Goal: Communication & Community: Answer question/provide support

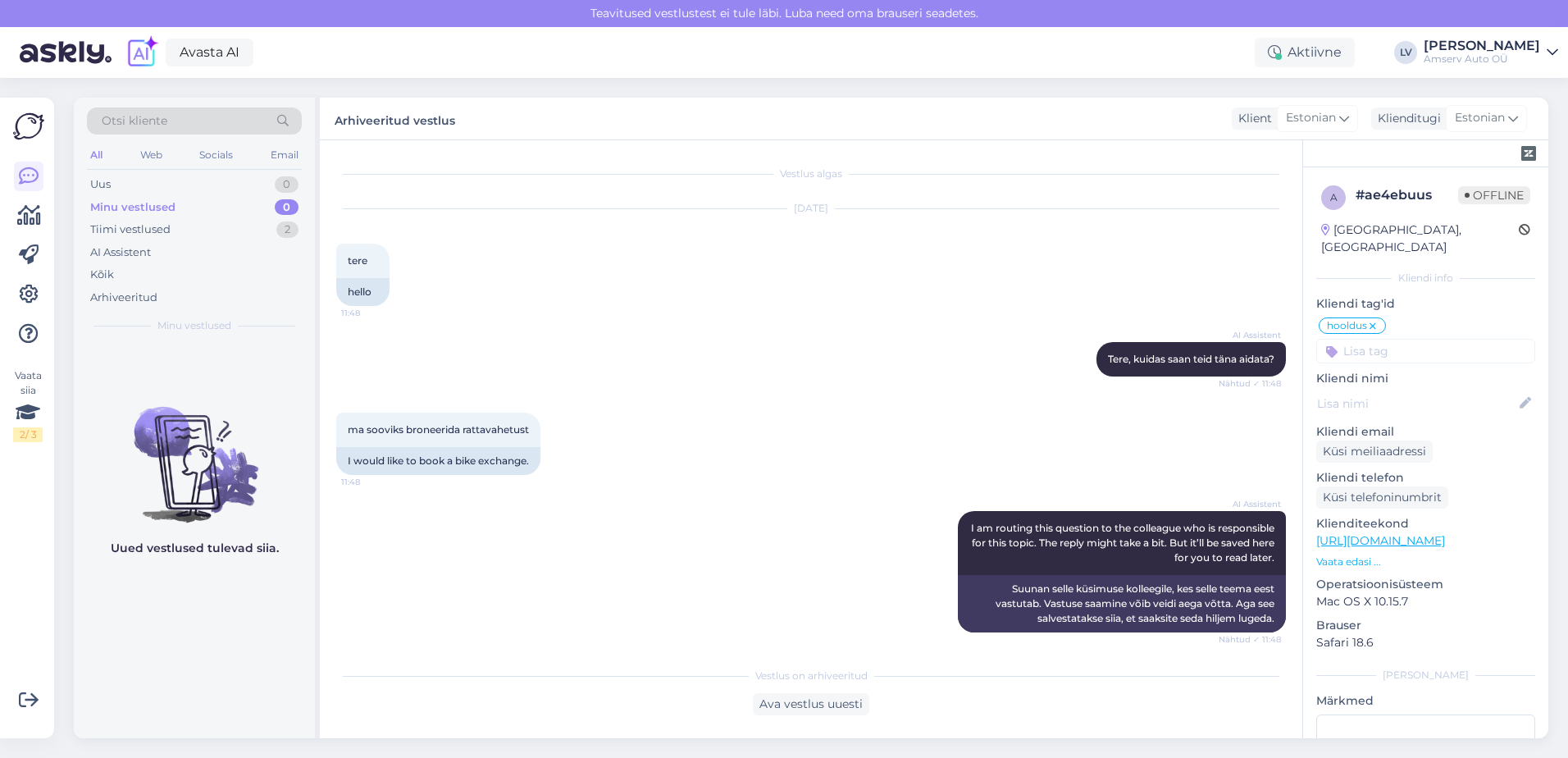
scroll to position [2949, 0]
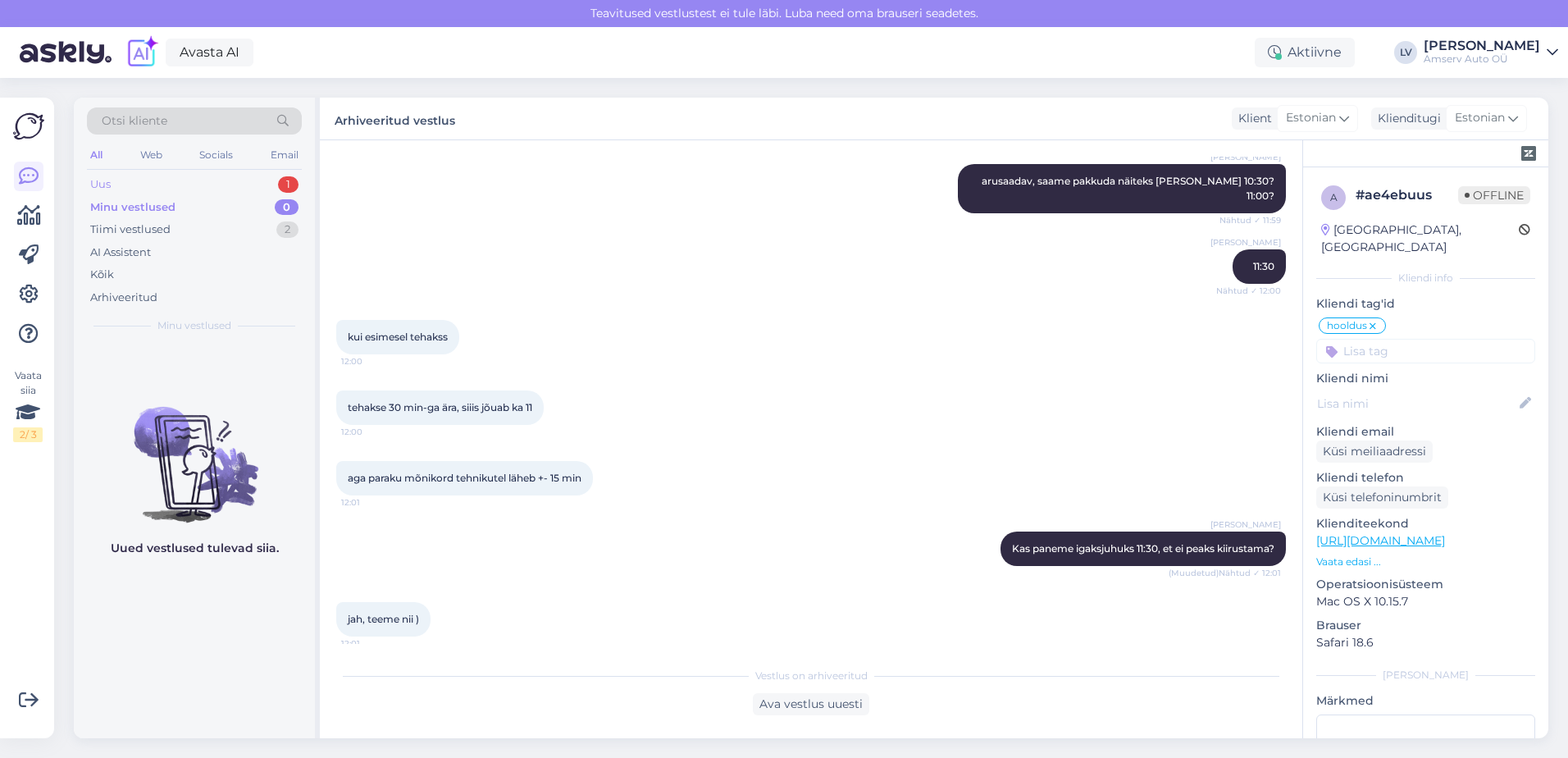
drag, startPoint x: 223, startPoint y: 174, endPoint x: 225, endPoint y: 184, distance: 10.2
click at [223, 174] on div "Uus 1" at bounding box center [194, 185] width 215 height 23
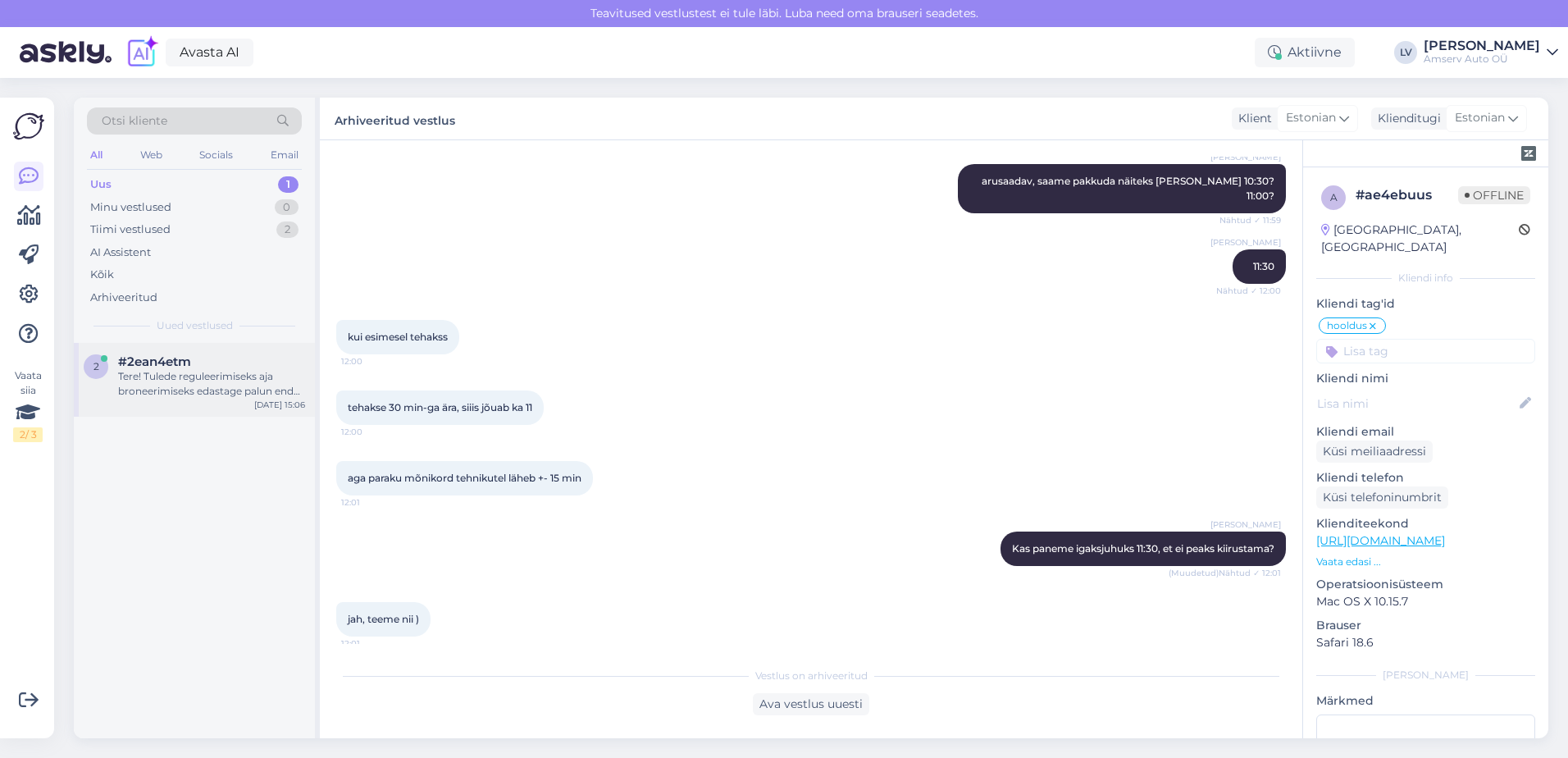
drag, startPoint x: 171, startPoint y: 373, endPoint x: 182, endPoint y: 364, distance: 14.2
click at [171, 364] on div "#2ean4etm Tere! Tulede reguleerimiseks aja broneerimiseks edastage palun enda k…" at bounding box center [212, 377] width 187 height 44
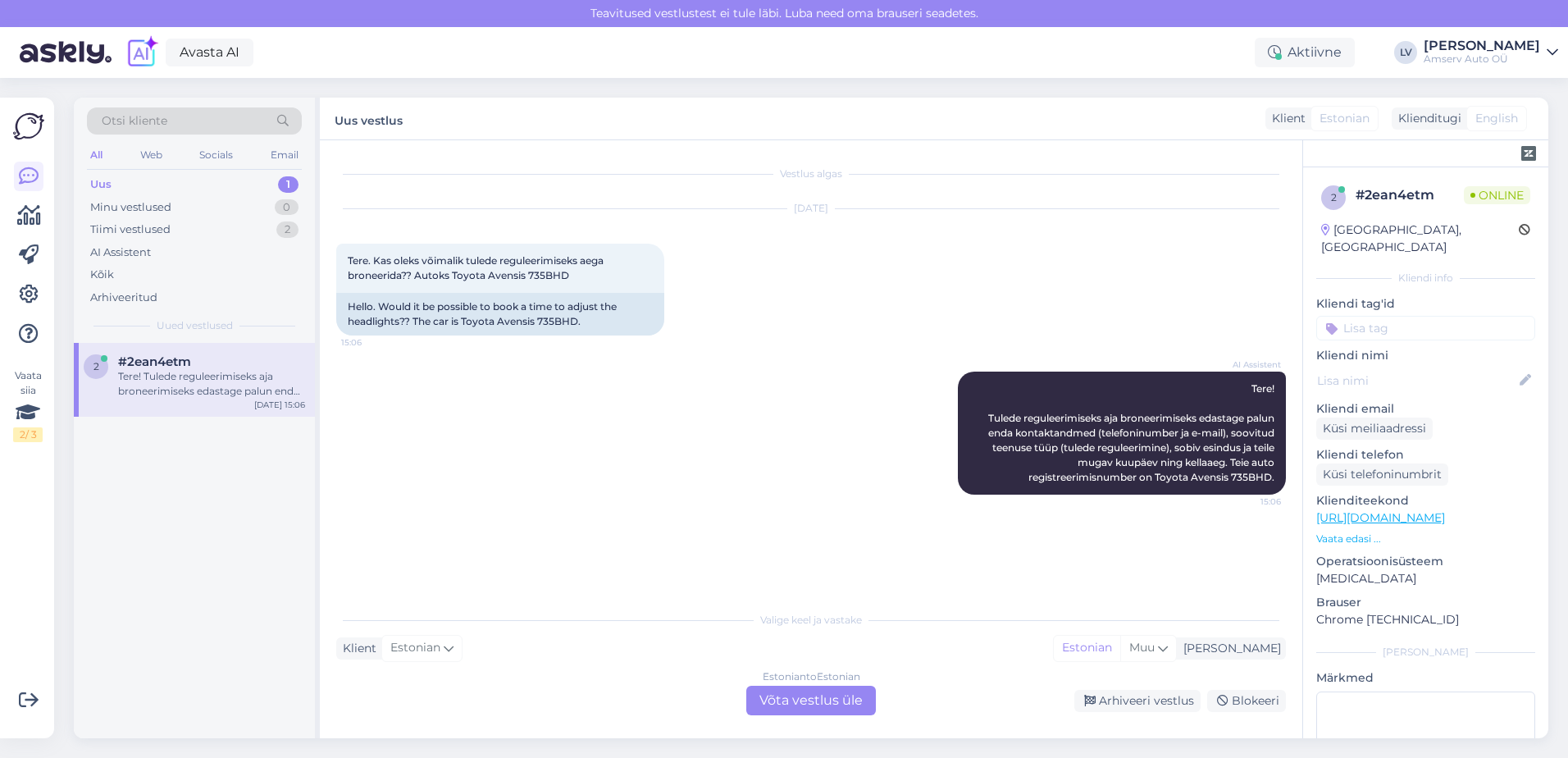
click at [203, 402] on div "2 #2ean4etm Tere! Tulede reguleerimiseks aja broneerimiseks edastage palun enda…" at bounding box center [195, 379] width 241 height 74
drag, startPoint x: 201, startPoint y: 401, endPoint x: 156, endPoint y: 372, distance: 53.5
click at [156, 372] on div "Tere! Tulede reguleerimiseks aja broneerimiseks edastage palun enda kontaktandm…" at bounding box center [212, 384] width 187 height 30
click at [832, 683] on div "Estonian to Estonian" at bounding box center [811, 676] width 98 height 14
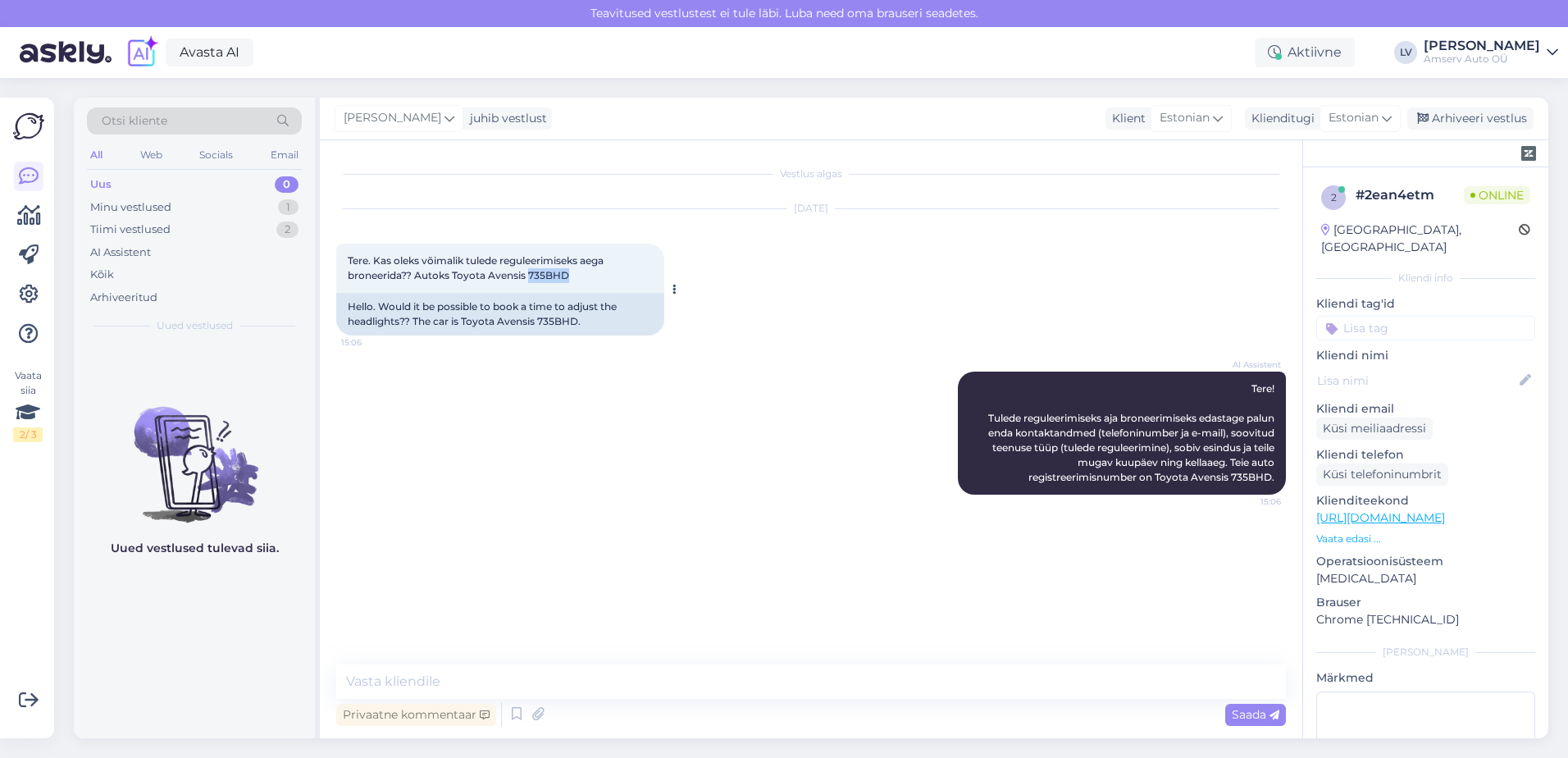
drag, startPoint x: 565, startPoint y: 276, endPoint x: 527, endPoint y: 271, distance: 38.3
click at [527, 271] on div "Tere. Kas oleks võimalik tulede reguleerimiseks aega broneerida?? Autoks Toyota…" at bounding box center [500, 268] width 328 height 49
copy span "735BHD"
drag, startPoint x: 511, startPoint y: 667, endPoint x: 543, endPoint y: 682, distance: 35.3
click at [520, 674] on textarea at bounding box center [810, 681] width 950 height 35
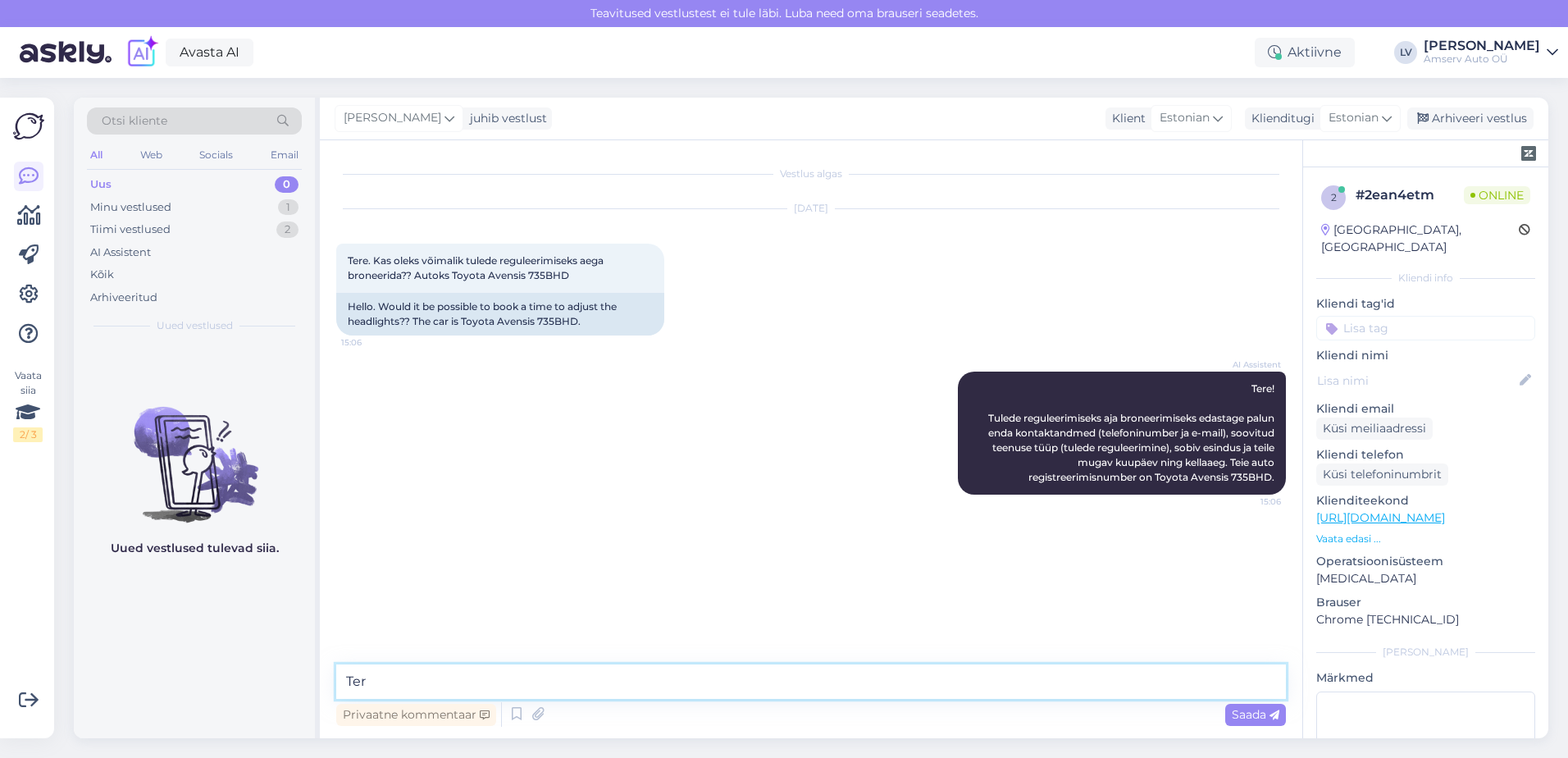
type textarea "Tere"
drag, startPoint x: 577, startPoint y: 279, endPoint x: 531, endPoint y: 273, distance: 46.4
click at [531, 273] on div "Tere. Kas oleks võimalik tulede reguleerimiseks aega broneerida?? Autoks Toyota…" at bounding box center [500, 268] width 328 height 49
copy span "735BHD"
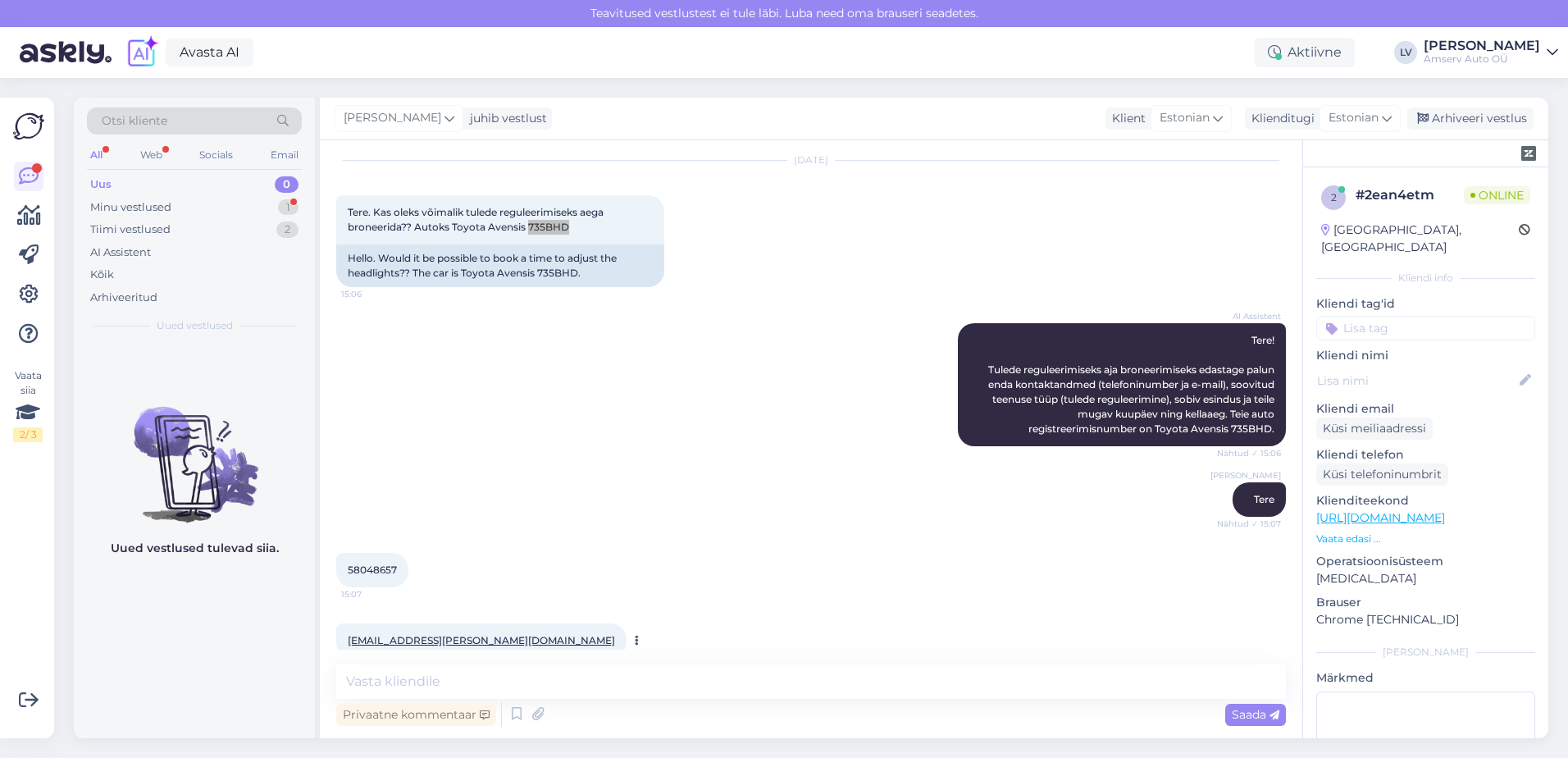
scroll to position [75, 0]
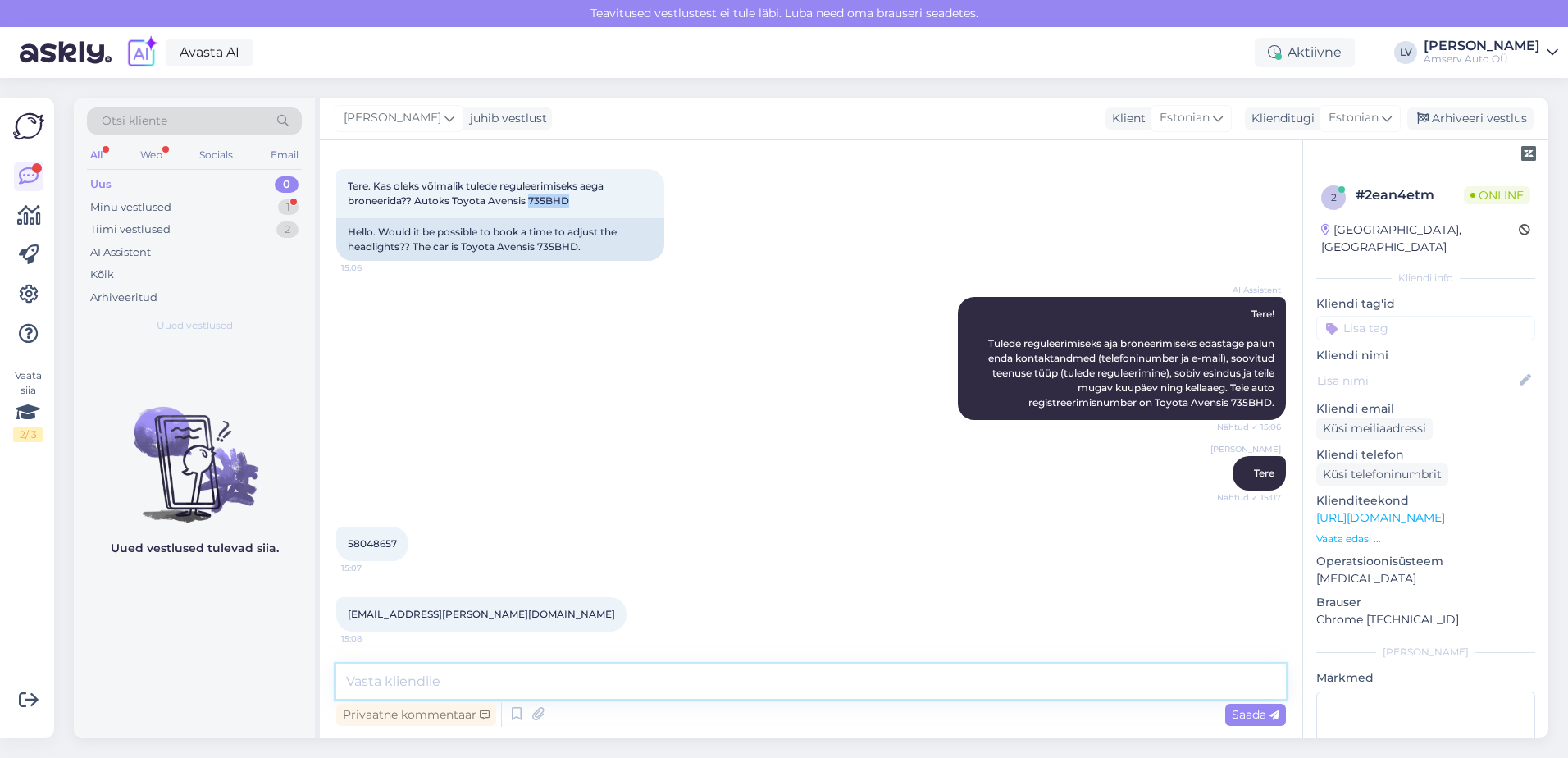
click at [501, 668] on textarea at bounding box center [810, 681] width 950 height 35
type textarea "üks hetk, kohe uurin aega"
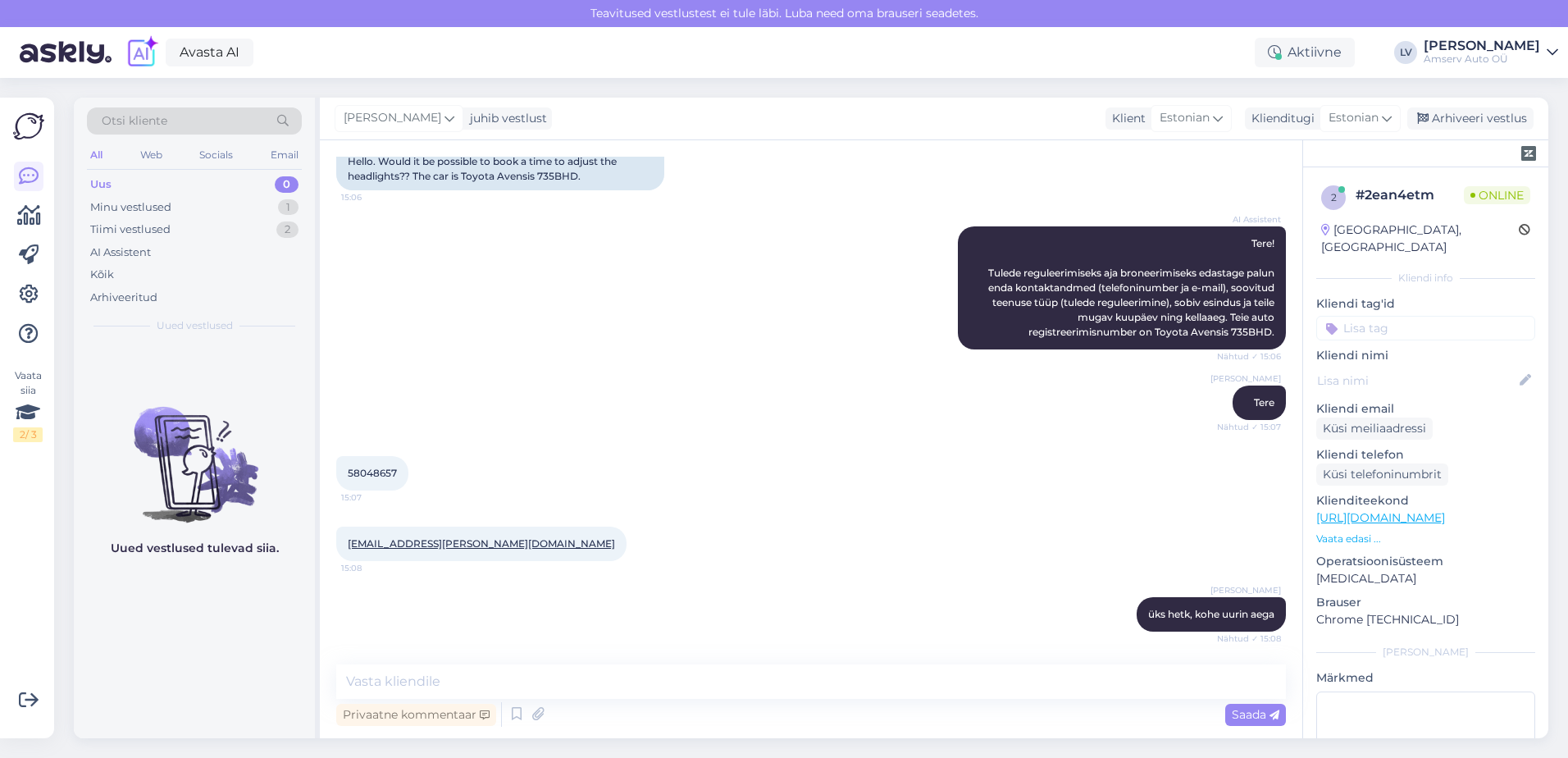
scroll to position [162, 0]
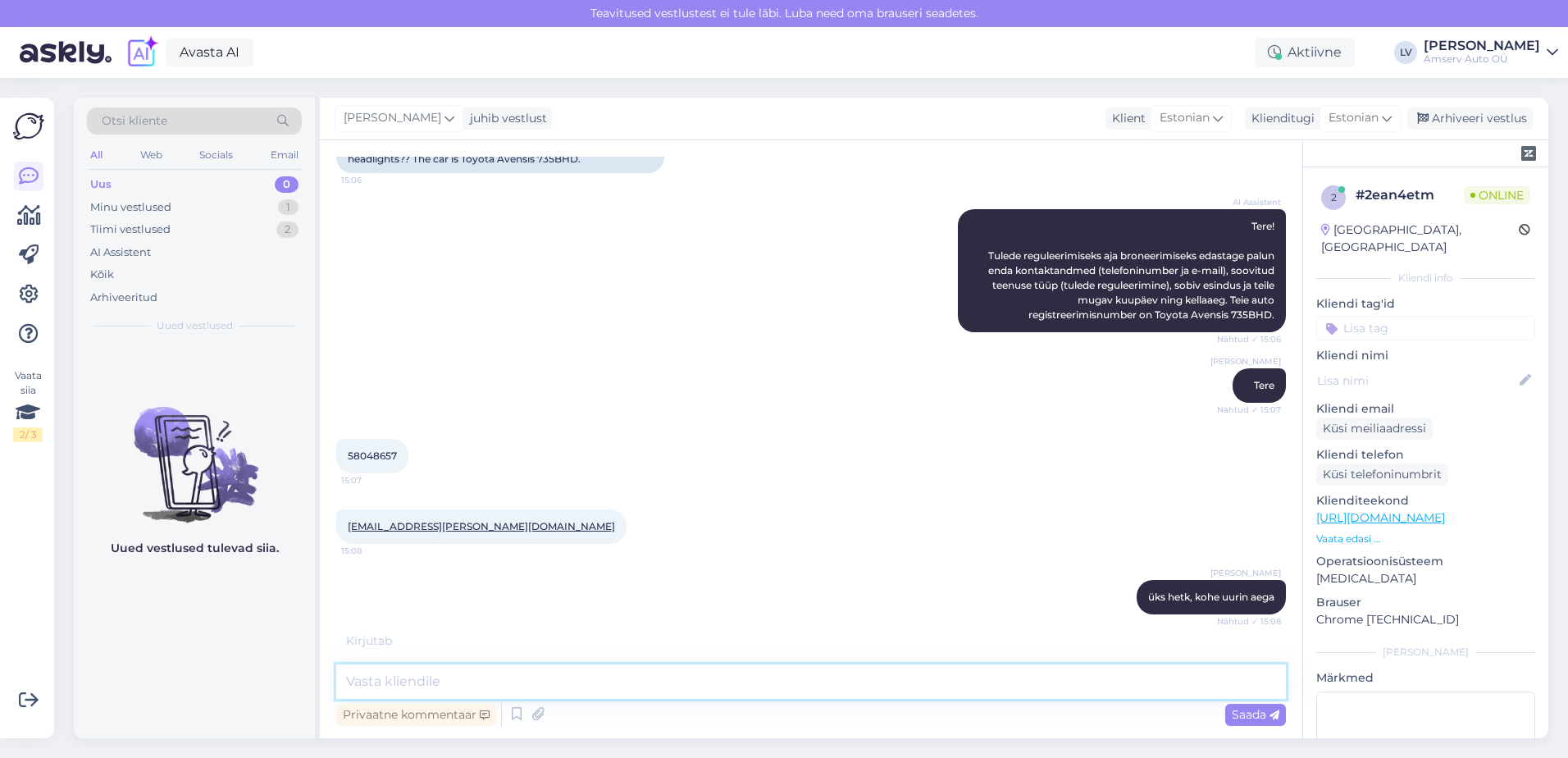
drag, startPoint x: 410, startPoint y: 682, endPoint x: 425, endPoint y: 679, distance: 15.3
click at [409, 680] on textarea at bounding box center [810, 681] width 950 height 35
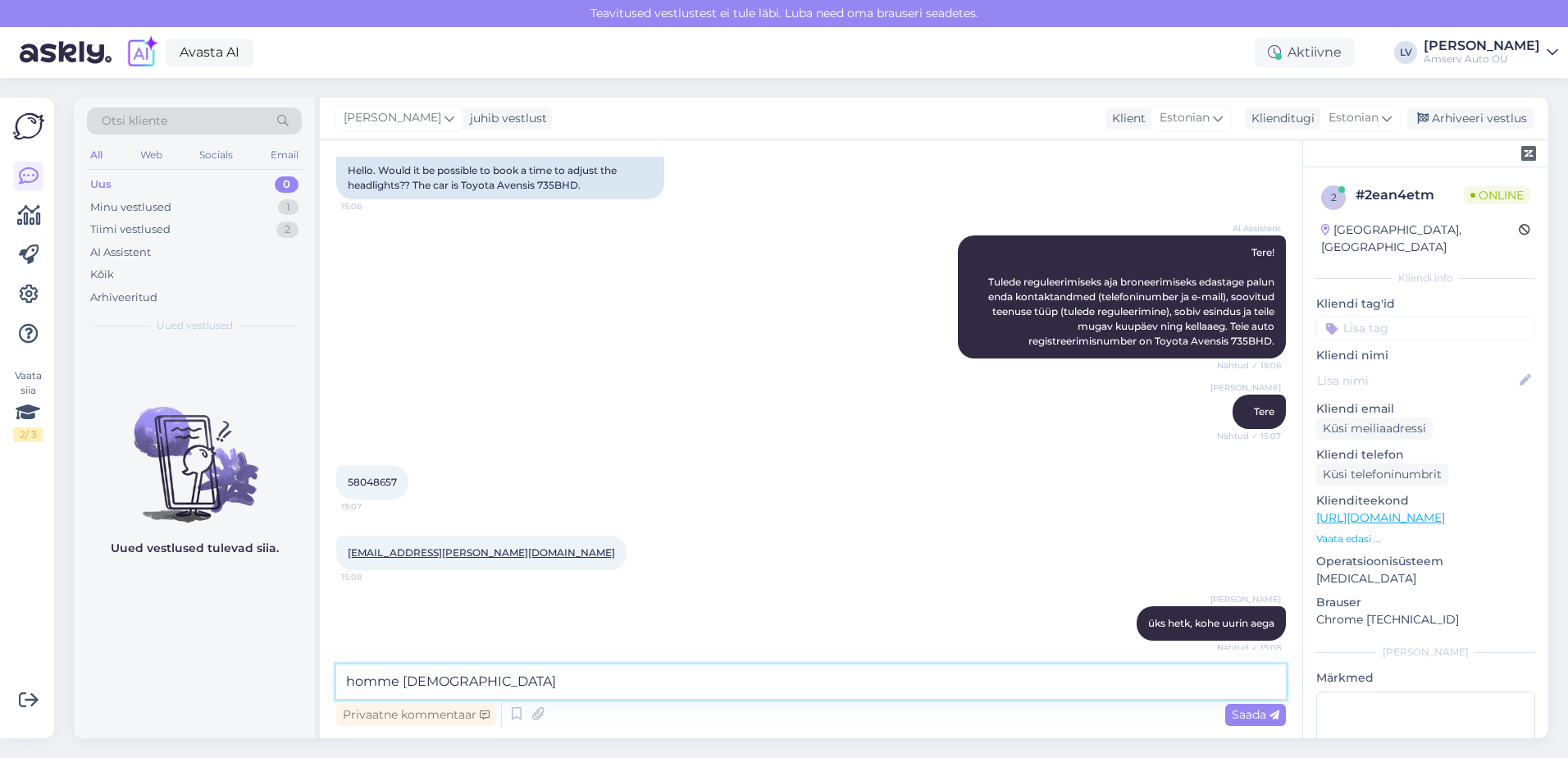
scroll to position [145, 0]
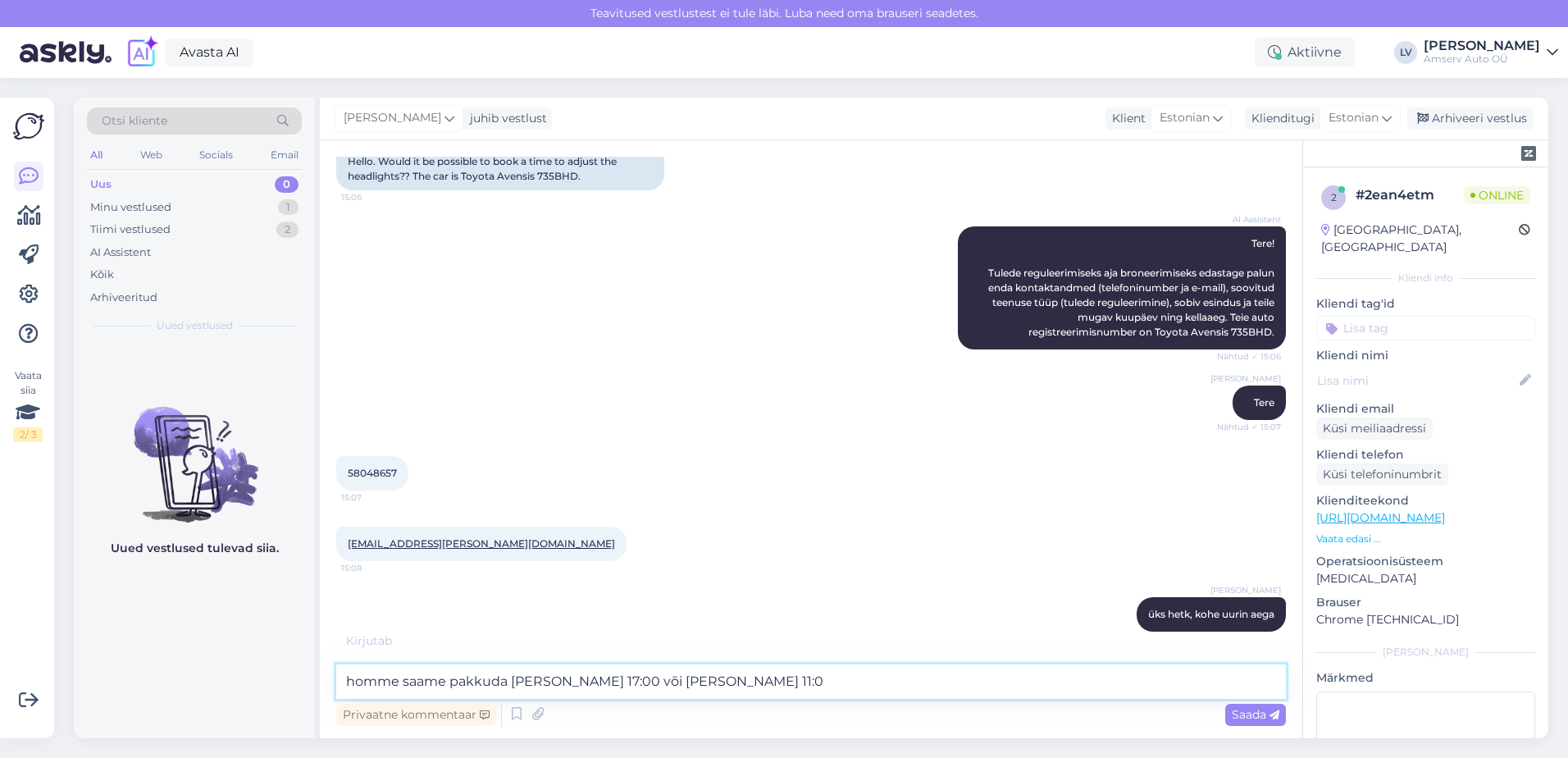
type textarea "homme saame pakkuda [PERSON_NAME] 17:00 või [PERSON_NAME] 11:00"
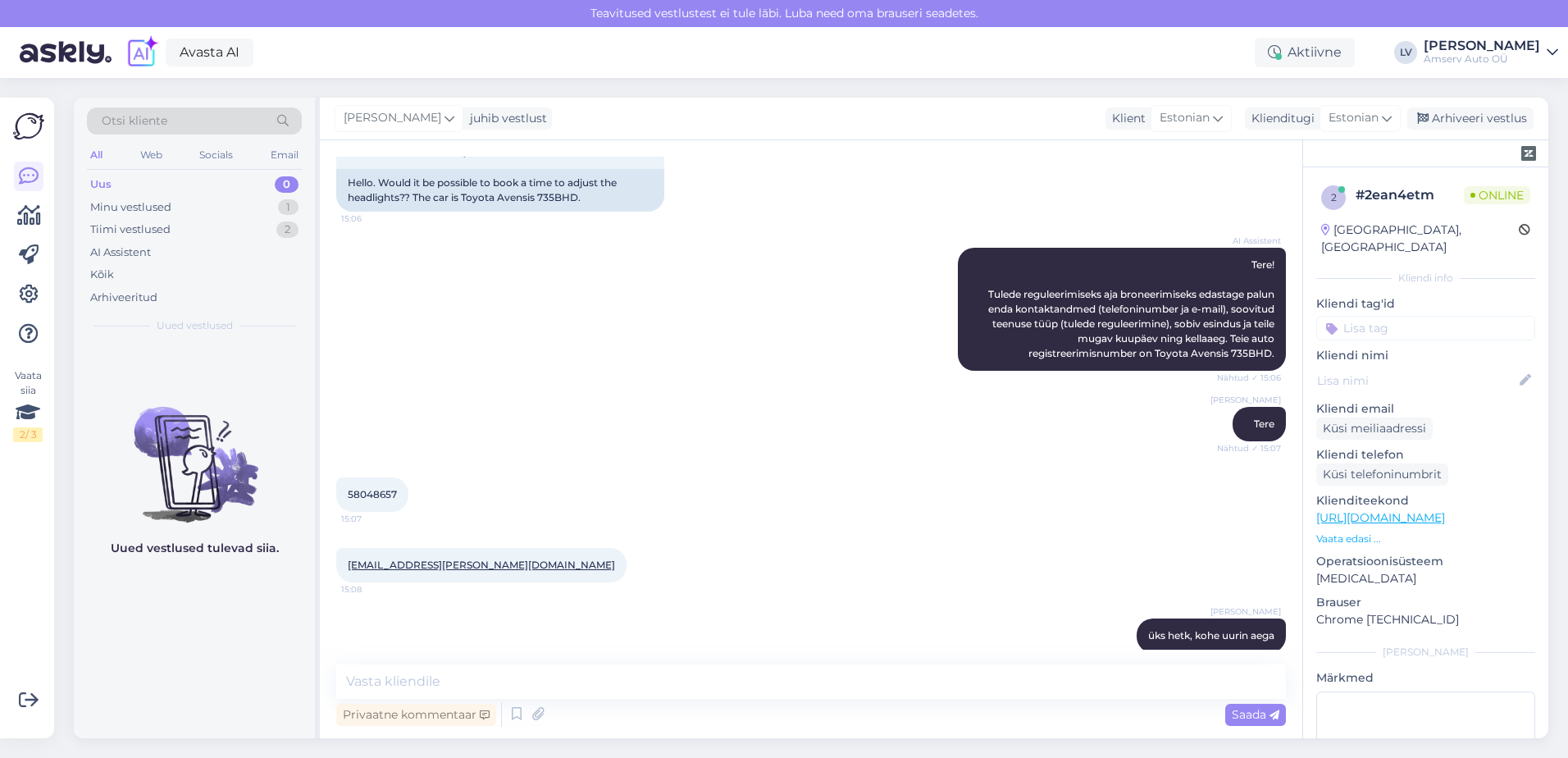
scroll to position [216, 0]
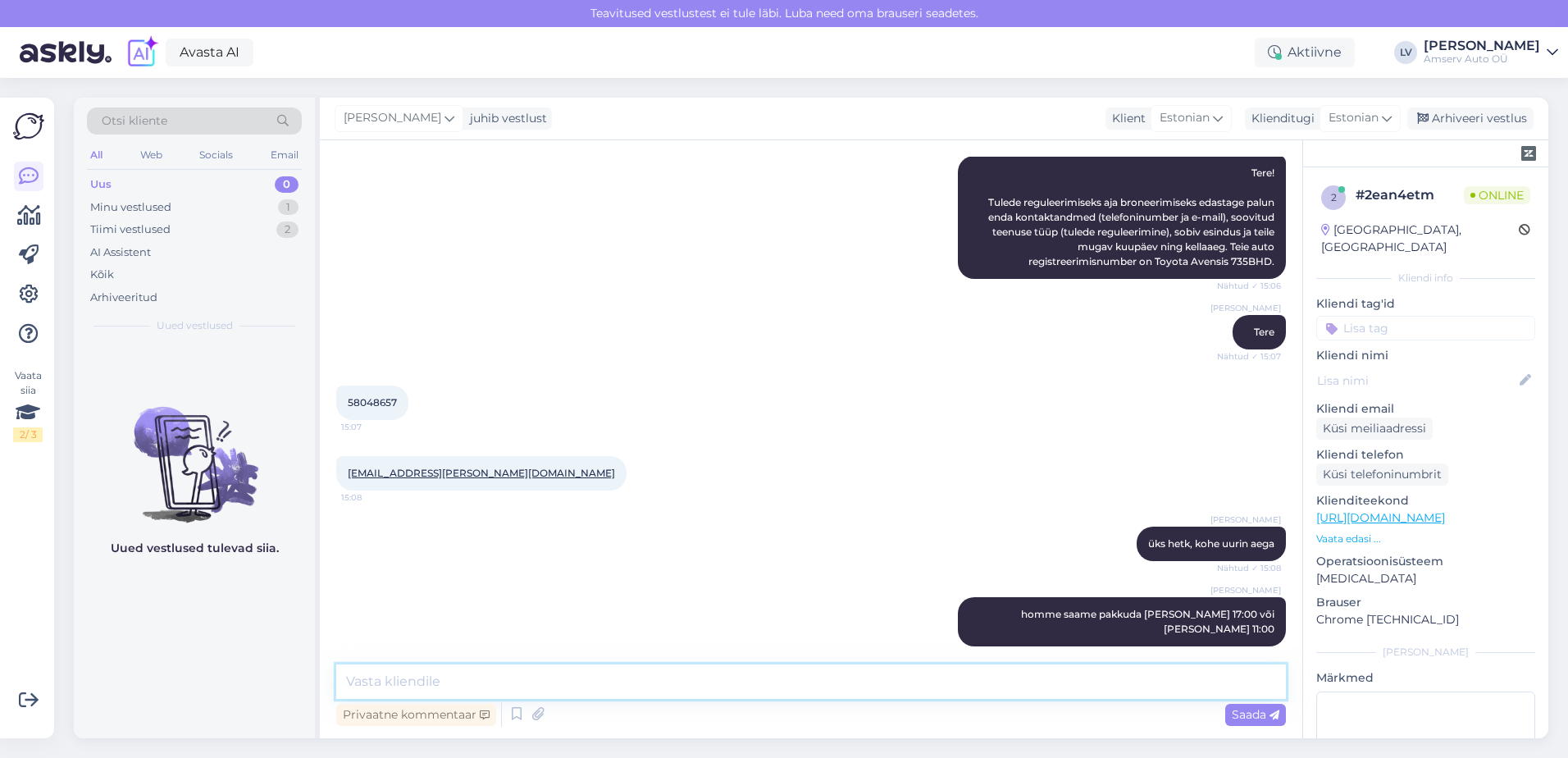
click at [520, 679] on textarea at bounding box center [810, 681] width 950 height 35
click at [662, 280] on div "AI Assistent Tere! Tulede reguleerimiseks aja broneerimiseks edastage palun end…" at bounding box center [810, 217] width 950 height 159
click at [666, 442] on div "[EMAIL_ADDRESS][PERSON_NAME][DOMAIN_NAME] 15:08" at bounding box center [810, 473] width 950 height 71
click at [451, 687] on textarea at bounding box center [810, 681] width 950 height 35
type textarea "Milline aeg sobib paremini?"
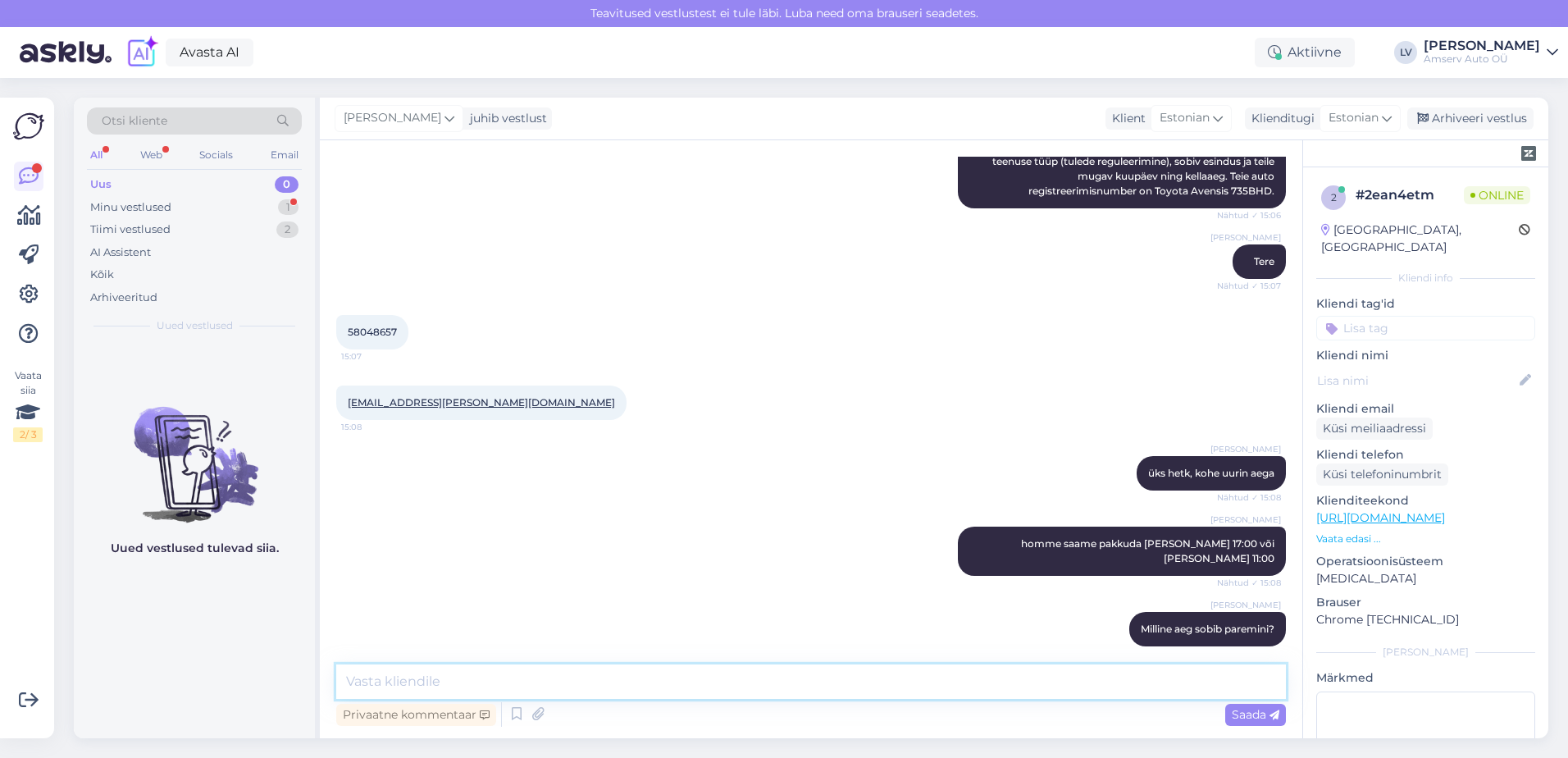
scroll to position [372, 0]
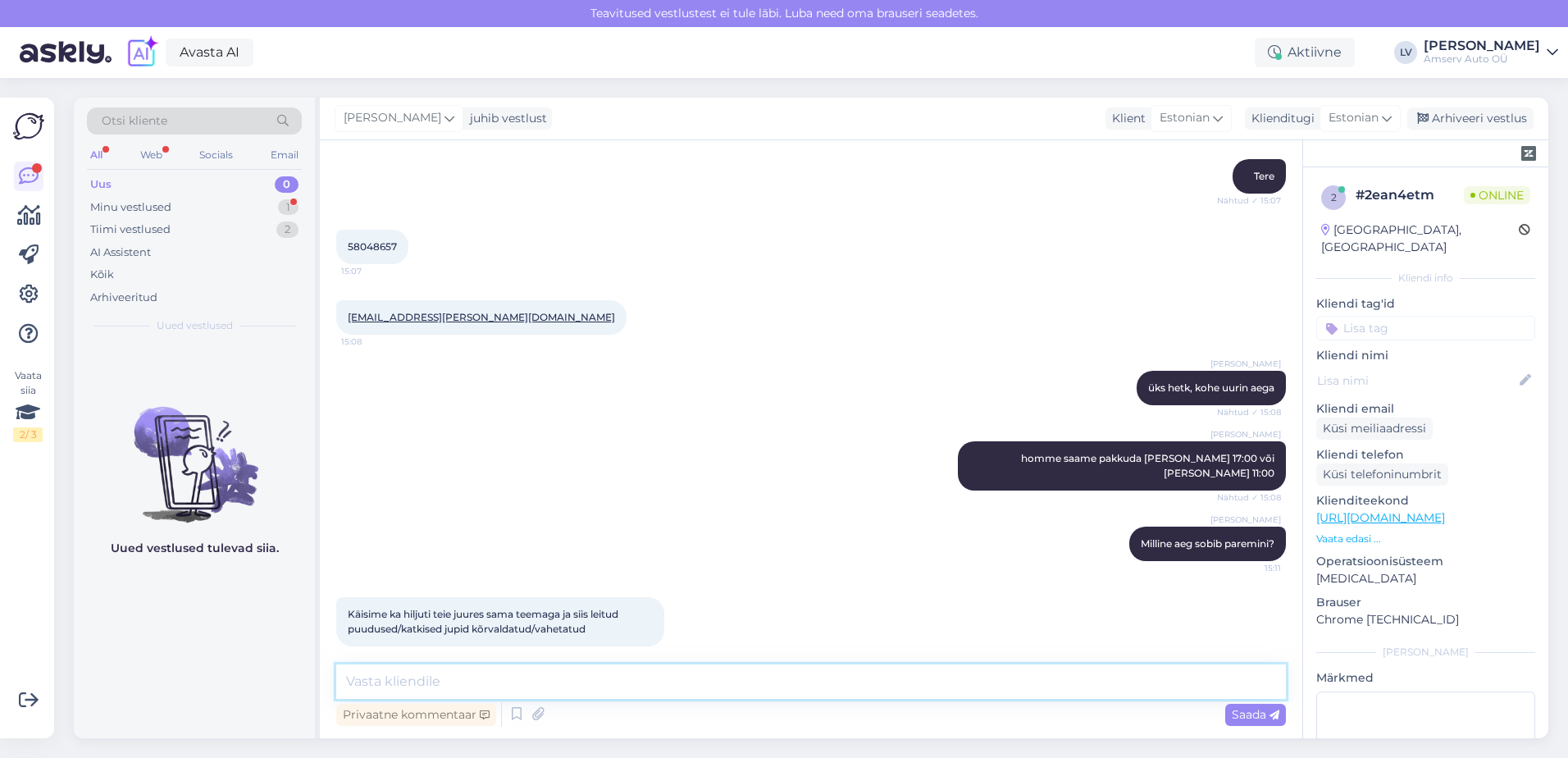
click at [538, 674] on textarea at bounding box center [810, 681] width 950 height 35
click at [521, 670] on textarea at bounding box center [810, 681] width 950 height 35
click at [576, 671] on textarea at bounding box center [810, 681] width 950 height 35
type textarea "Saaksime kohapeal üle vaadata"
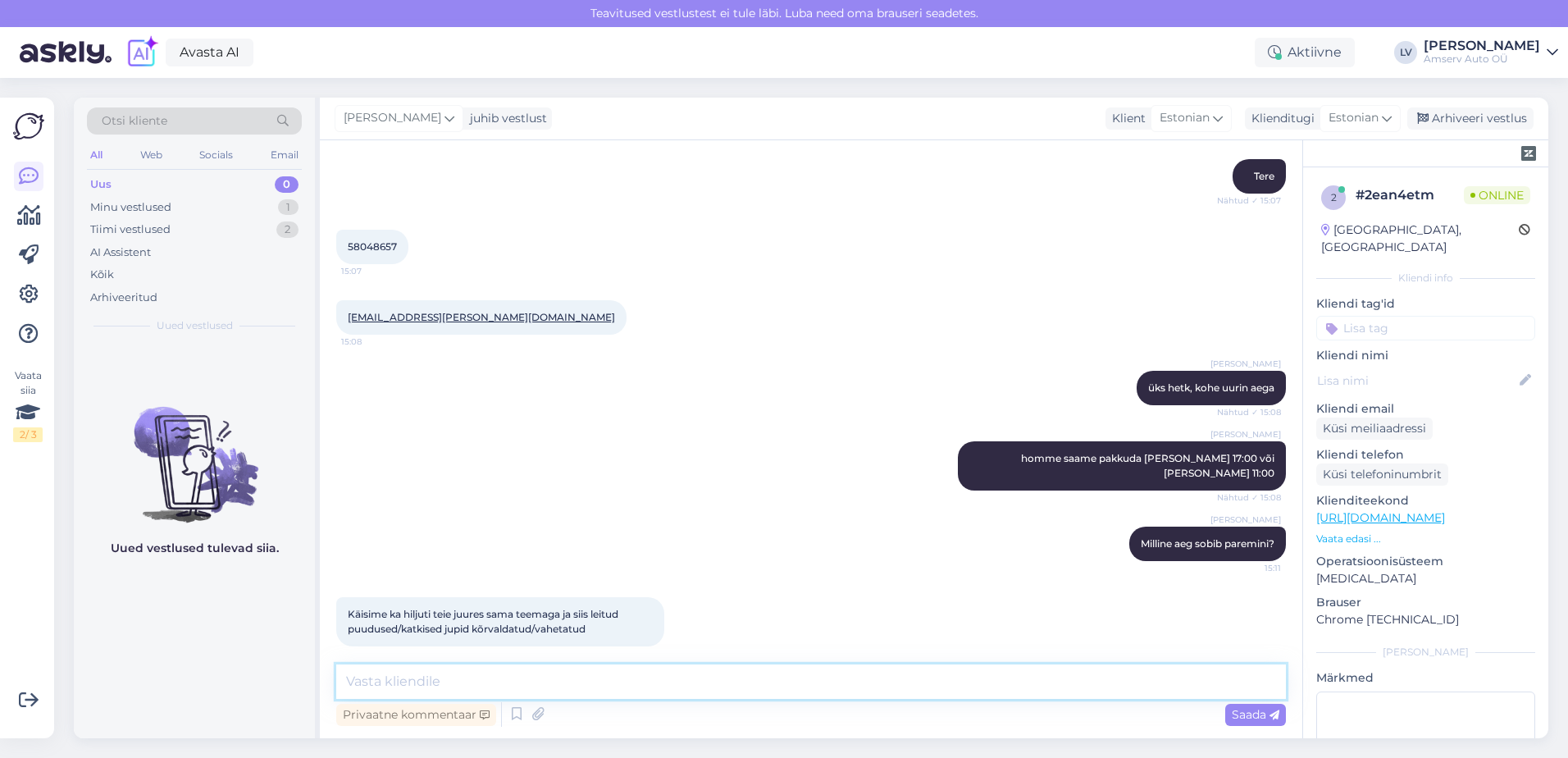
scroll to position [442, 0]
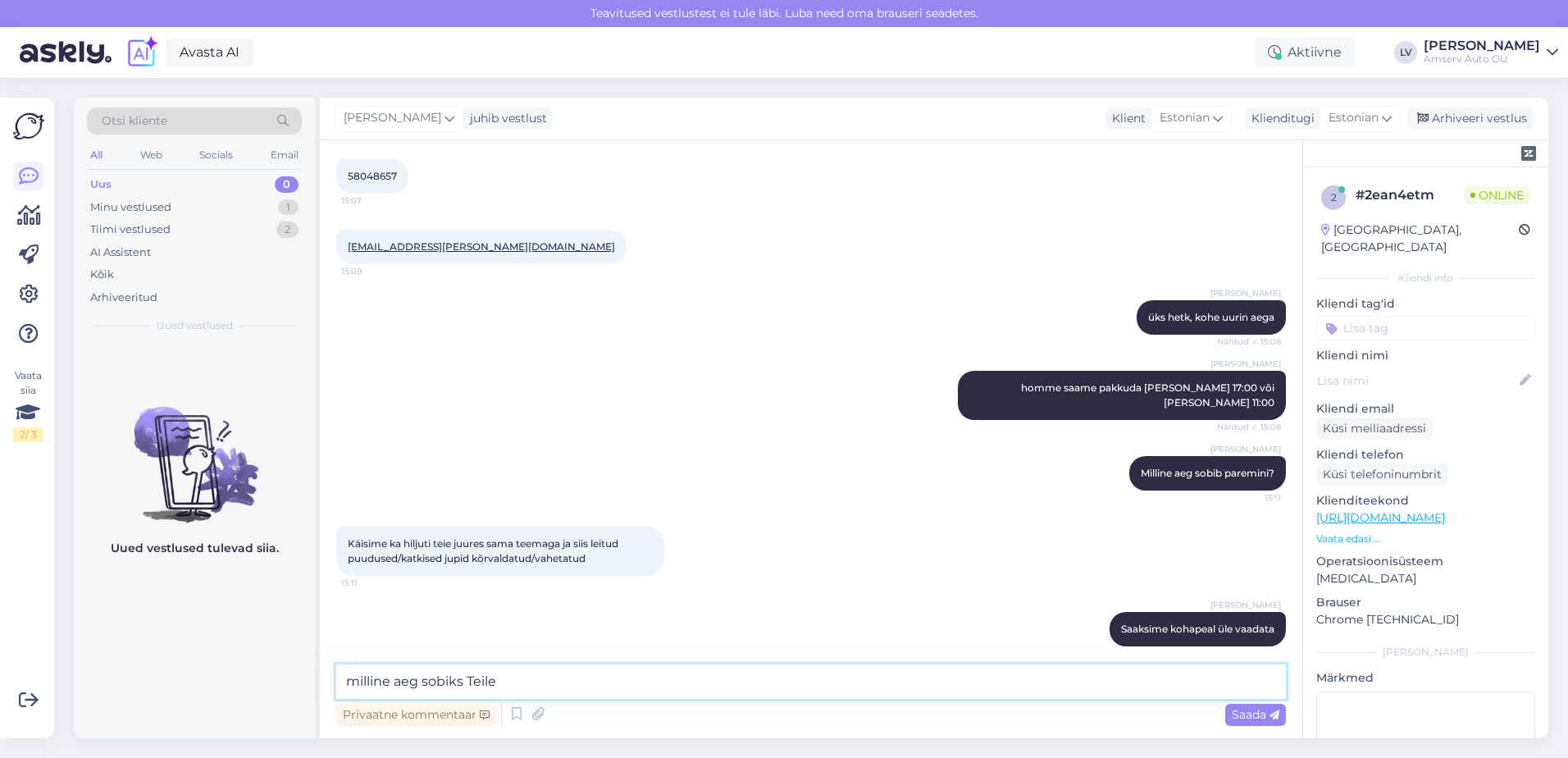
type textarea "milline aeg sobiks Teile?"
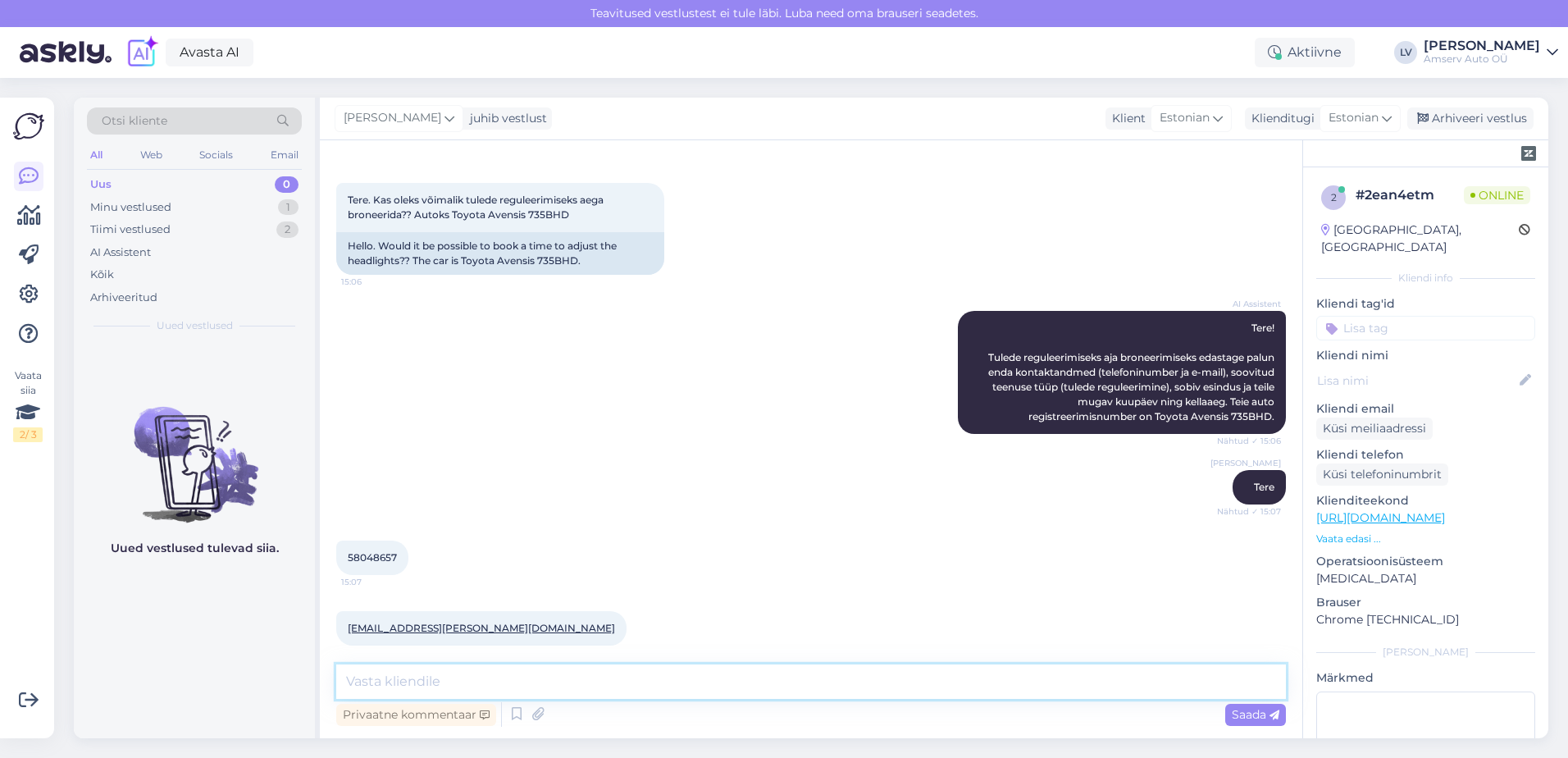
scroll to position [0, 0]
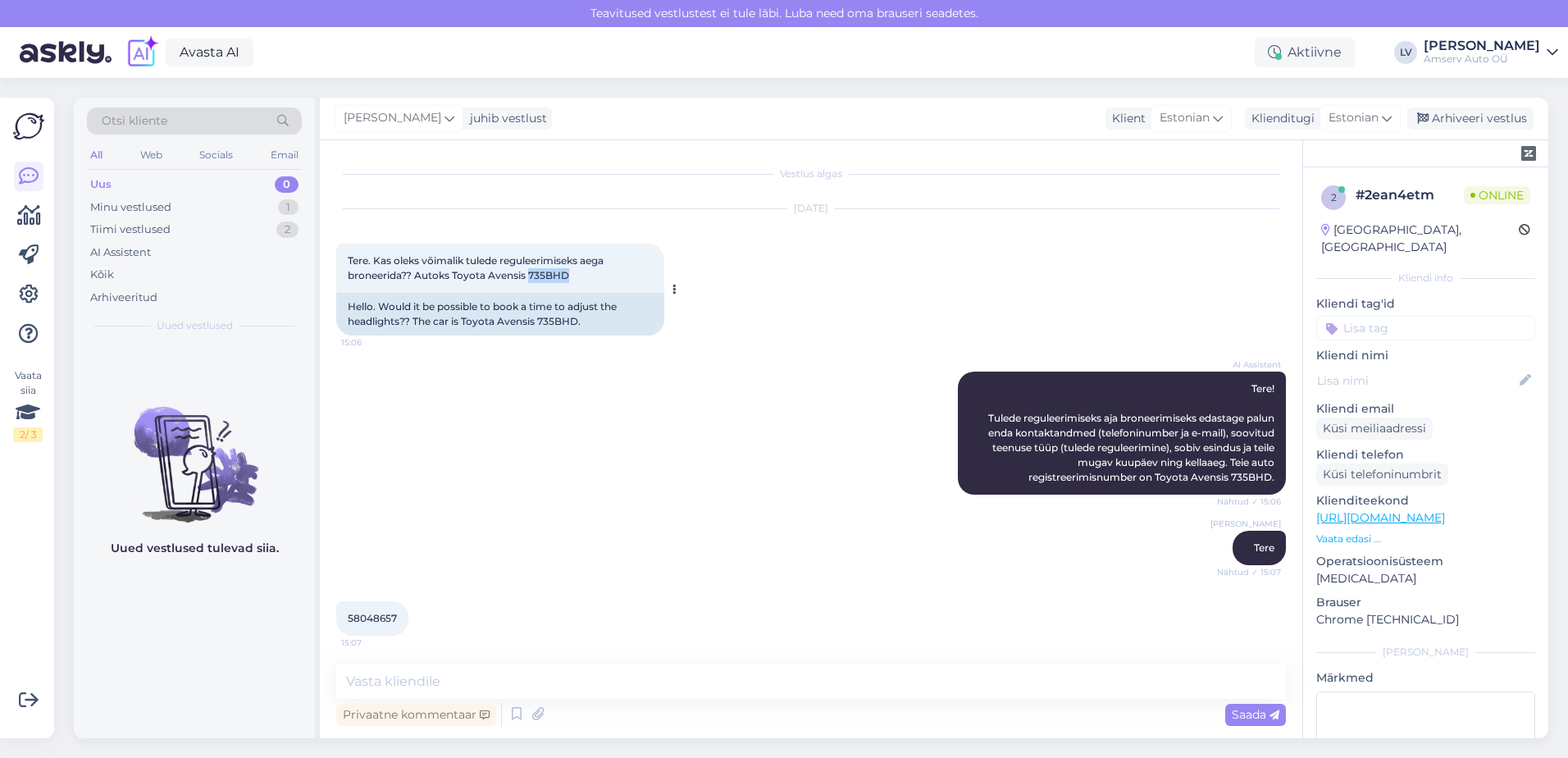
drag, startPoint x: 571, startPoint y: 279, endPoint x: 529, endPoint y: 274, distance: 42.3
click at [529, 274] on div "Tere. Kas oleks võimalik tulede reguleerimiseks aega broneerida?? Autoks Toyota…" at bounding box center [500, 268] width 328 height 49
drag, startPoint x: 529, startPoint y: 274, endPoint x: 548, endPoint y: 281, distance: 20.2
copy span "735BHD"
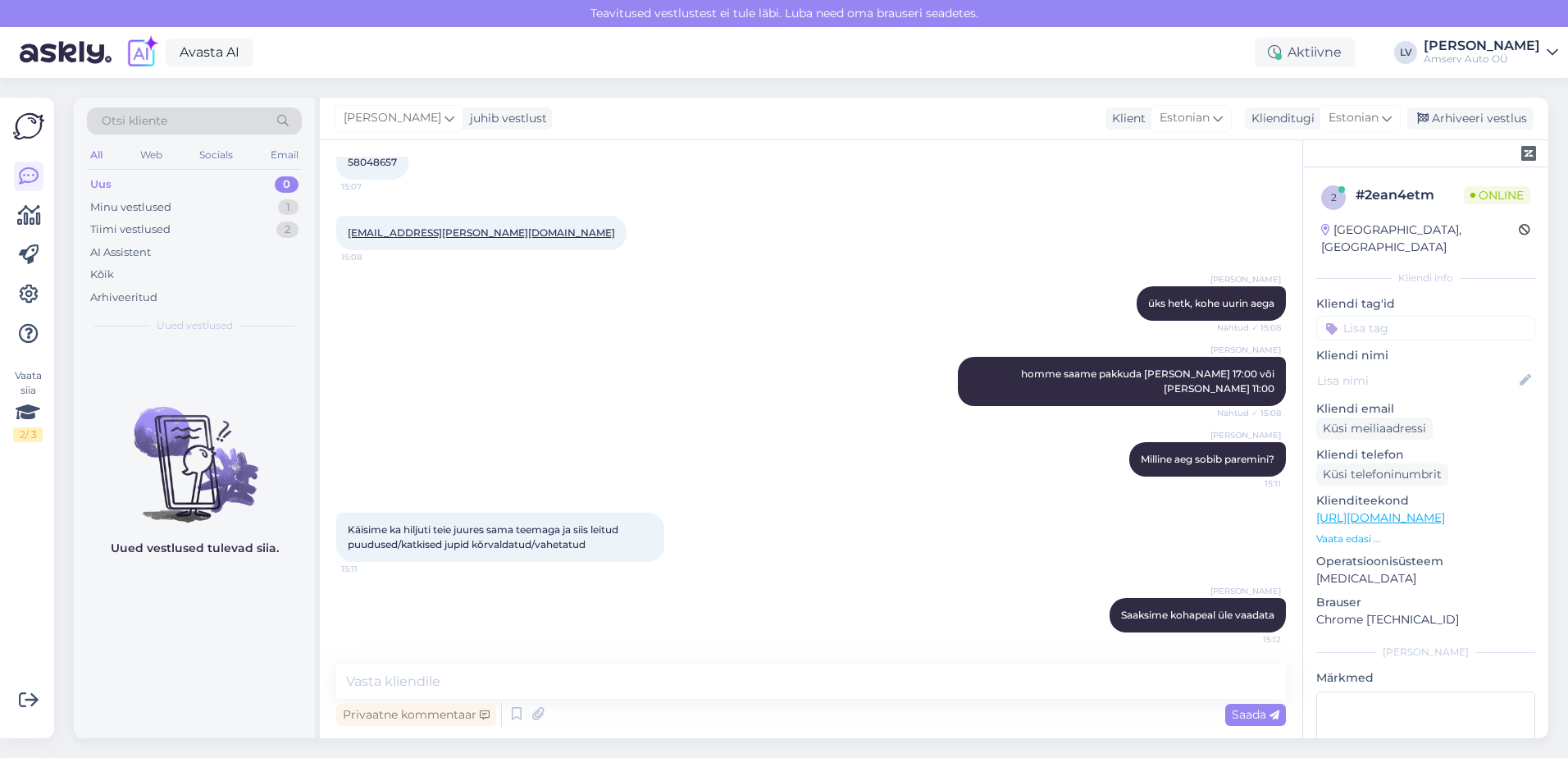
scroll to position [513, 0]
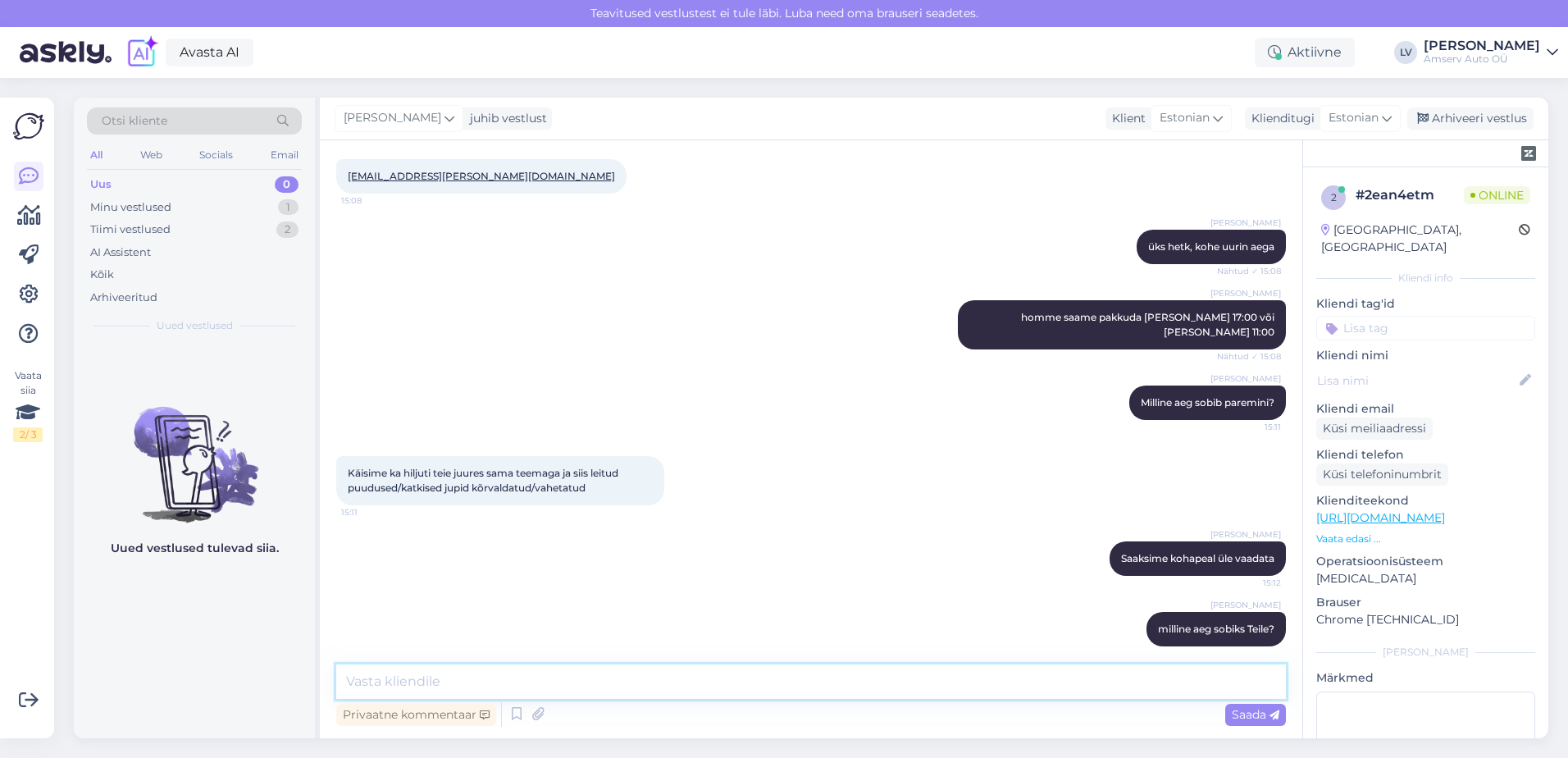
click at [497, 687] on textarea at bounding box center [810, 681] width 950 height 35
type textarea "või kas soovite konsulteerida meie spetsialistiga ennem?"
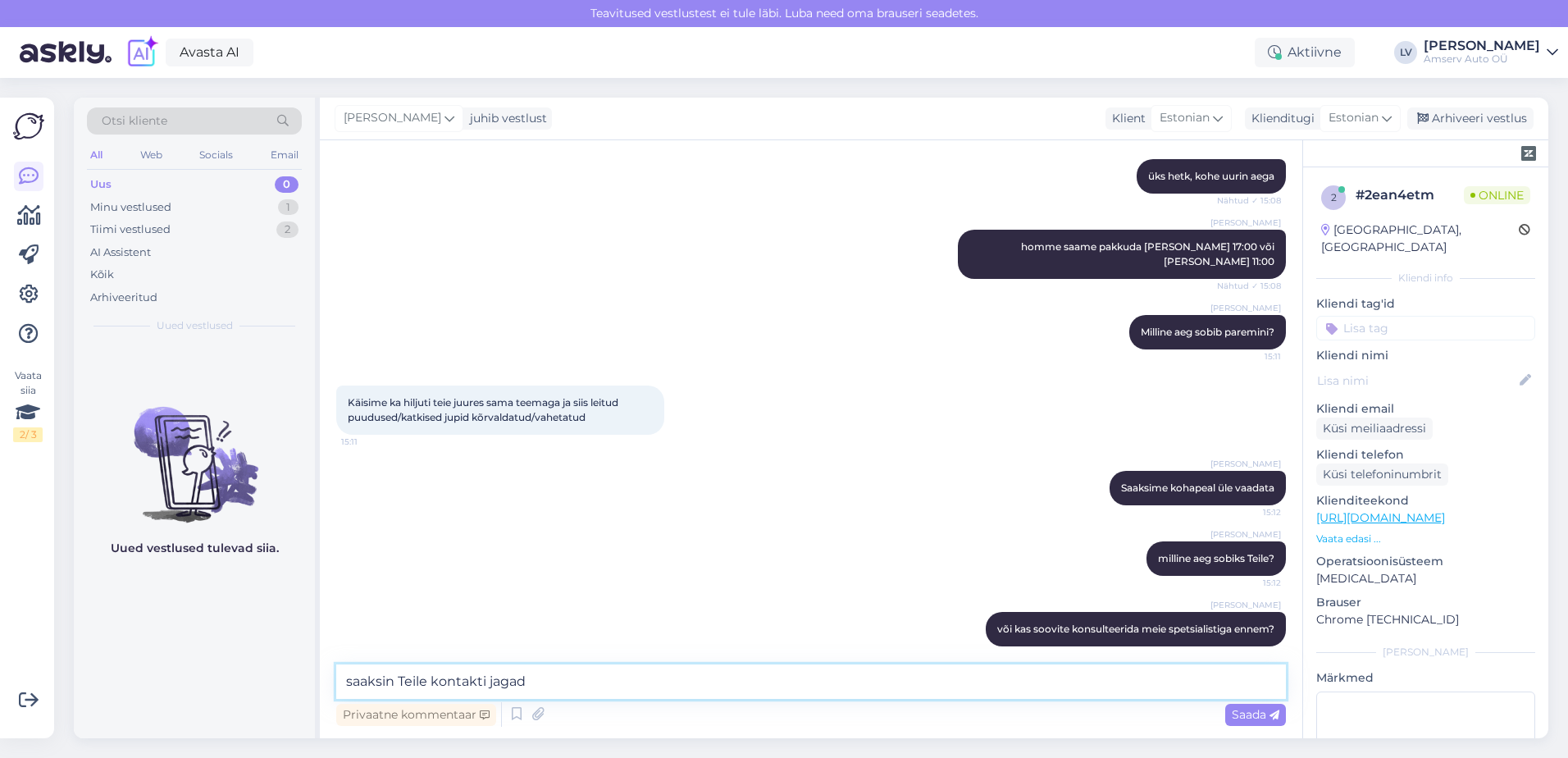
type textarea "saaksin Teile kontakti jagada"
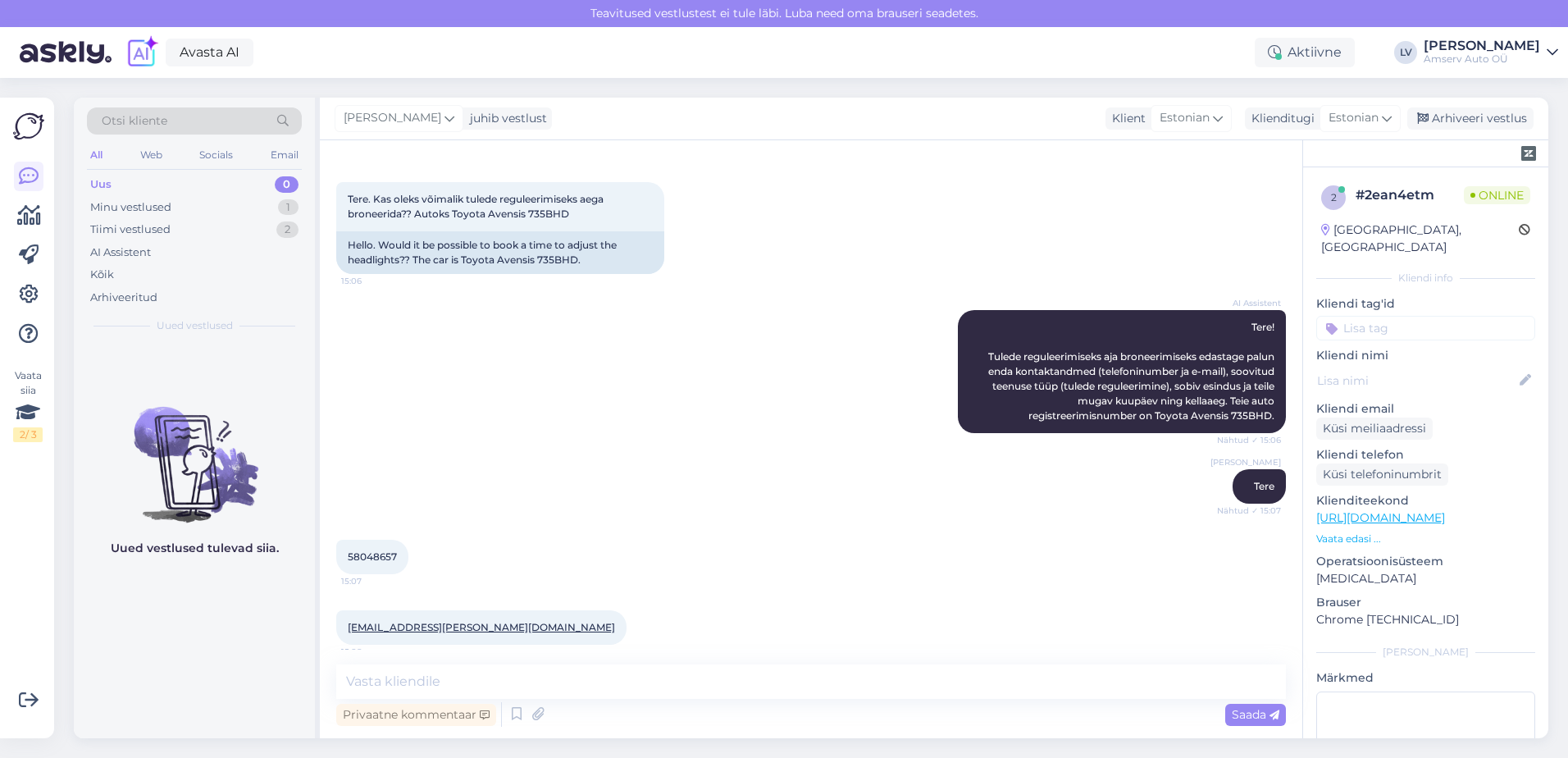
scroll to position [0, 0]
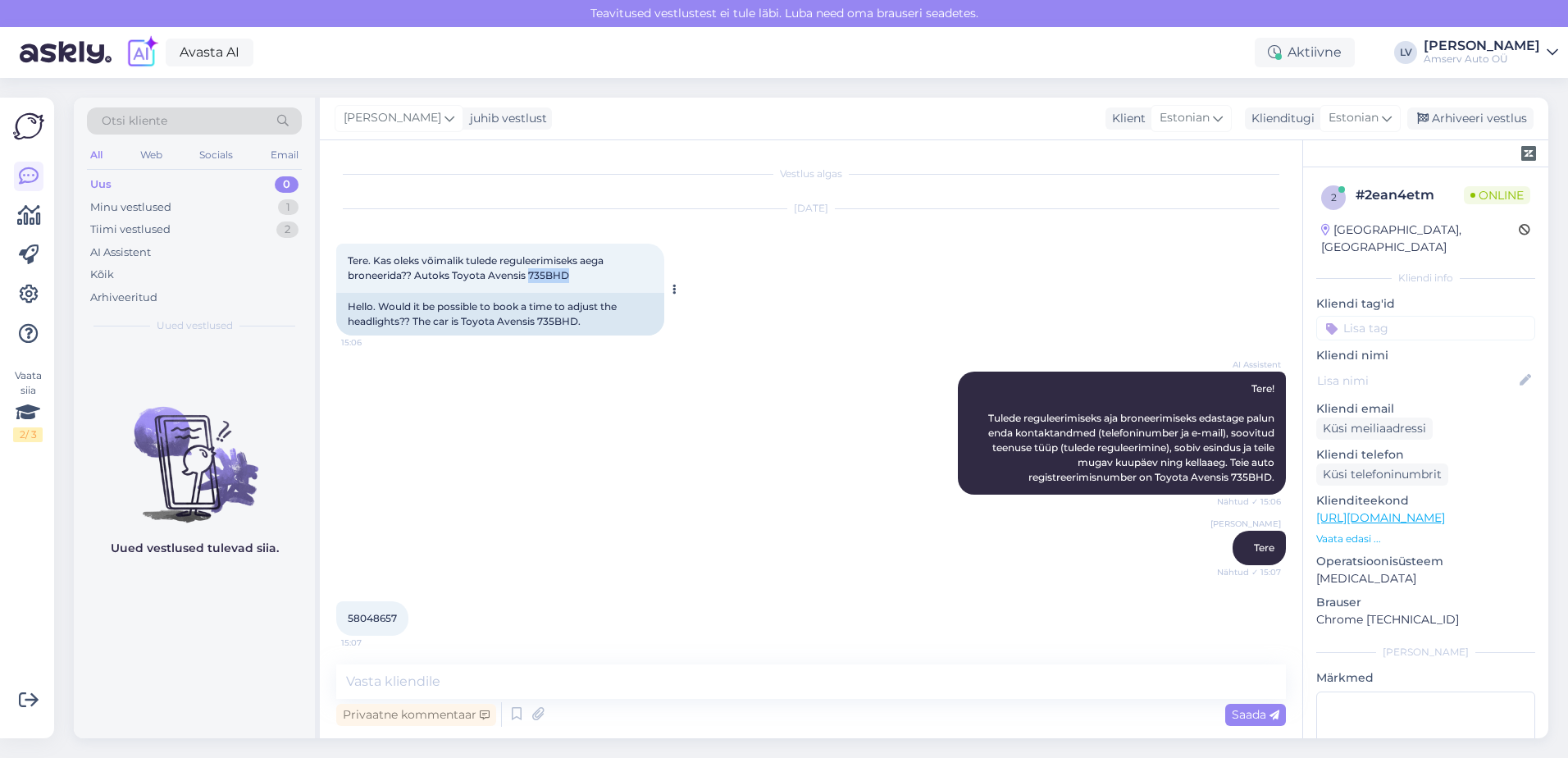
drag, startPoint x: 575, startPoint y: 277, endPoint x: 530, endPoint y: 271, distance: 45.4
click at [530, 271] on div "Tere. Kas oleks võimalik tulede reguleerimiseks aega broneerida?? Autoks Toyota…" at bounding box center [500, 268] width 328 height 49
drag, startPoint x: 530, startPoint y: 271, endPoint x: 543, endPoint y: 274, distance: 13.3
copy span "735BHD"
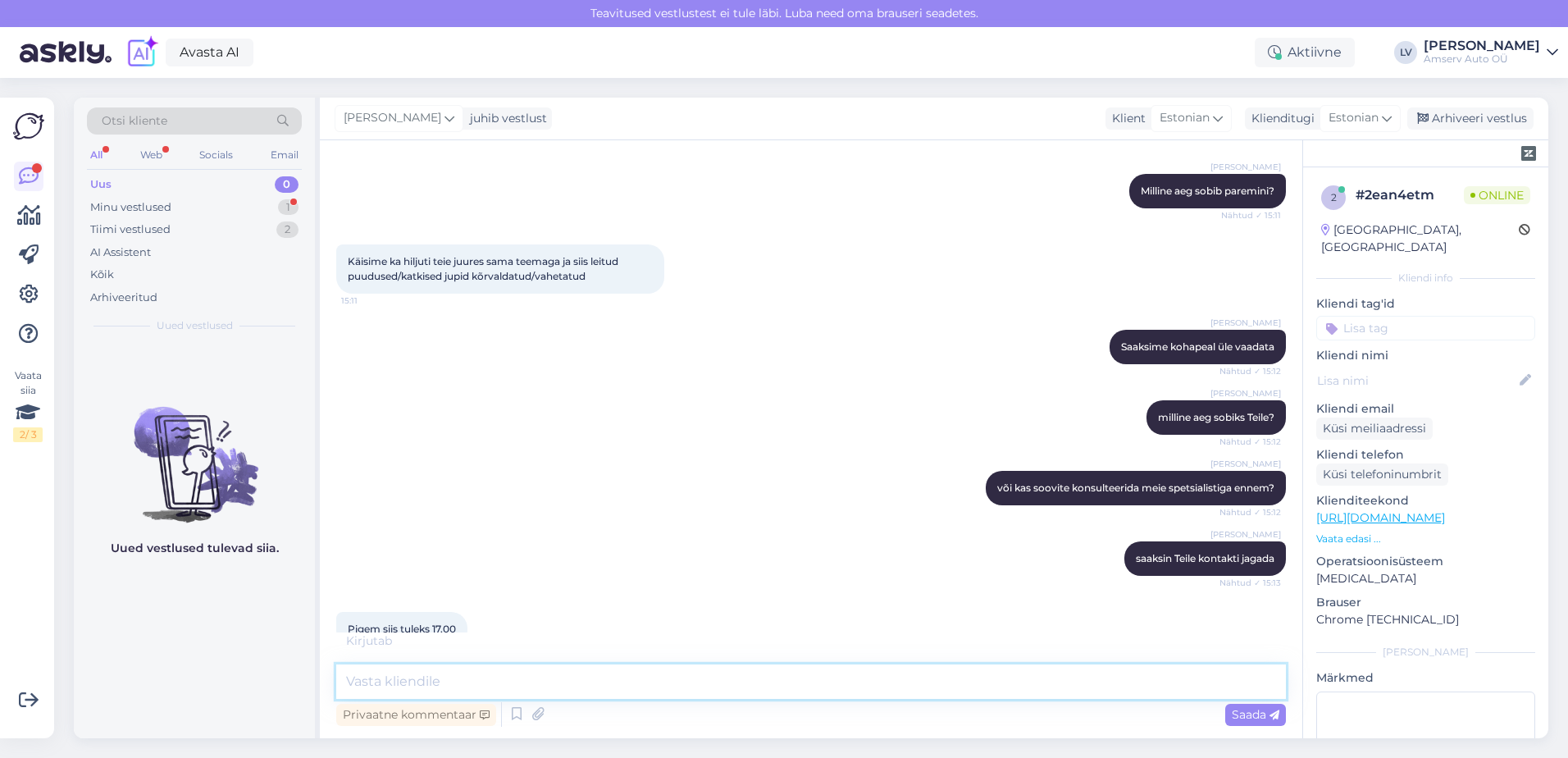
click at [401, 692] on textarea at bounding box center [810, 681] width 950 height 35
click at [554, 693] on textarea at bounding box center [810, 681] width 950 height 35
type textarea "Suurepärane, siis ootame Teid [DATE][PERSON_NAME] 17:00 [PERSON_NAME] Amservis"
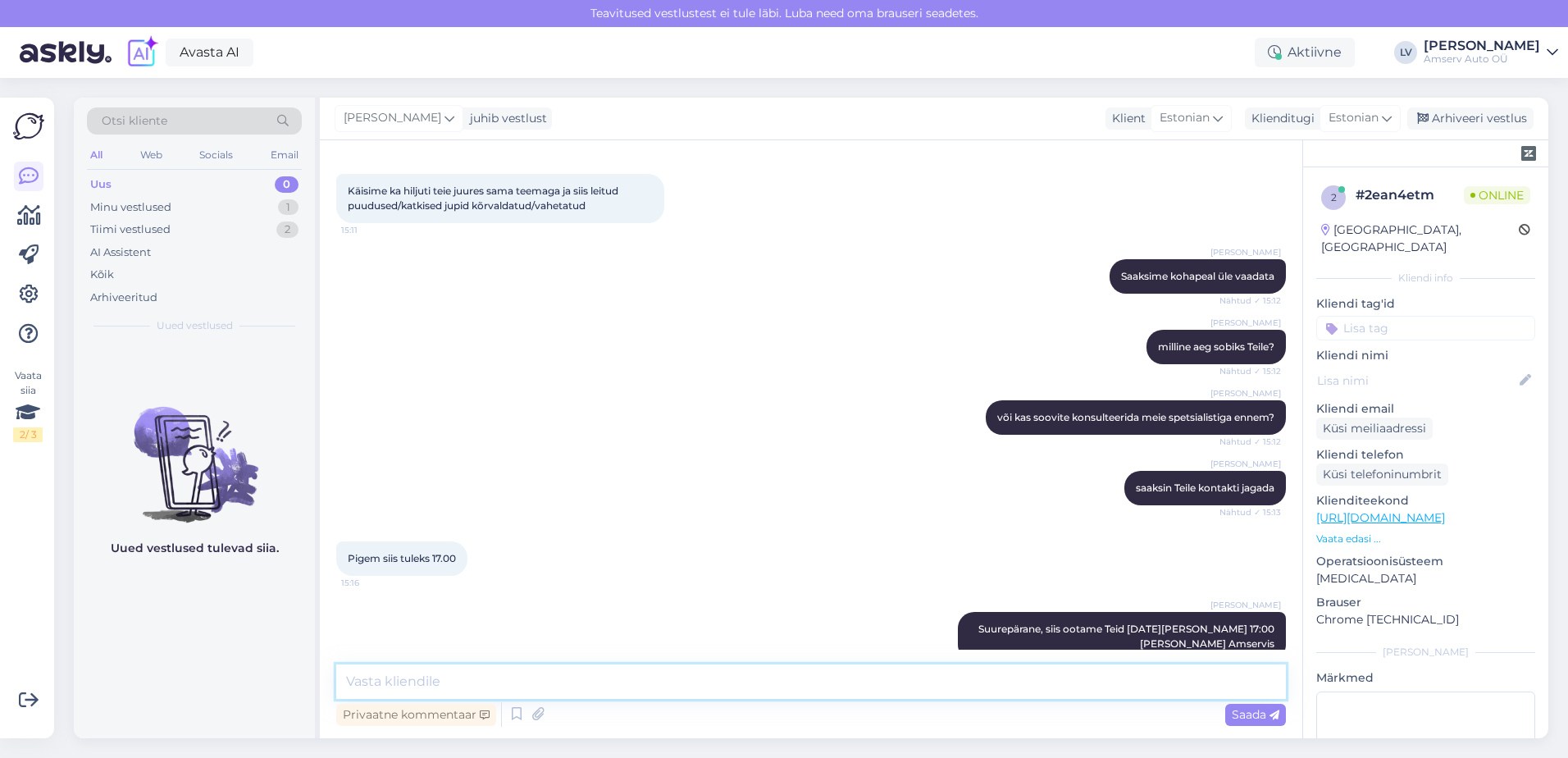
click at [1133, 665] on textarea at bounding box center [810, 681] width 950 height 35
type textarea "Kas saame veel kuidagi abiks olla?"
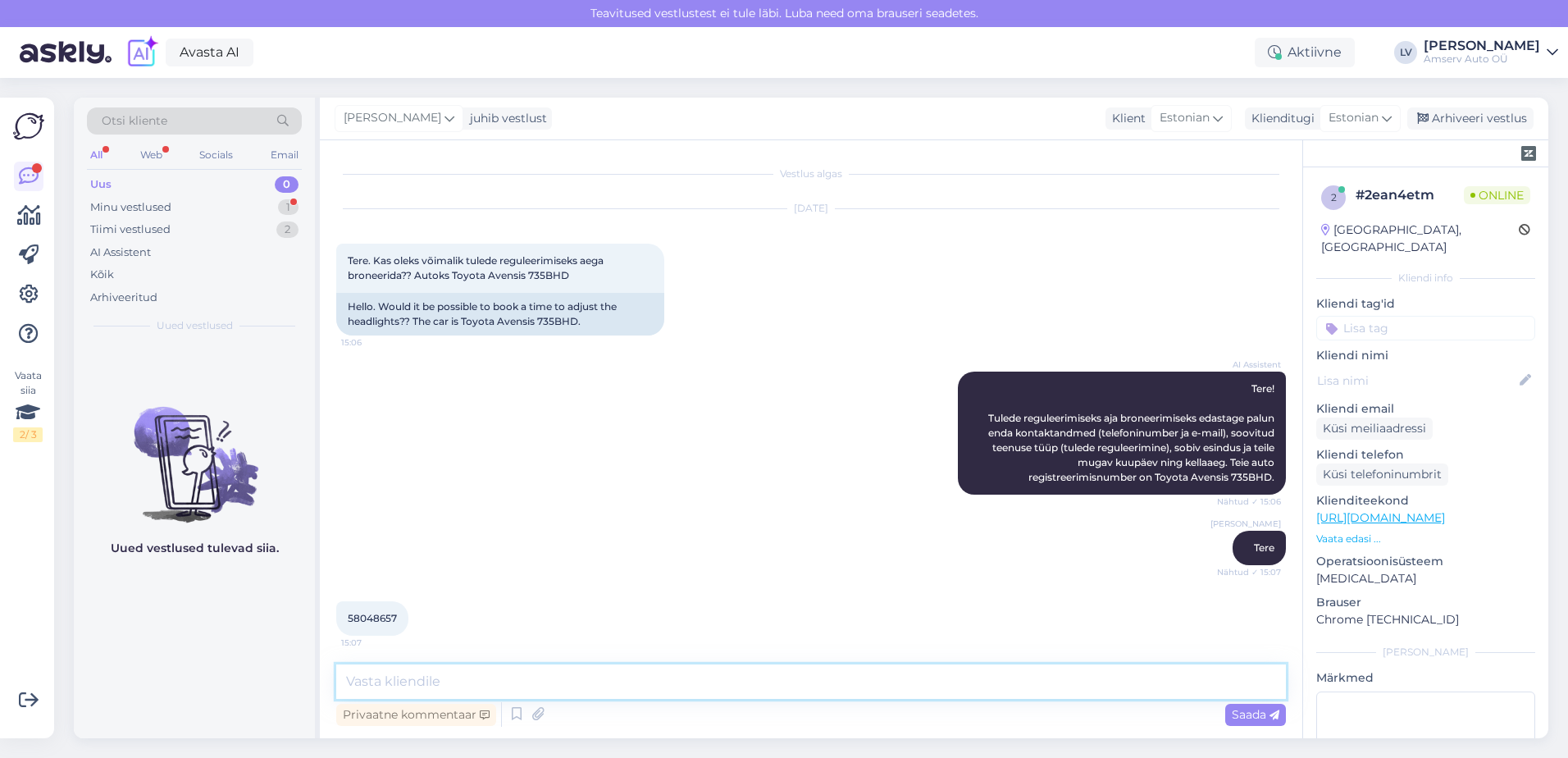
scroll to position [937, 0]
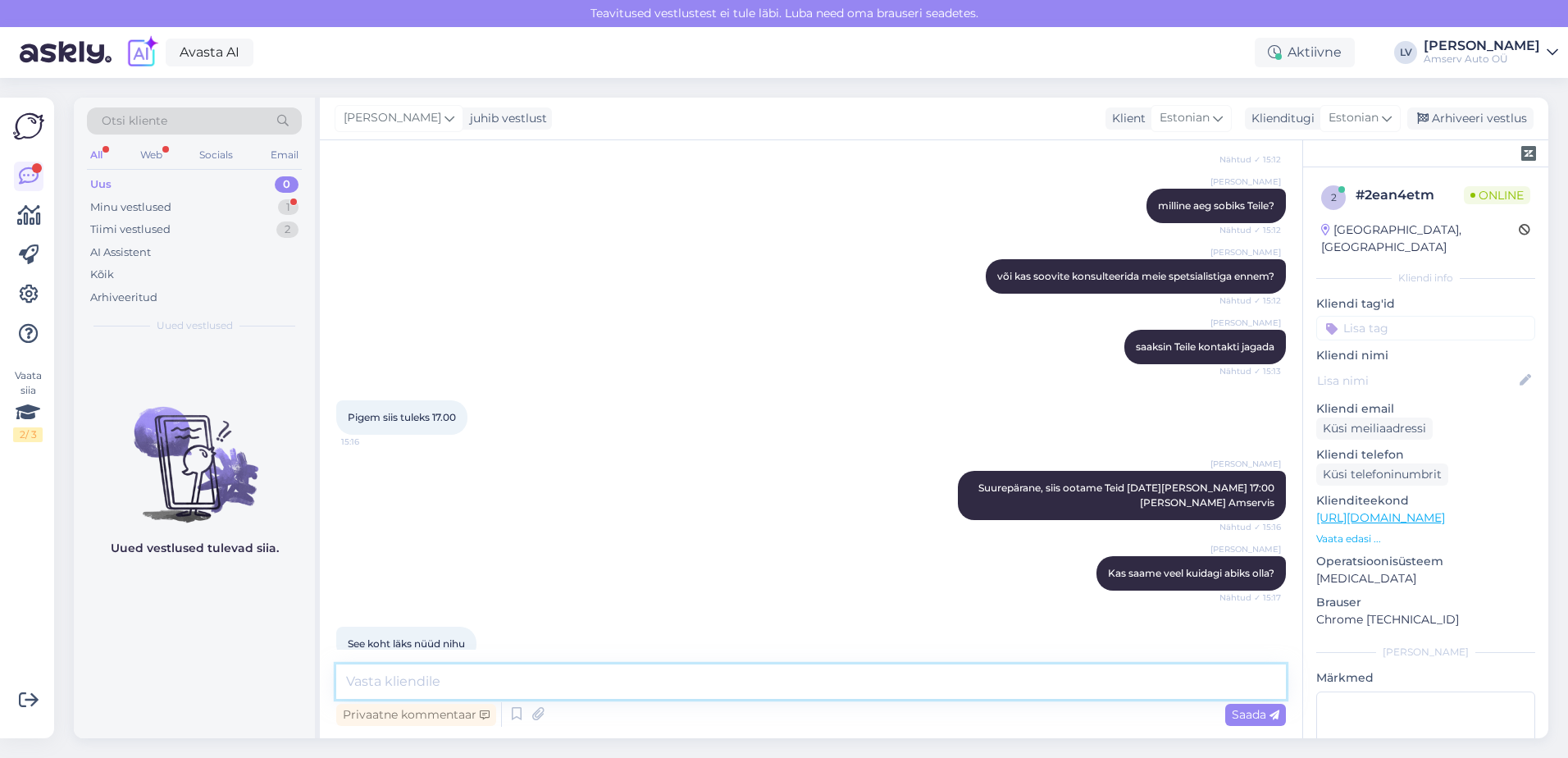
click at [446, 695] on textarea at bounding box center [810, 681] width 950 height 35
click at [446, 693] on textarea at bounding box center [810, 681] width 950 height 35
click at [453, 682] on textarea at bounding box center [810, 681] width 950 height 35
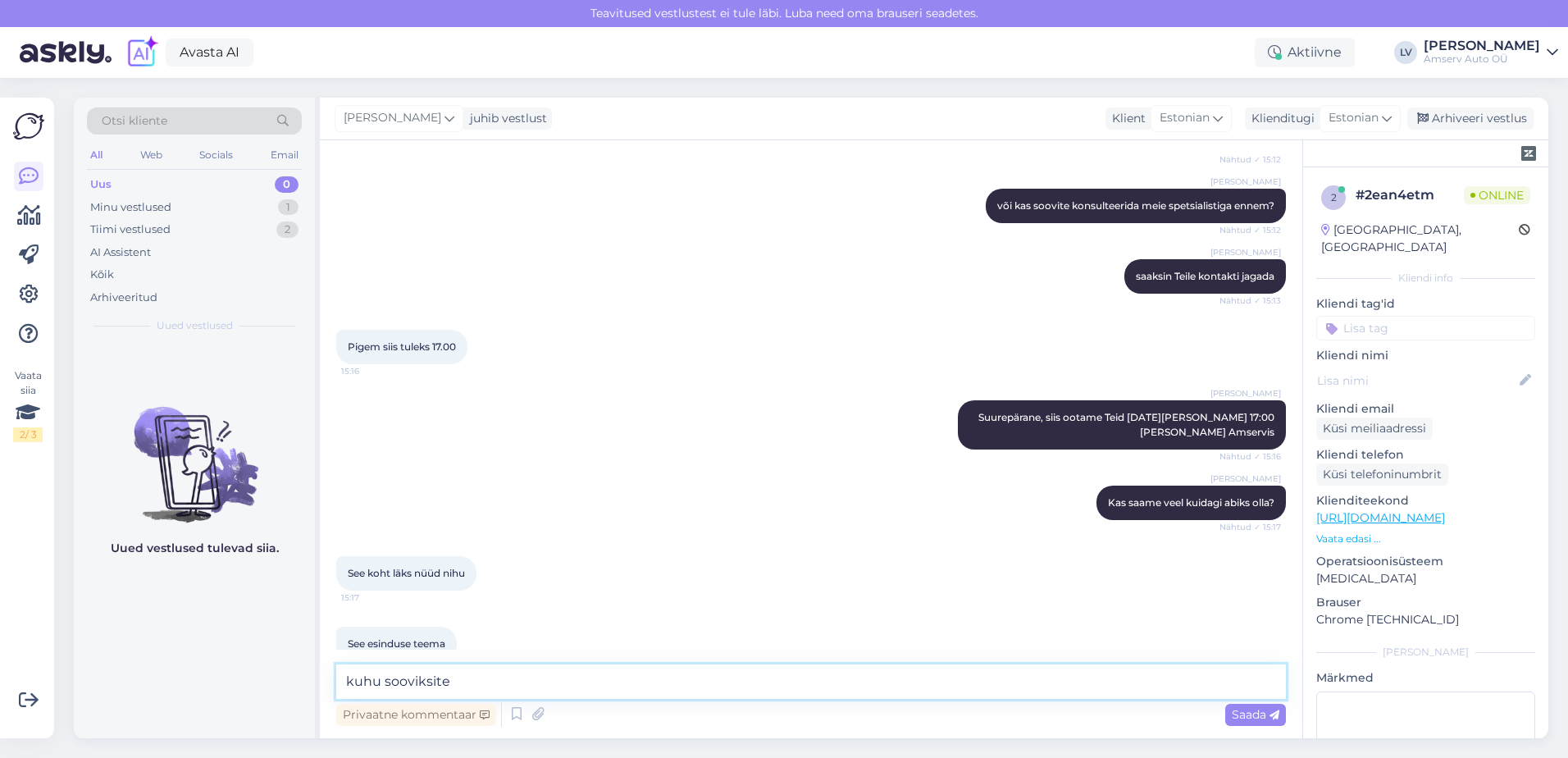
type textarea "kuhu sooviksite?"
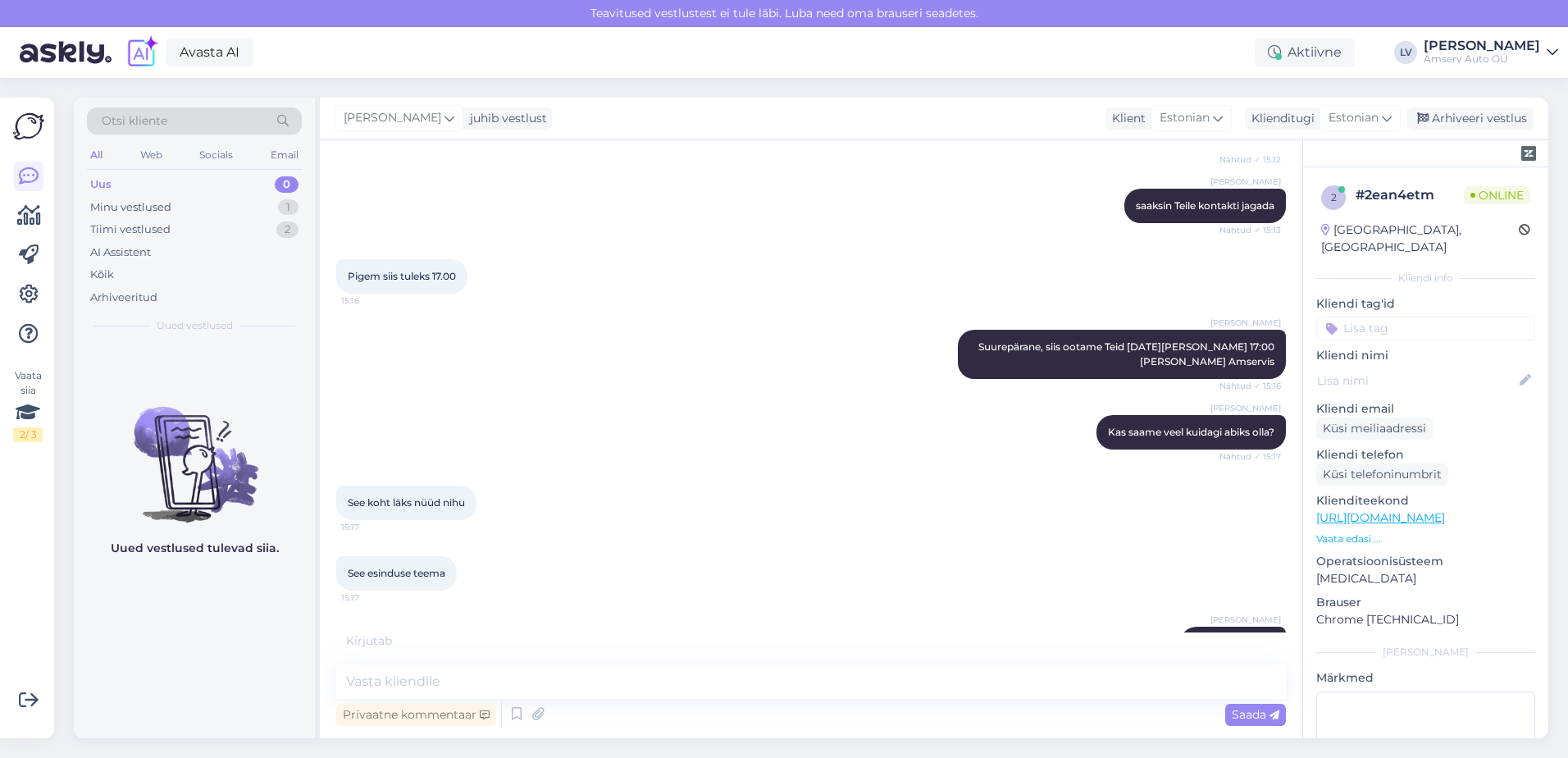
scroll to position [1148, 0]
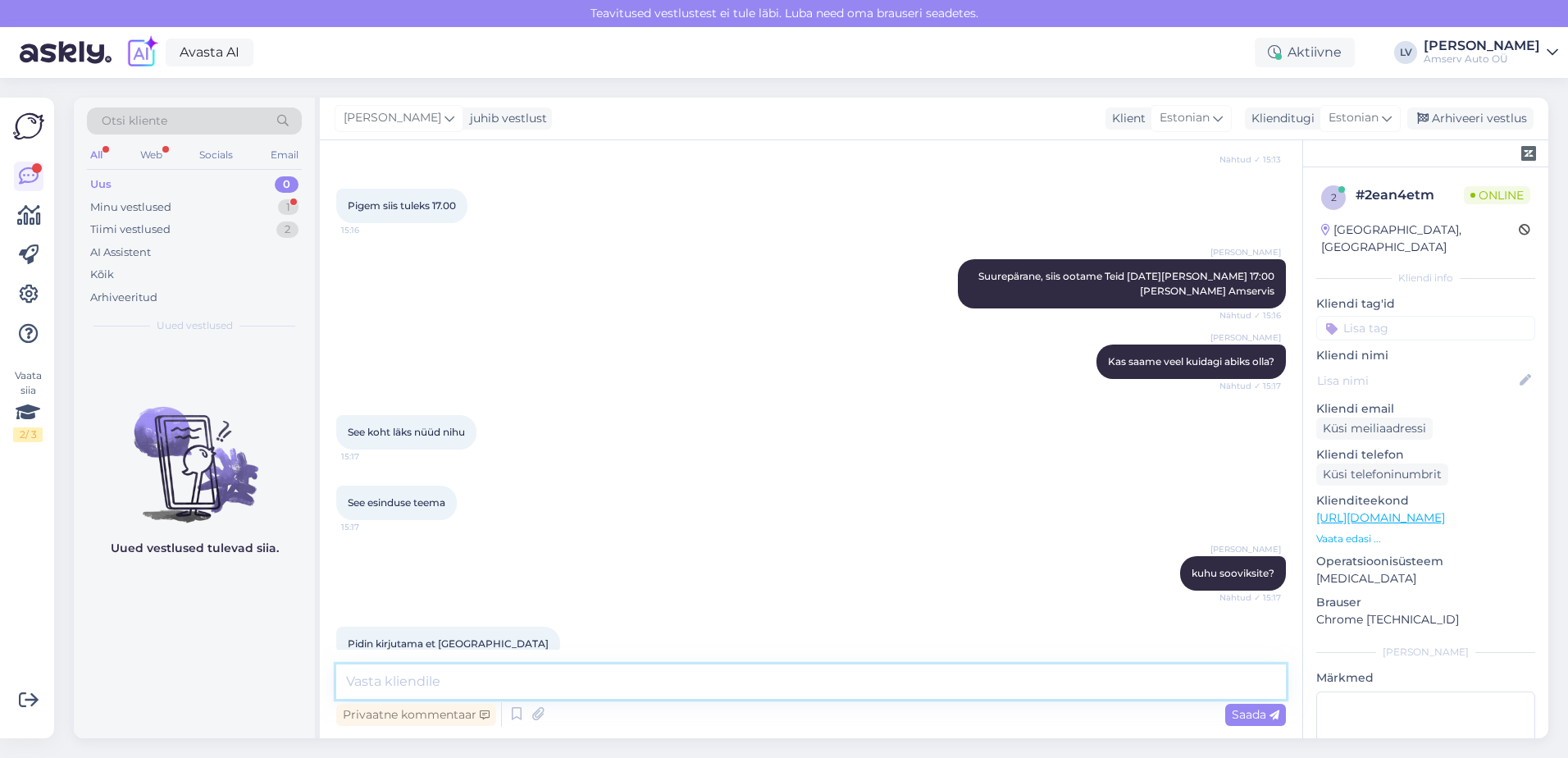
click at [564, 681] on textarea at bounding box center [810, 681] width 950 height 35
click at [524, 683] on textarea at bounding box center [810, 681] width 950 height 35
type textarea "üks hetk"
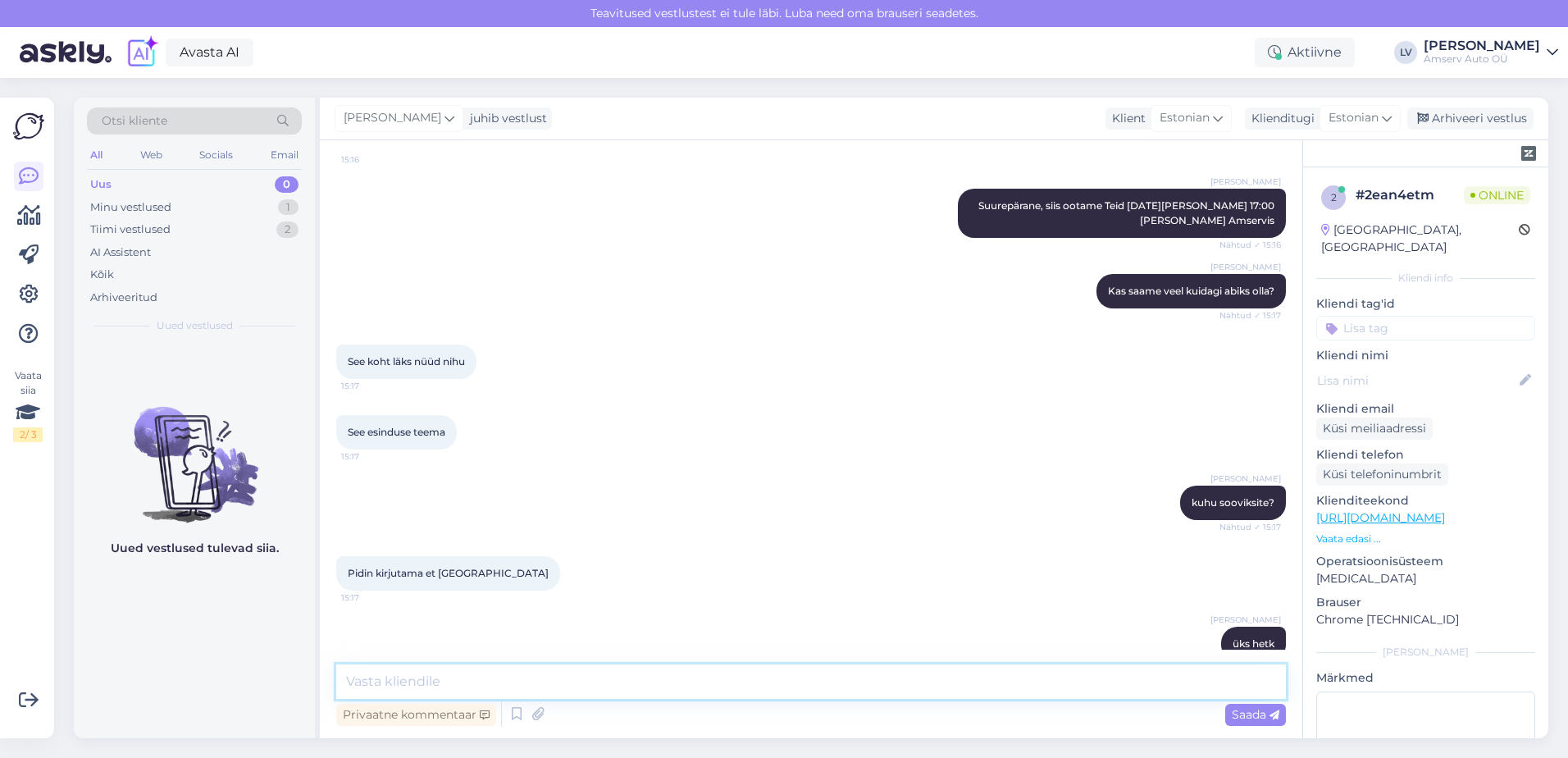
click at [540, 692] on textarea at bounding box center [810, 681] width 950 height 35
drag, startPoint x: 516, startPoint y: 678, endPoint x: 514, endPoint y: 659, distance: 19.1
click at [514, 661] on div "Vestlus algas [DATE] Tere. Kas oleks võimalik tulede reguleerimiseks aega brone…" at bounding box center [811, 439] width 983 height 598
type textarea "m"
type textarea "M"
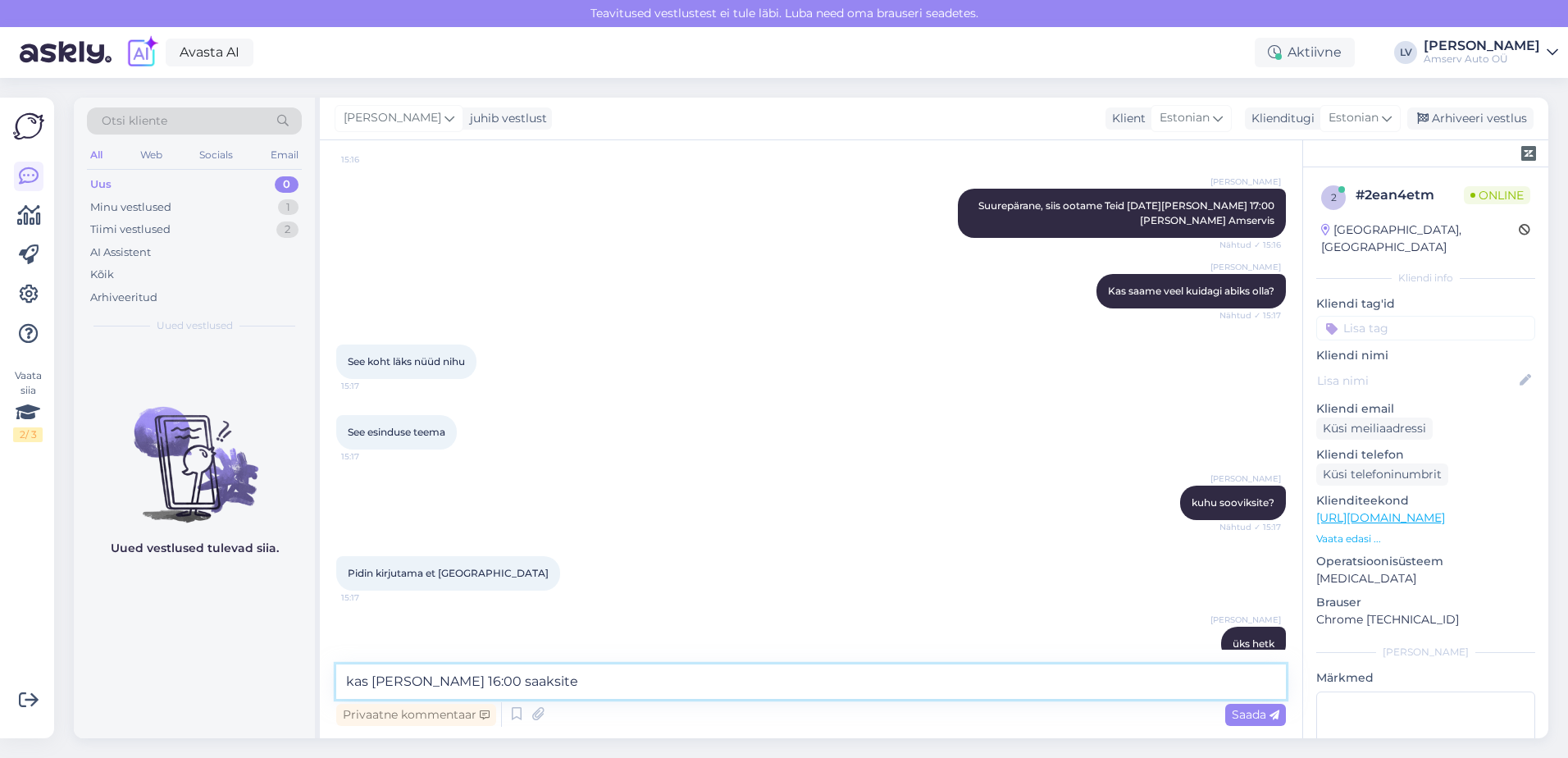
type textarea "kas [PERSON_NAME] 16:00 saaksite?"
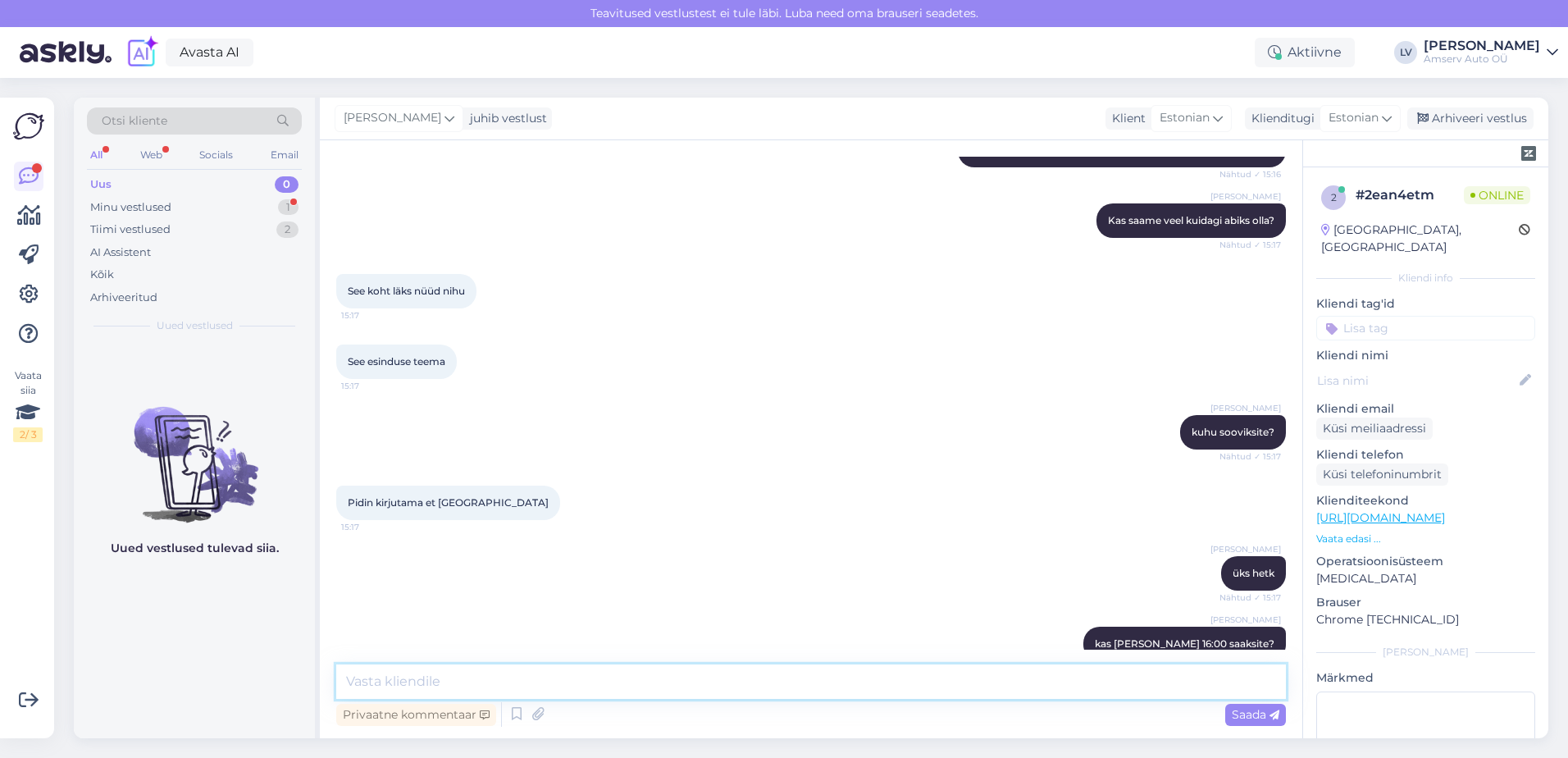
scroll to position [1359, 0]
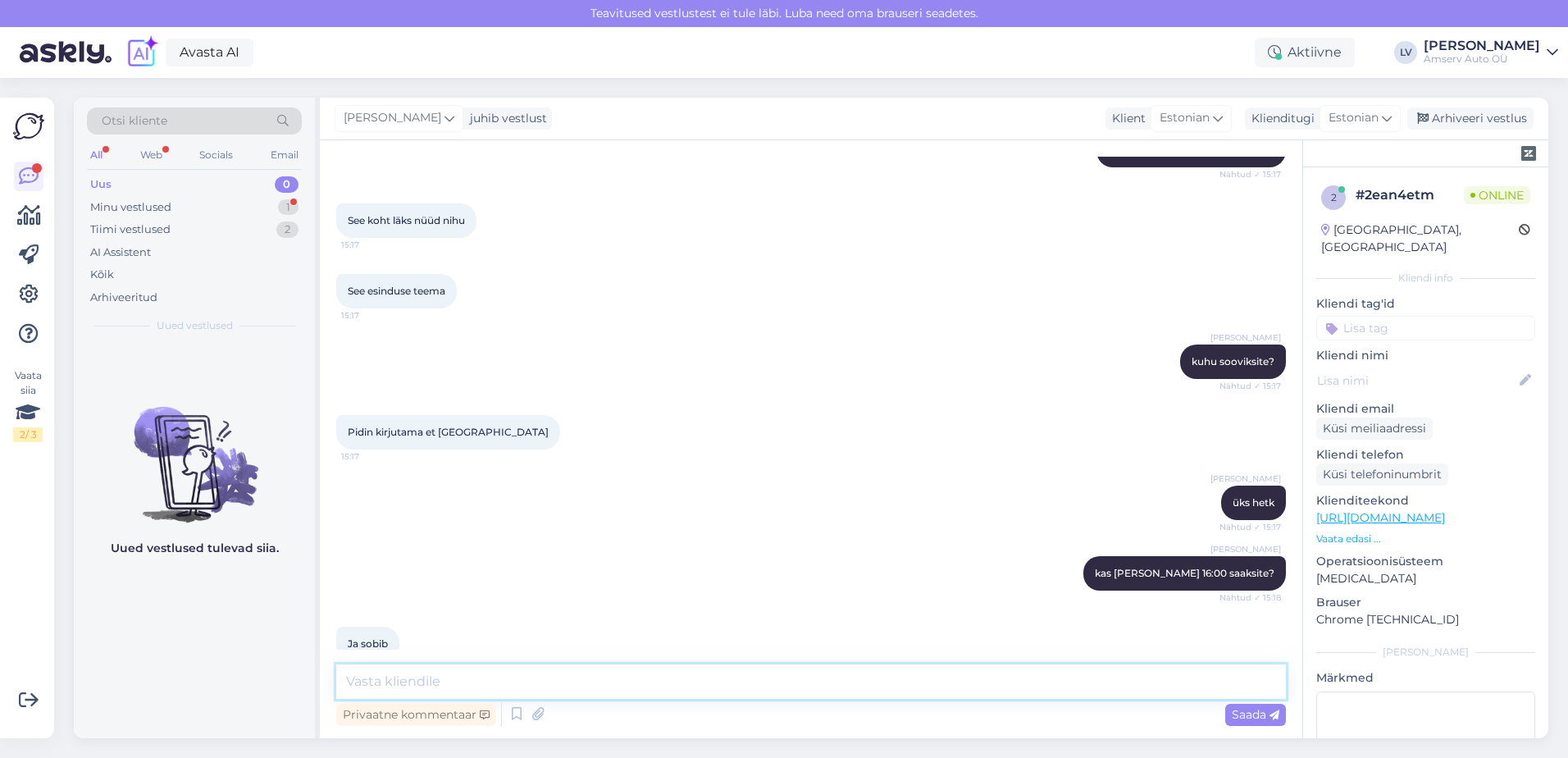
click at [421, 675] on textarea at bounding box center [810, 681] width 950 height 35
type textarea "suurepärane, siis ootame Teid [PERSON_NAME] 16:00 Viljandi Amservi esinduses"
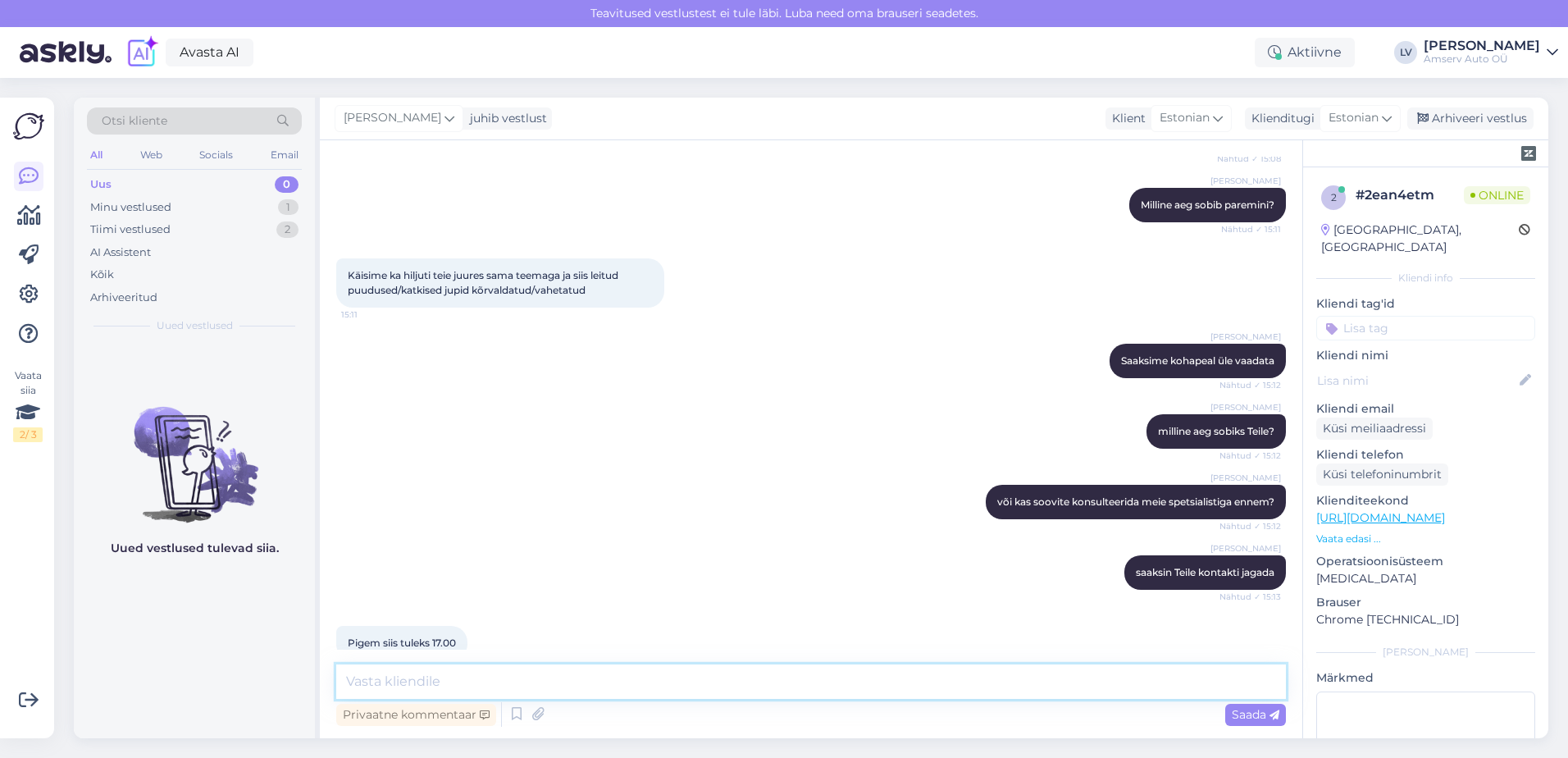
scroll to position [706, 0]
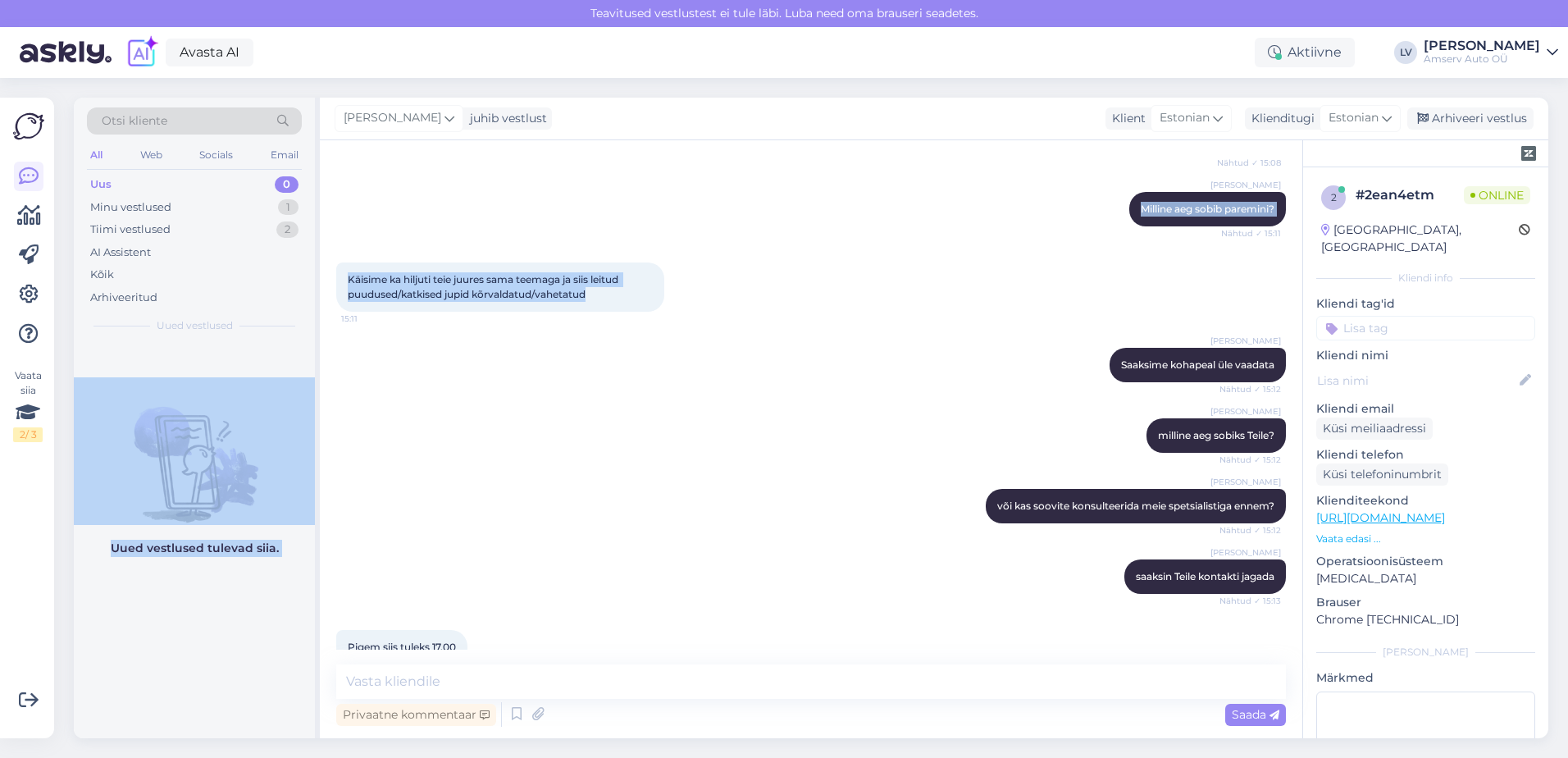
drag, startPoint x: 446, startPoint y: 274, endPoint x: 315, endPoint y: 259, distance: 131.9
click at [315, 259] on div "Otsi kliente All Web Socials Email Uus 0 Minu vestlused 1 Tiimi vestlused 2 AI …" at bounding box center [811, 418] width 1474 height 641
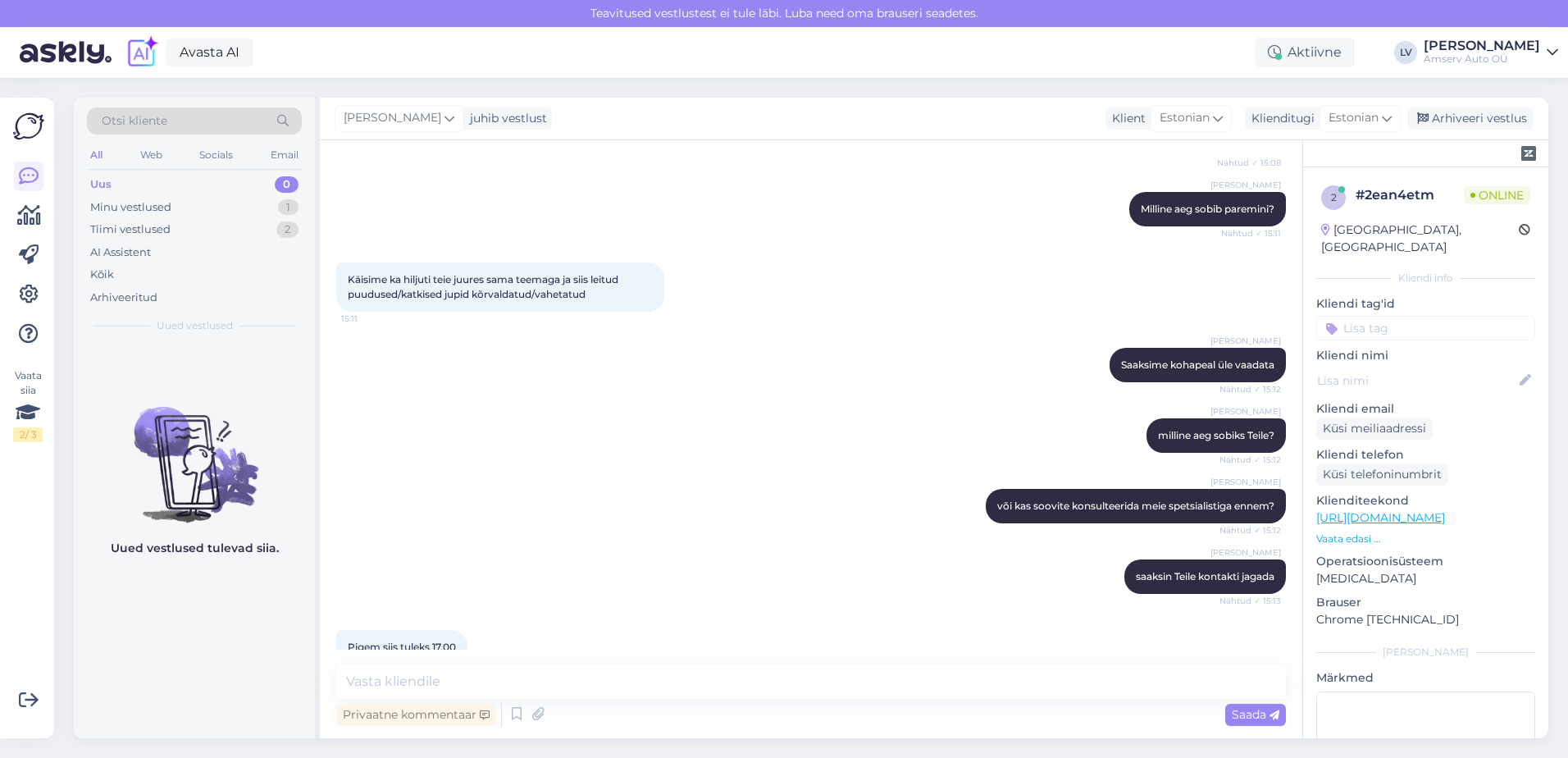
drag, startPoint x: 315, startPoint y: 259, endPoint x: 609, endPoint y: 382, distance: 318.7
click at [609, 382] on div "Vestlus algas [DATE] Tere. Kas oleks võimalik tulede reguleerimiseks aega brone…" at bounding box center [818, 403] width 964 height 493
drag, startPoint x: 609, startPoint y: 382, endPoint x: 342, endPoint y: 267, distance: 290.7
click at [342, 267] on div "Käisime ka hiljuti teie juures sama teemaga ja siis leitud puudused/katkised ju…" at bounding box center [500, 288] width 328 height 49
drag, startPoint x: 342, startPoint y: 267, endPoint x: 367, endPoint y: 269, distance: 25.1
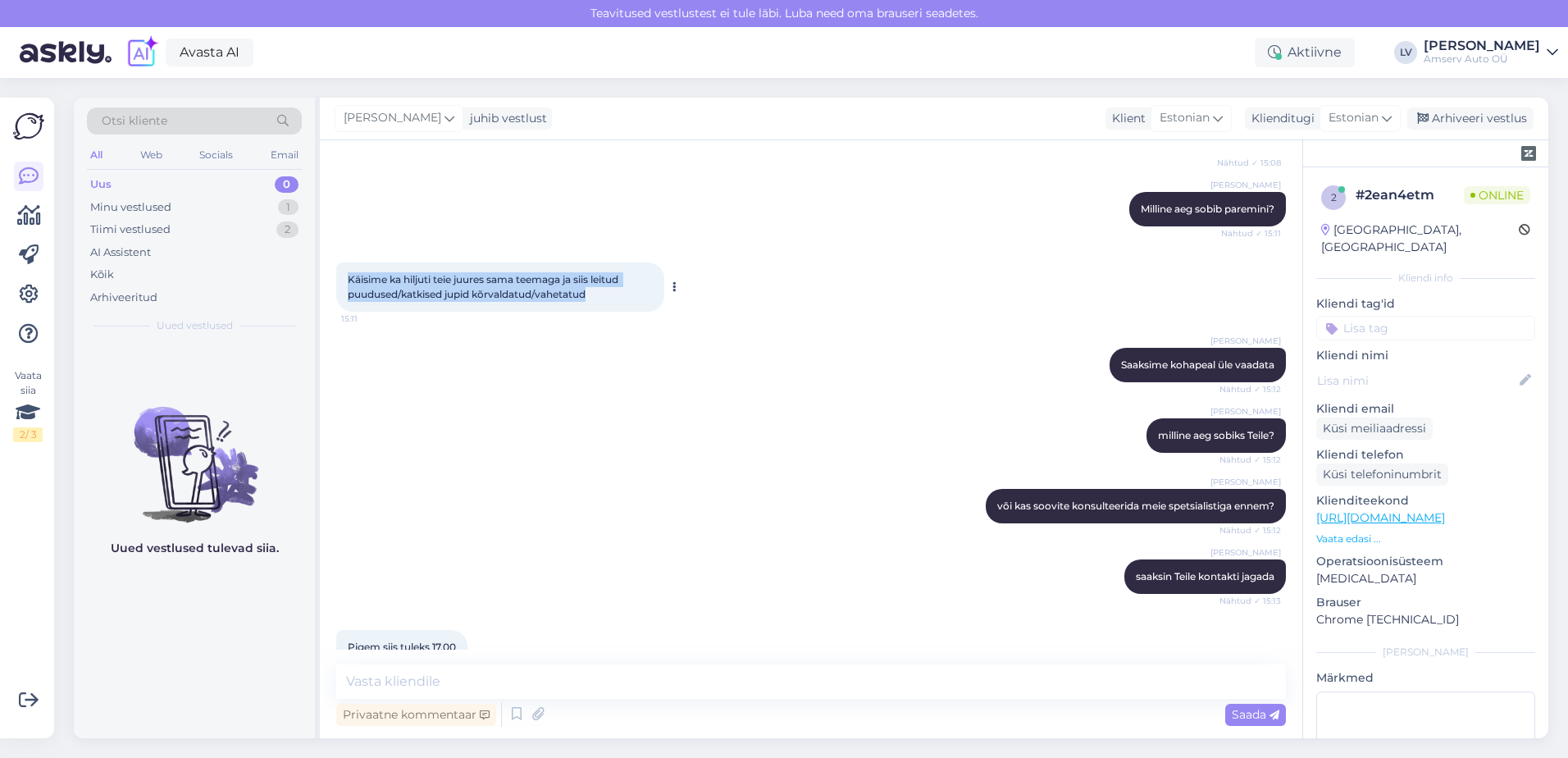
copy span "Käisime ka hiljuti teie juures sama teemaga ja siis leitud puudused/katkised ju…"
click at [632, 502] on div "[PERSON_NAME] või kas soovite konsulteerida meie spetsialistiga ennem? Nähtud ✓…" at bounding box center [810, 506] width 950 height 71
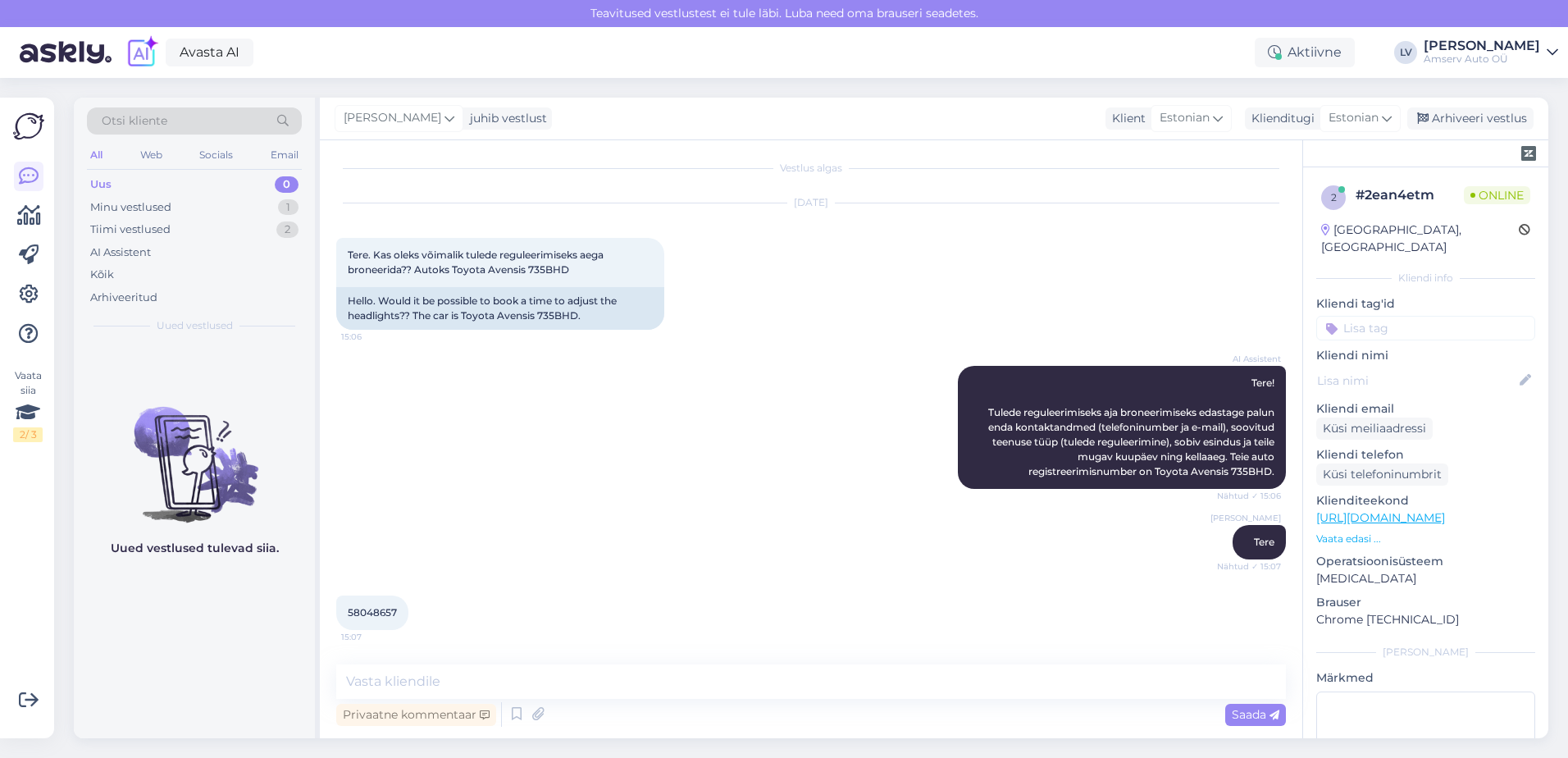
scroll to position [0, 0]
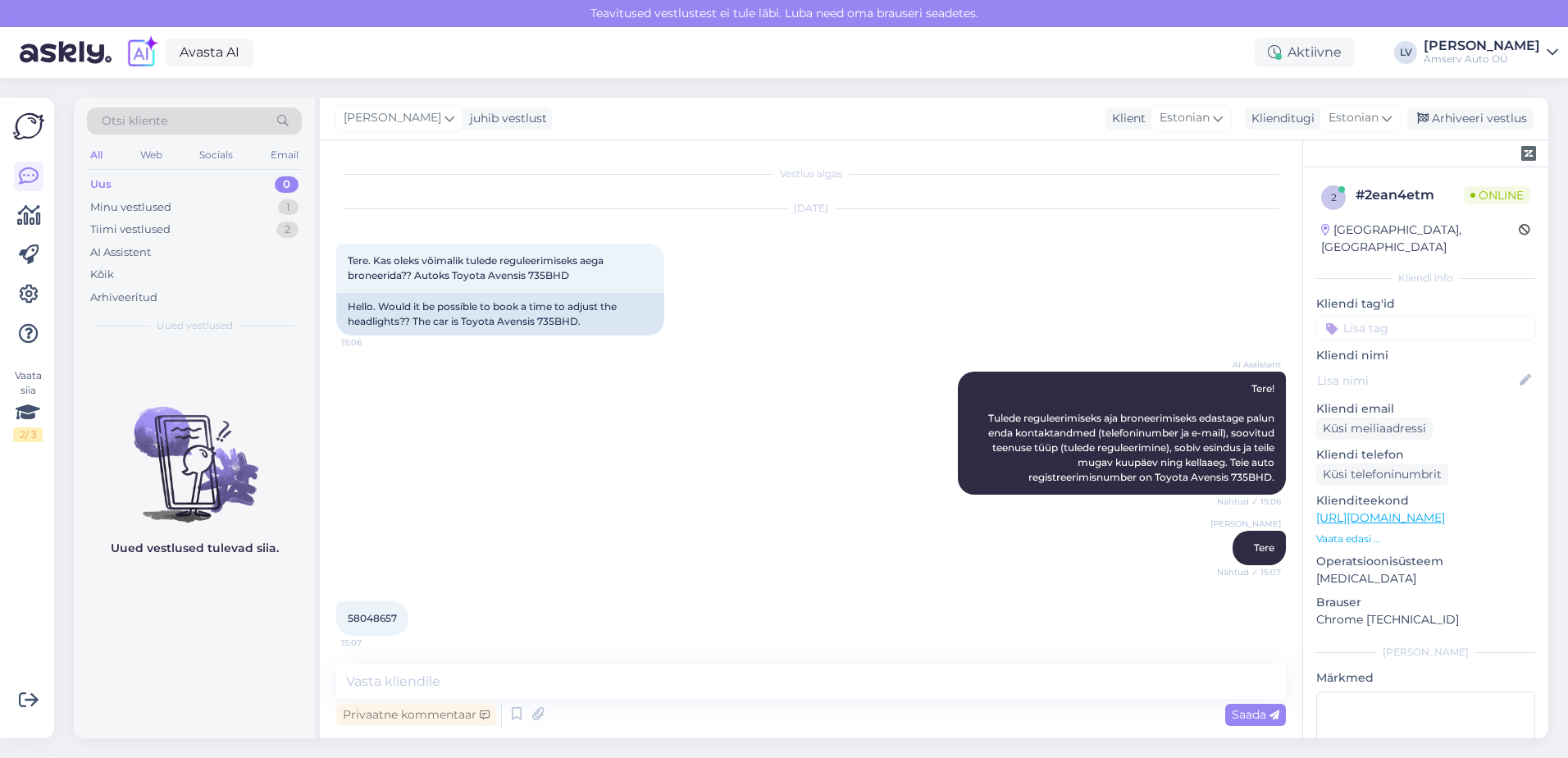
drag, startPoint x: 492, startPoint y: 534, endPoint x: 506, endPoint y: 527, distance: 15.7
click at [492, 533] on div "Liili Vahesalu Tere Nähtud ✓ 15:07" at bounding box center [810, 548] width 950 height 71
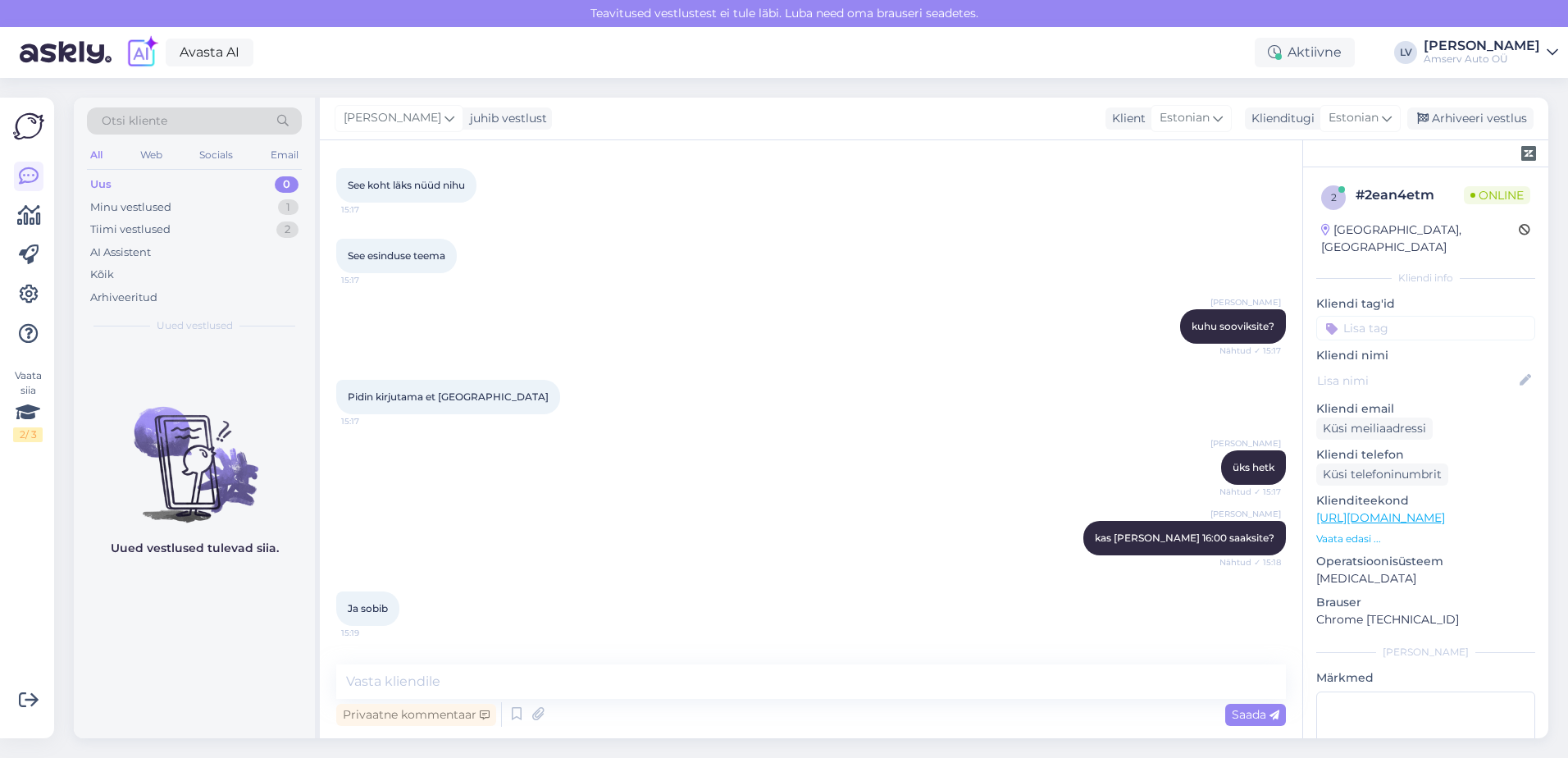
scroll to position [1445, 0]
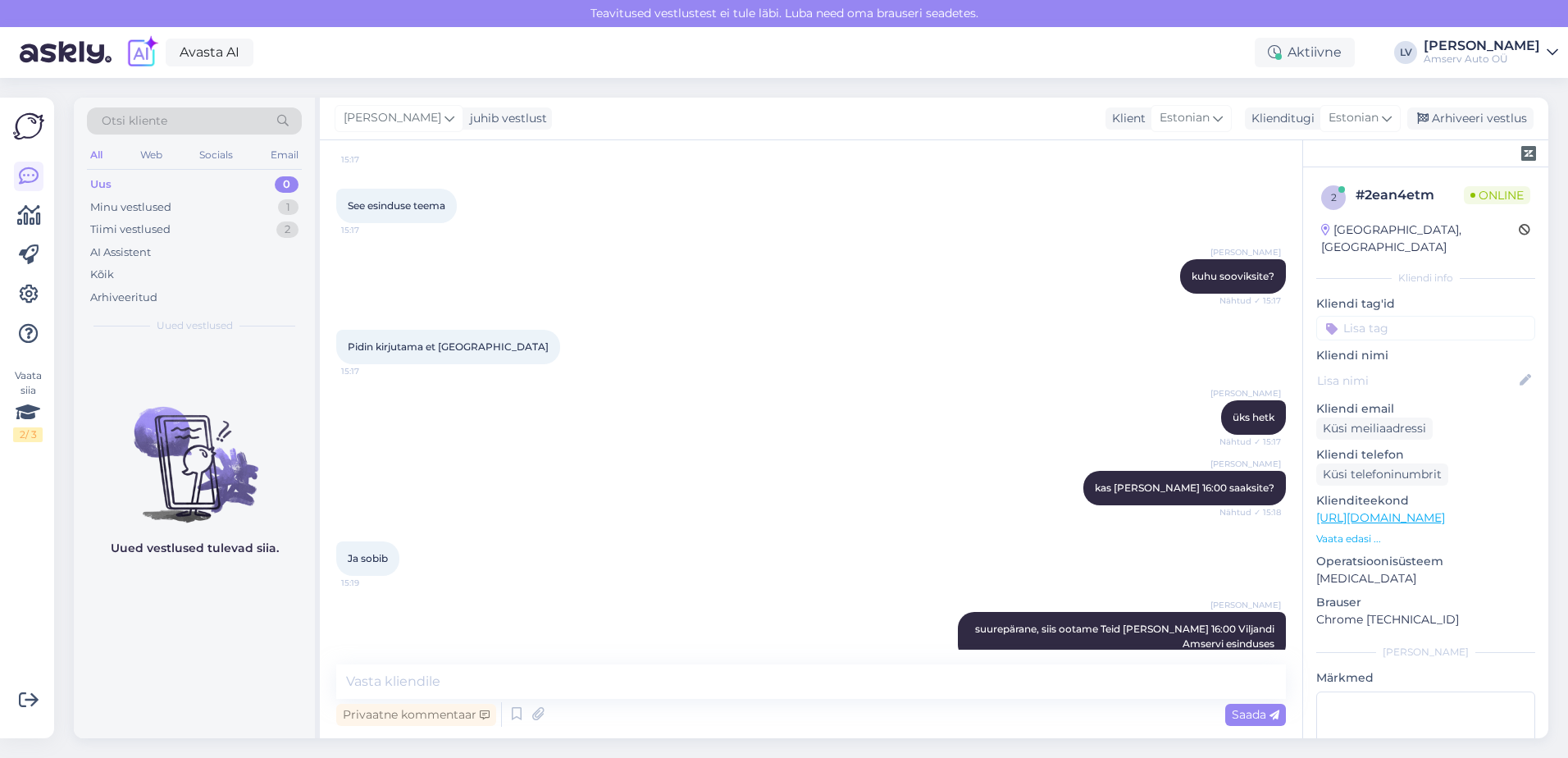
click at [566, 701] on div "Privaatne kommentaar Saada" at bounding box center [810, 715] width 950 height 31
drag, startPoint x: 560, startPoint y: 685, endPoint x: 590, endPoint y: 678, distance: 30.8
click at [562, 686] on textarea at bounding box center [810, 681] width 950 height 35
type textarea "Kas saame veel kuidagi abiks olla?"
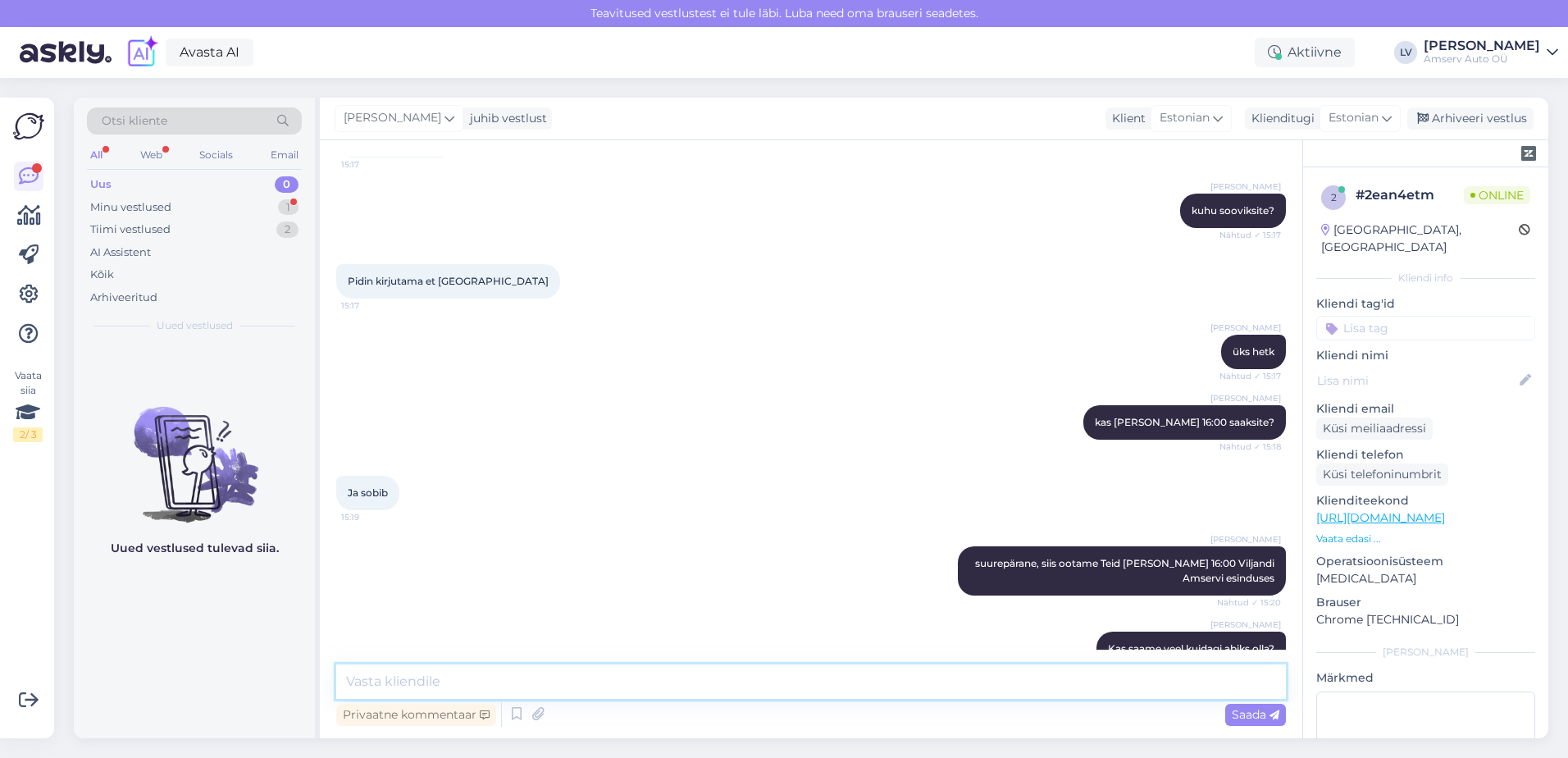
scroll to position [1586, 0]
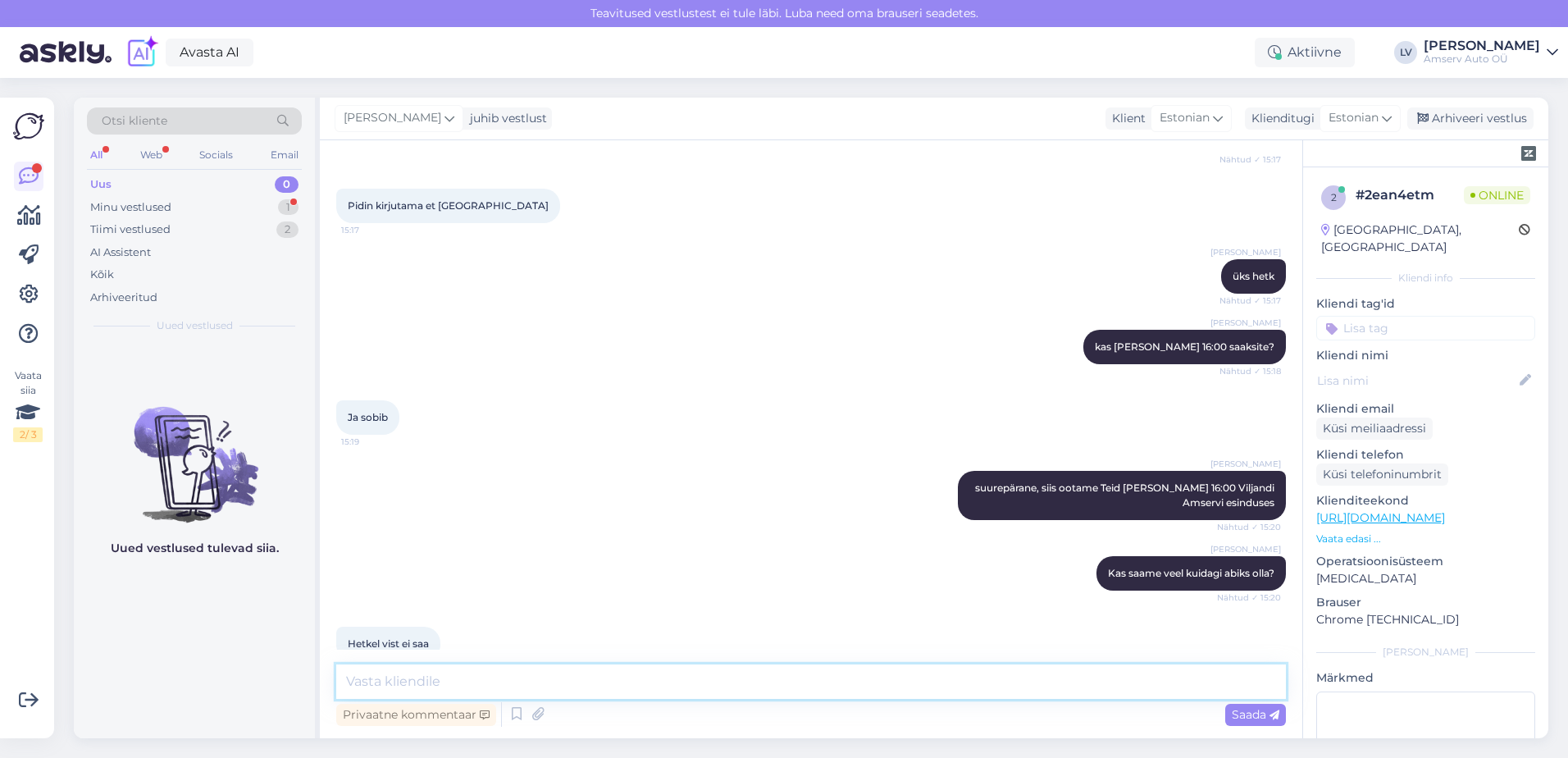
click at [506, 681] on textarea at bounding box center [810, 681] width 950 height 35
type textarea "Suur tänu pöördumise eest ja ilusat päeva jätku Teile"
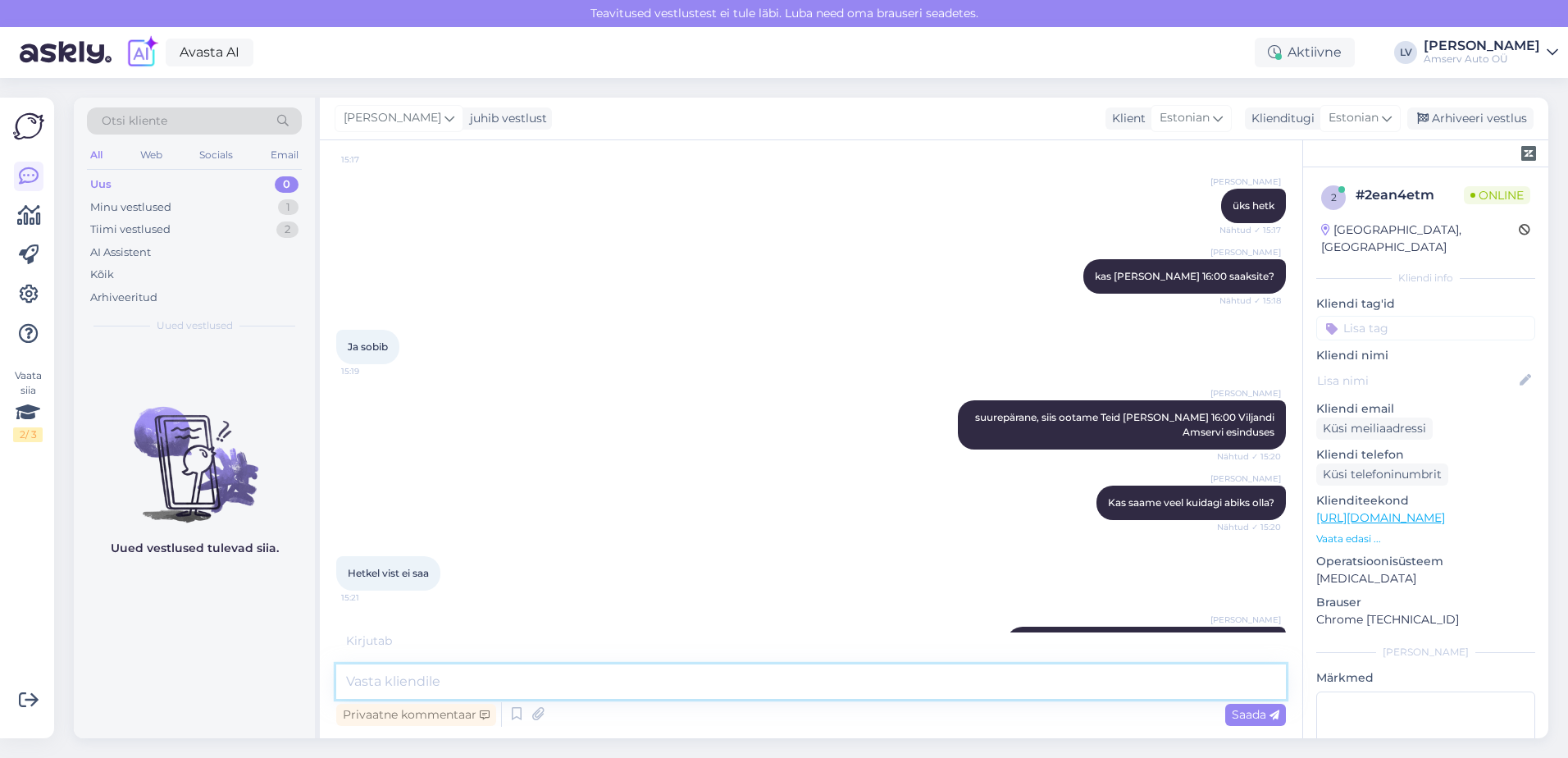
click at [728, 666] on textarea at bounding box center [810, 681] width 950 height 35
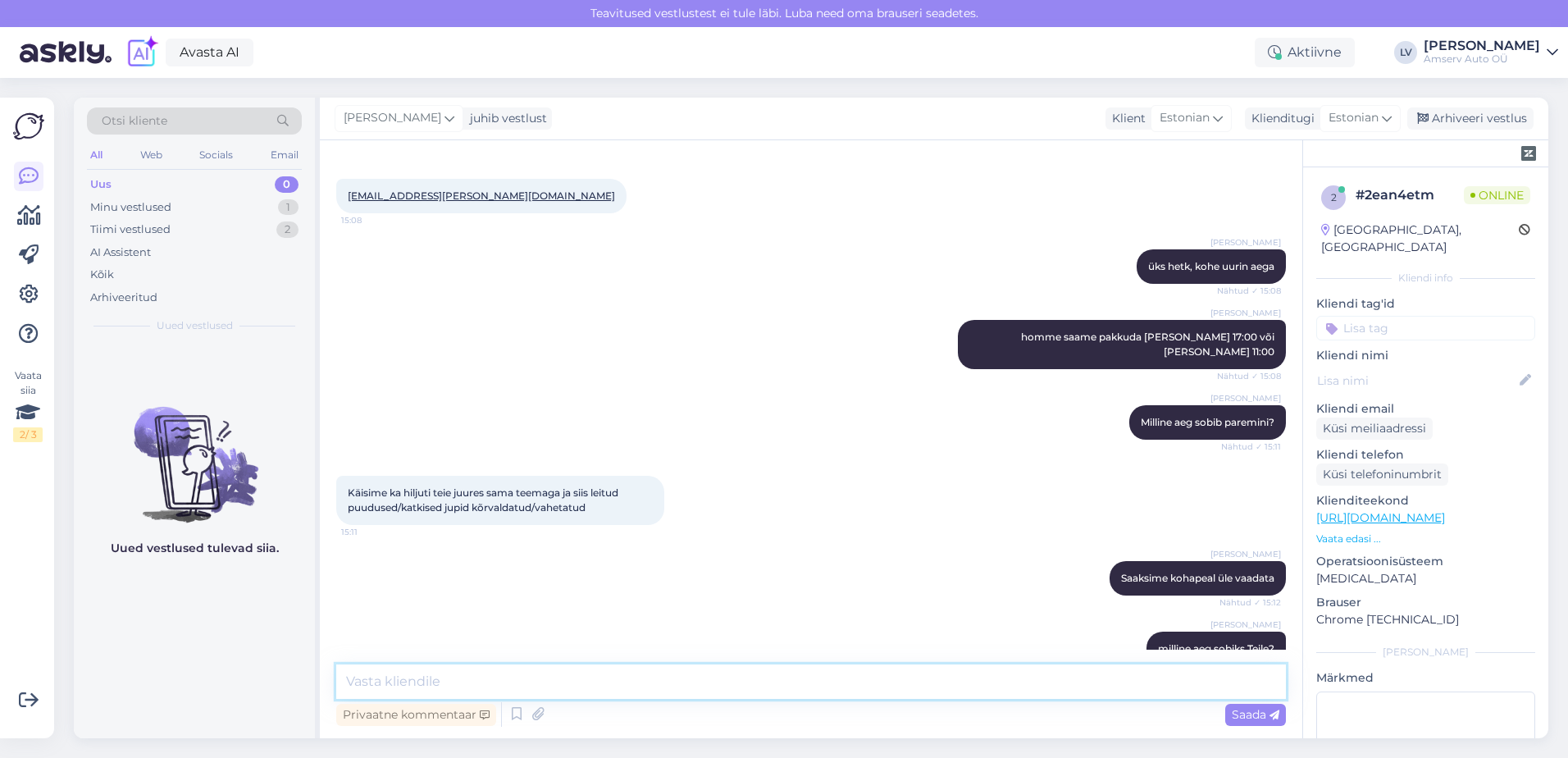
scroll to position [1727, 0]
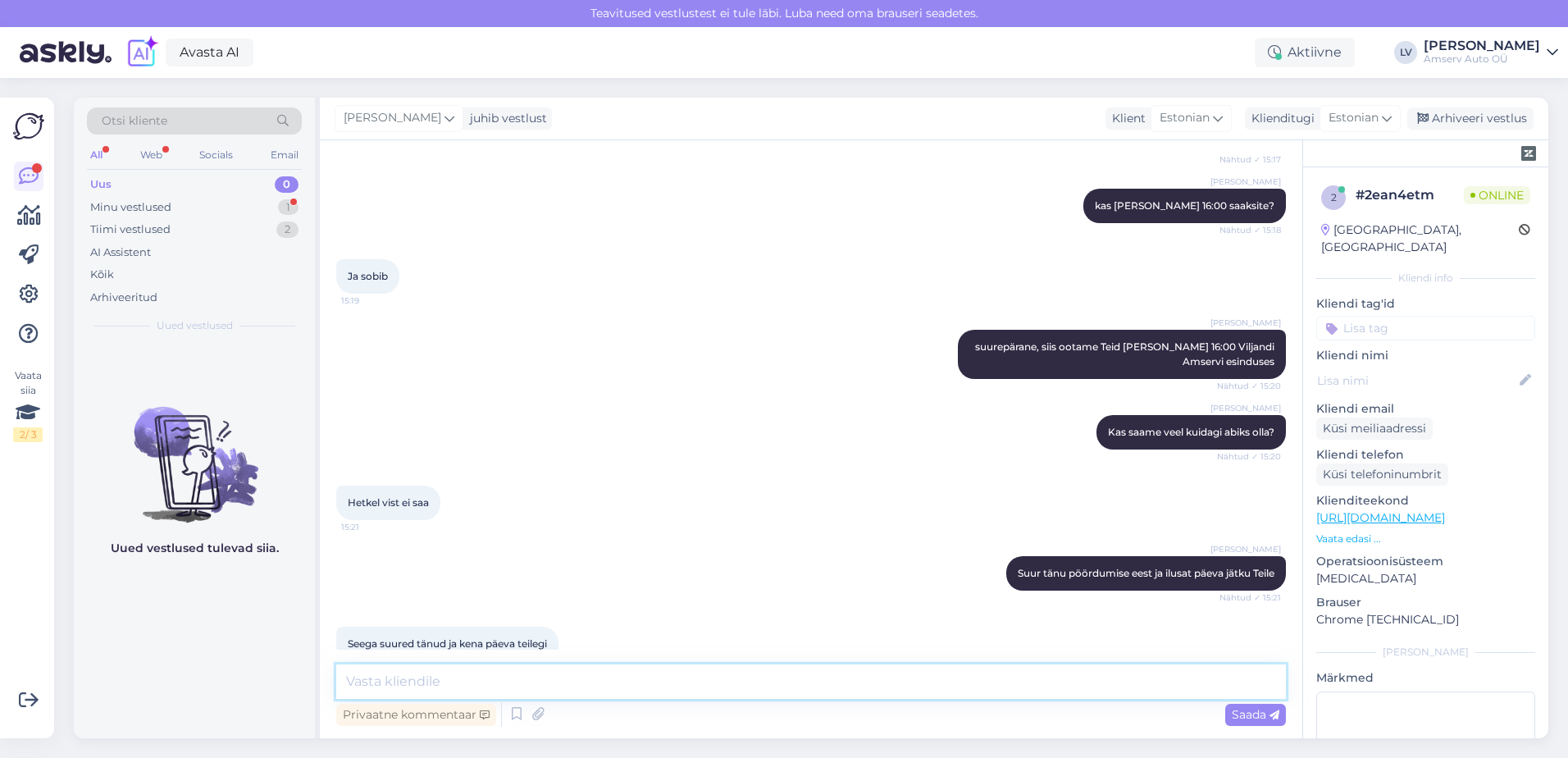
drag, startPoint x: 602, startPoint y: 666, endPoint x: 613, endPoint y: 666, distance: 11.0
click at [604, 666] on textarea at bounding box center [810, 681] width 950 height 35
type textarea "Korraks täpsustan üle, mis täpselt tuledel viga on?"
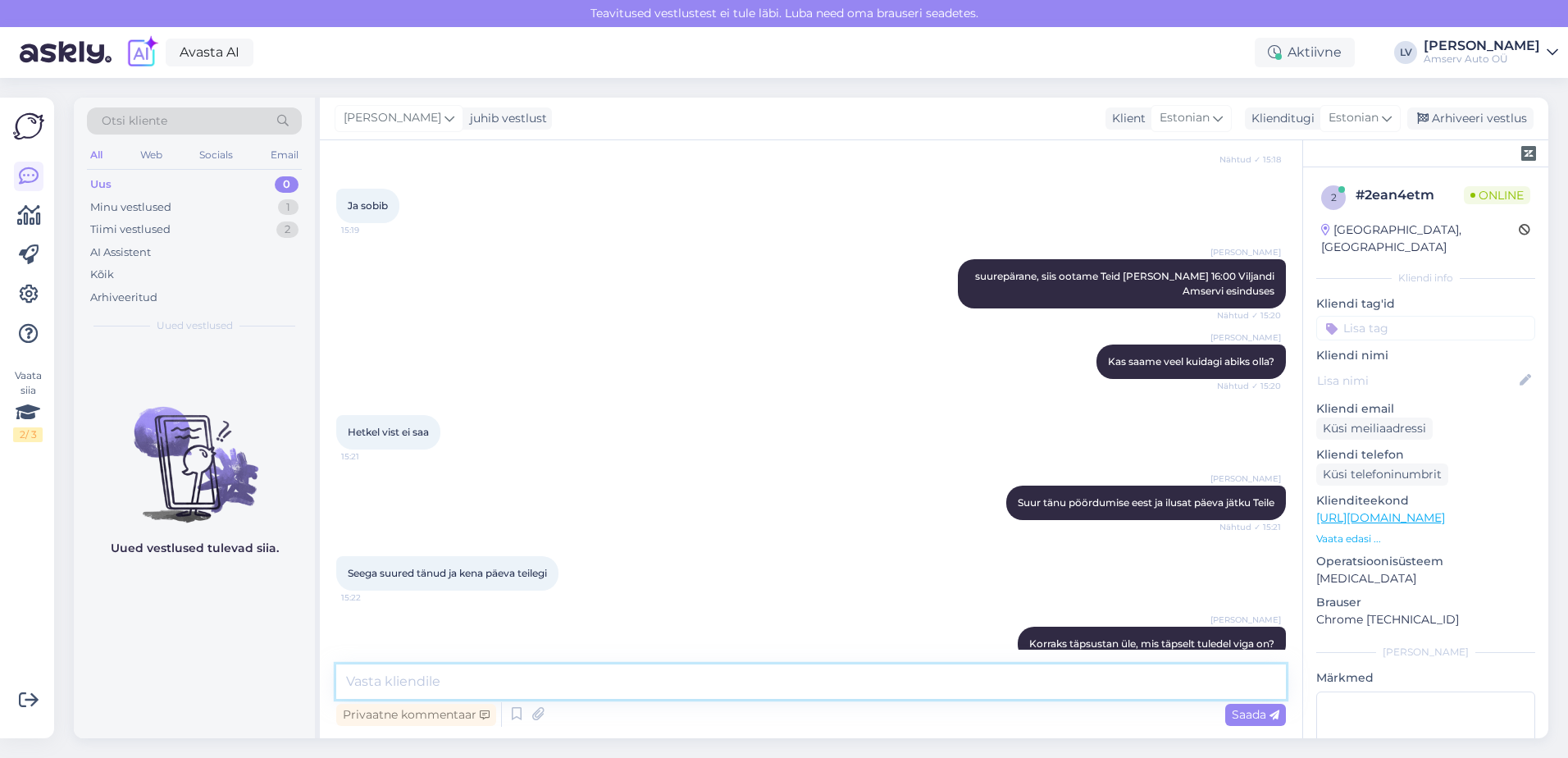
click at [936, 670] on textarea at bounding box center [810, 681] width 950 height 35
click at [935, 670] on textarea at bounding box center [810, 681] width 950 height 35
drag, startPoint x: 897, startPoint y: 676, endPoint x: 889, endPoint y: 647, distance: 30.1
click at [899, 676] on textarea at bounding box center [810, 681] width 950 height 35
click at [723, 682] on textarea "üks hetk" at bounding box center [810, 681] width 950 height 35
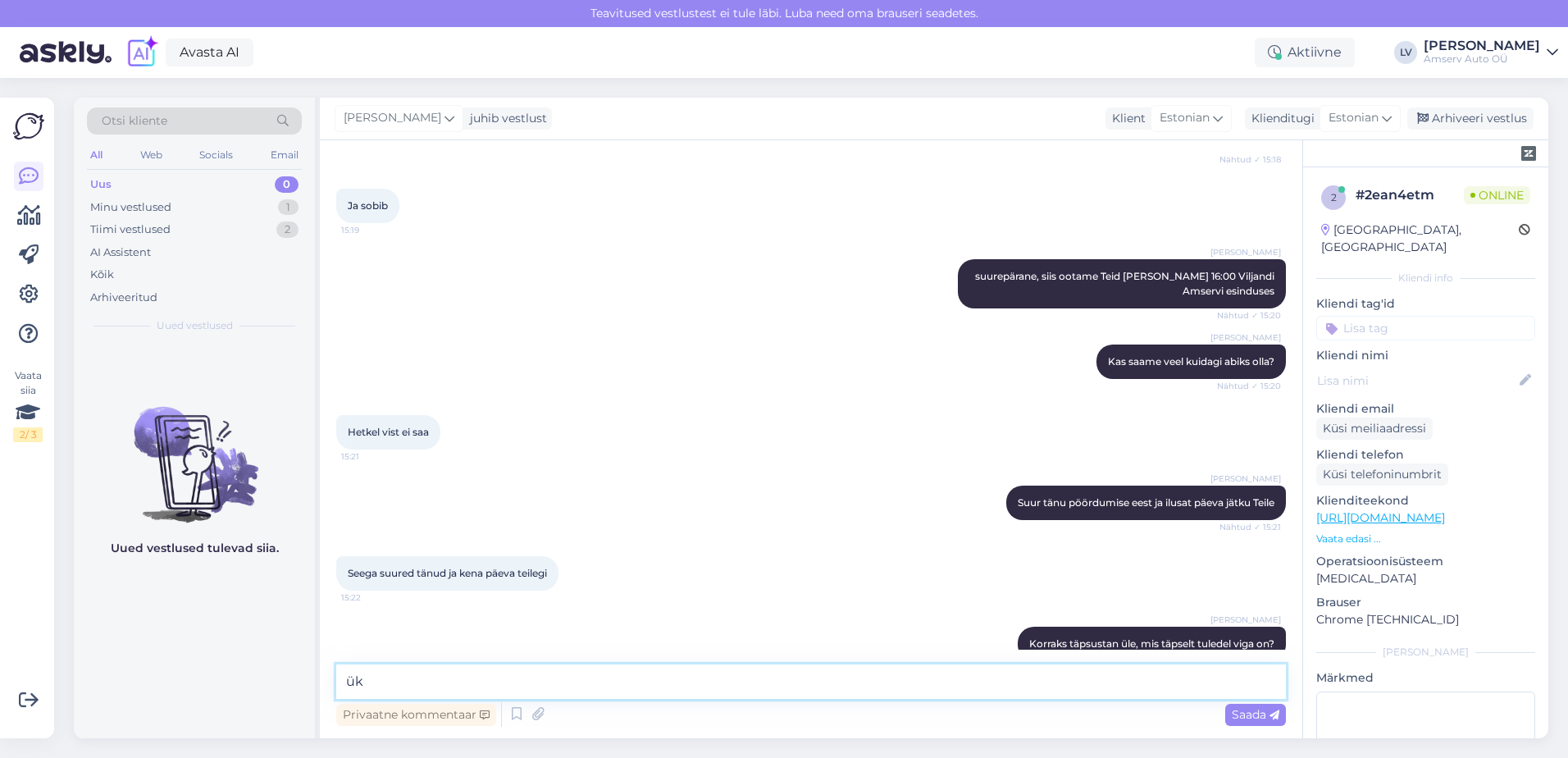
type textarea "ü"
type textarea "m"
type textarea "Ü"
type textarea "K"
type textarea "Kahjuks ikka hetkel ei saa aega broneerida"
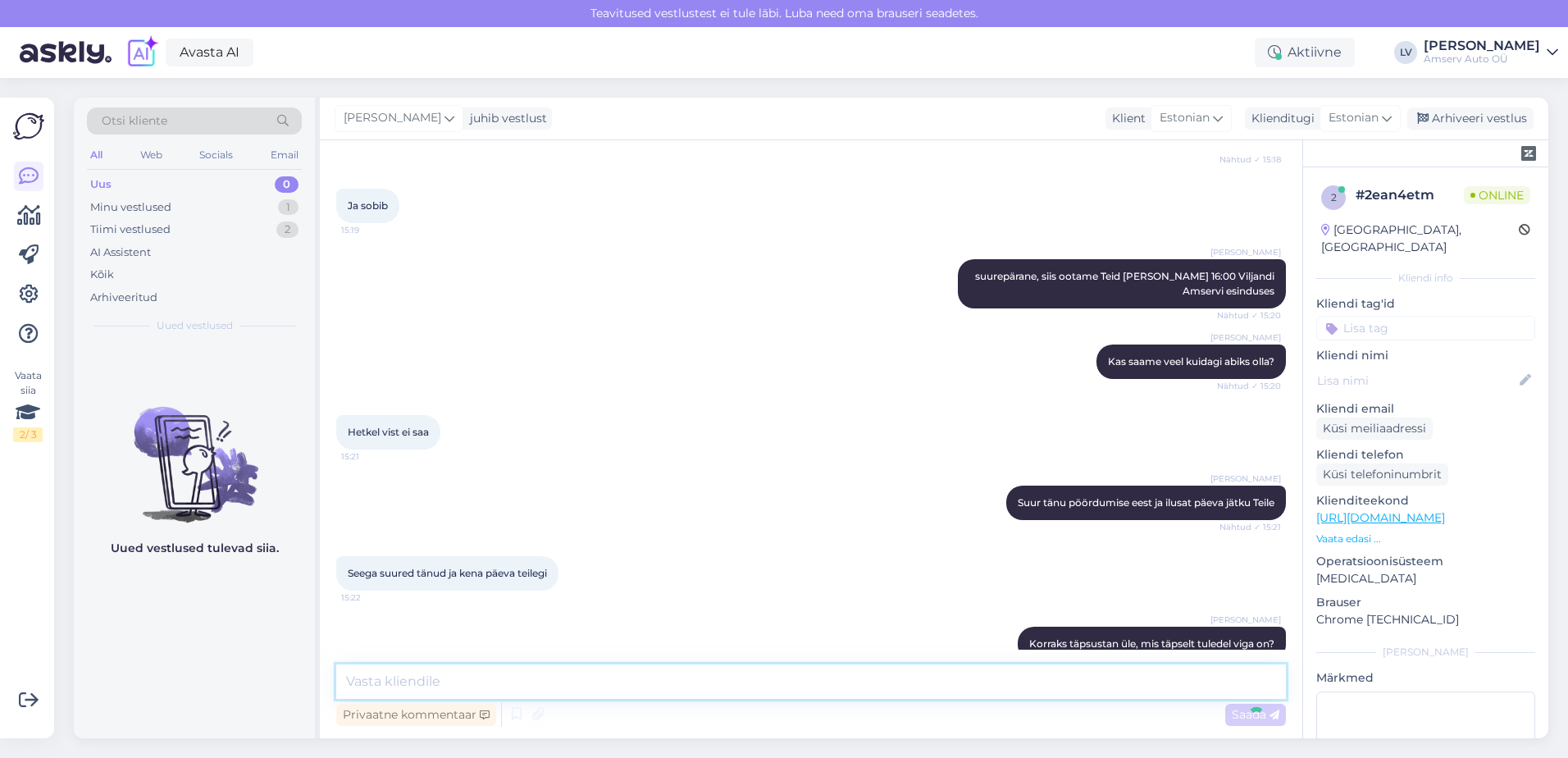
scroll to position [1868, 0]
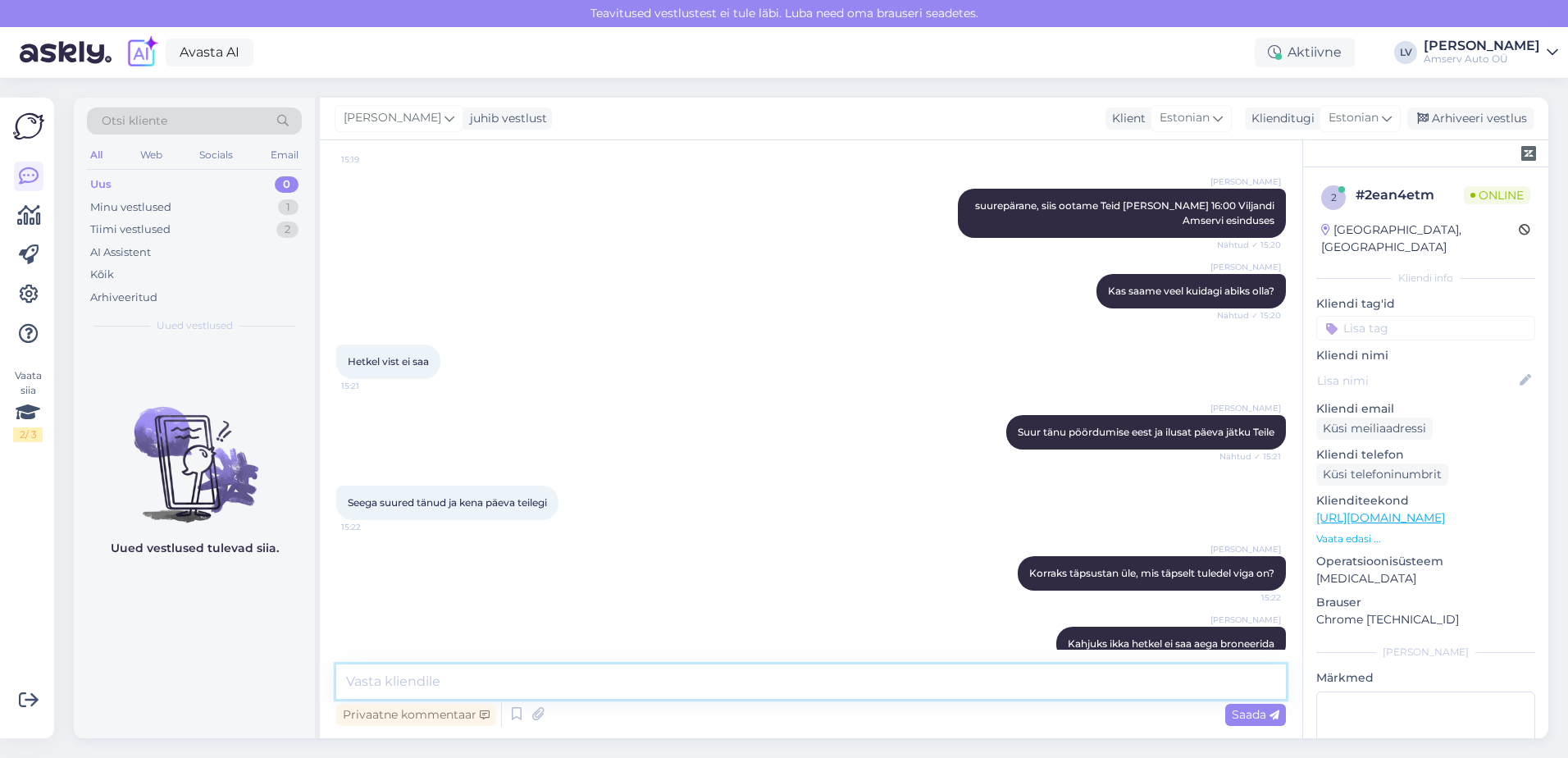
type textarea "s"
type textarea "me [PERSON_NAME] kontakti [GEOGRAPHIC_DATA] ja nad võtavad Teiega ühendust"
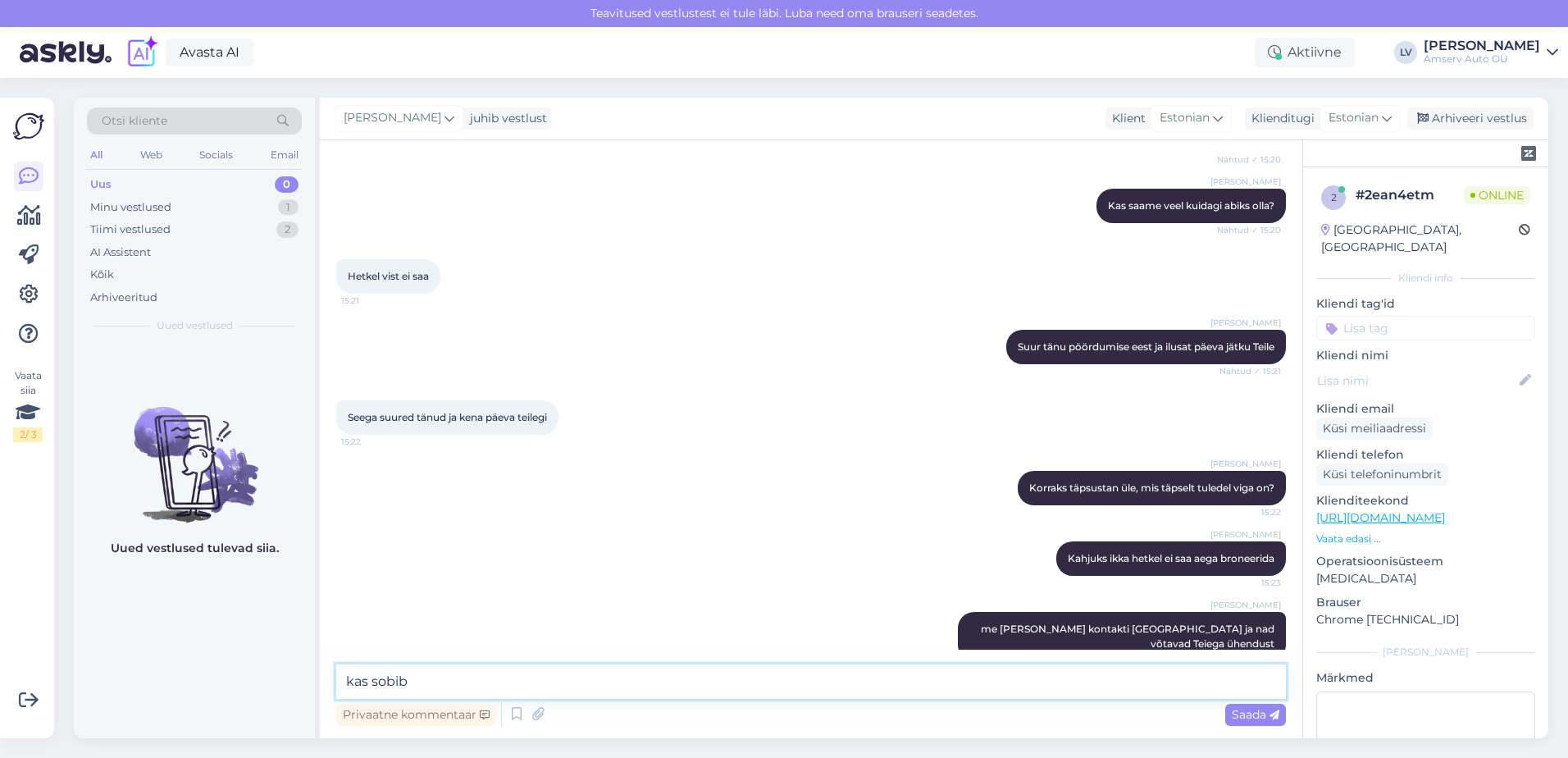
type textarea "kas sobib?"
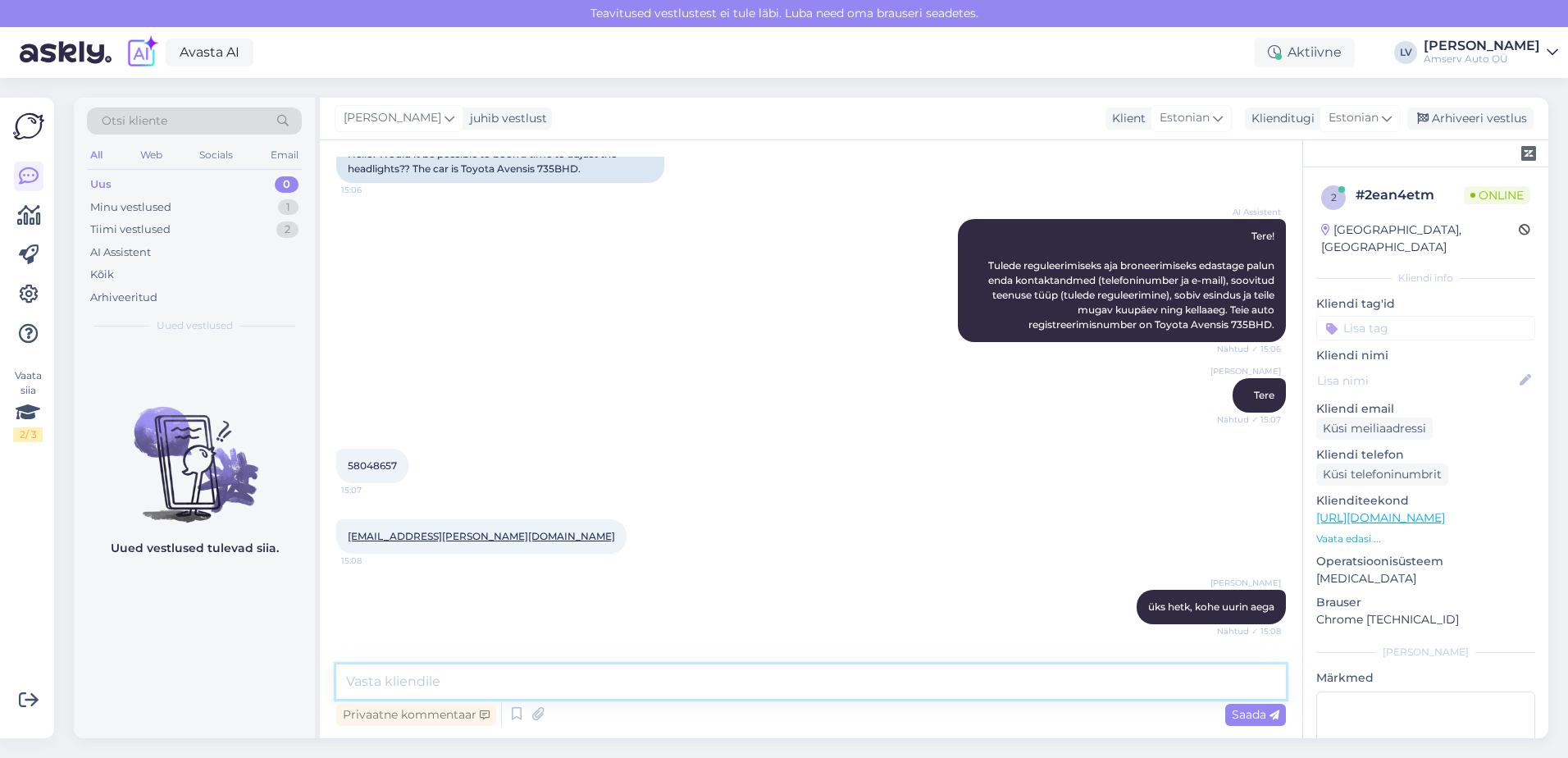
scroll to position [246, 0]
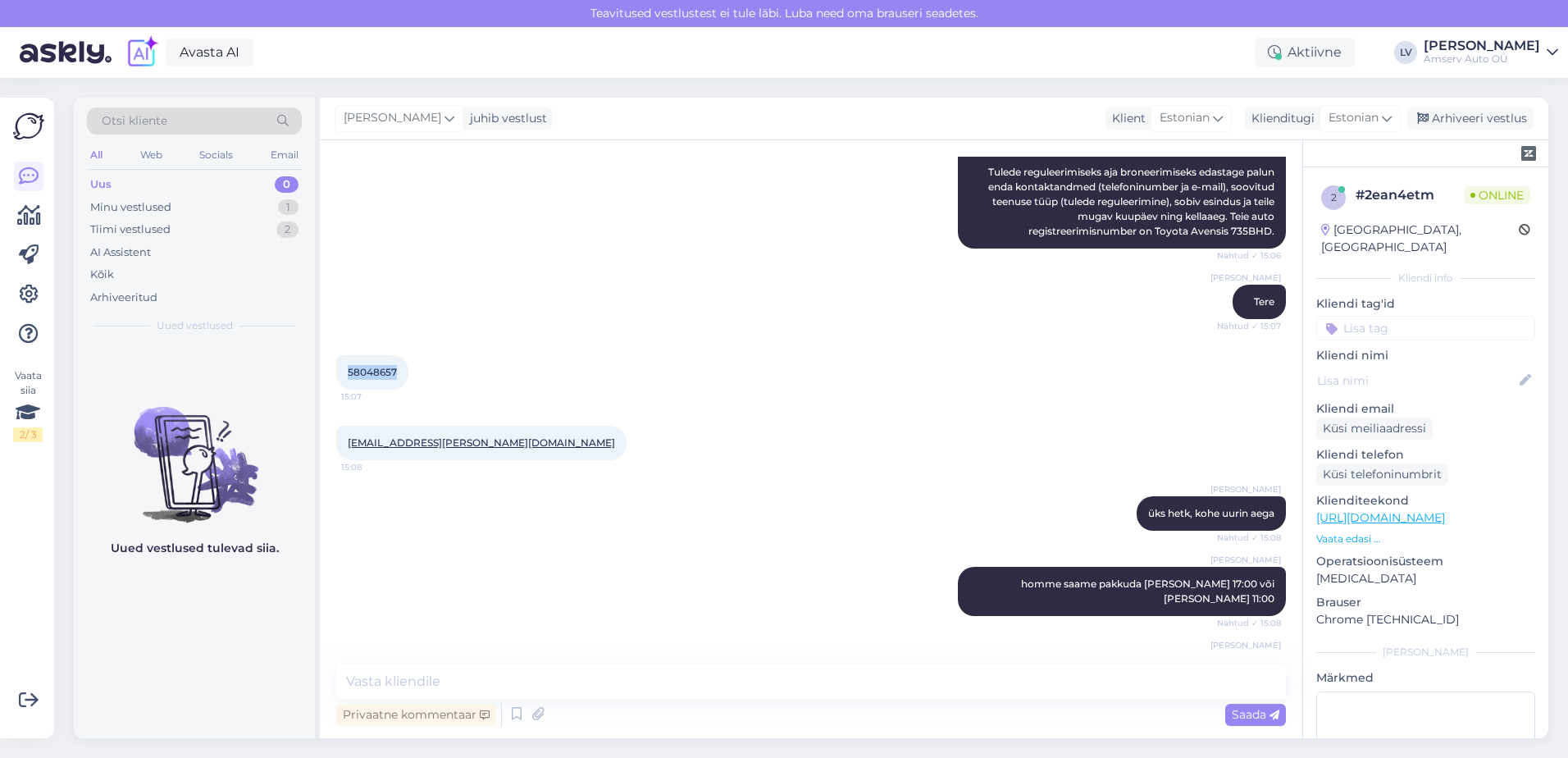
drag, startPoint x: 398, startPoint y: 381, endPoint x: 335, endPoint y: 371, distance: 63.8
click at [334, 371] on div "Vestlus algas [DATE] Tere. Kas oleks võimalik tulede reguleerimiseks aega brone…" at bounding box center [811, 439] width 983 height 598
drag, startPoint x: 335, startPoint y: 371, endPoint x: 360, endPoint y: 372, distance: 25.0
copy span "58048657"
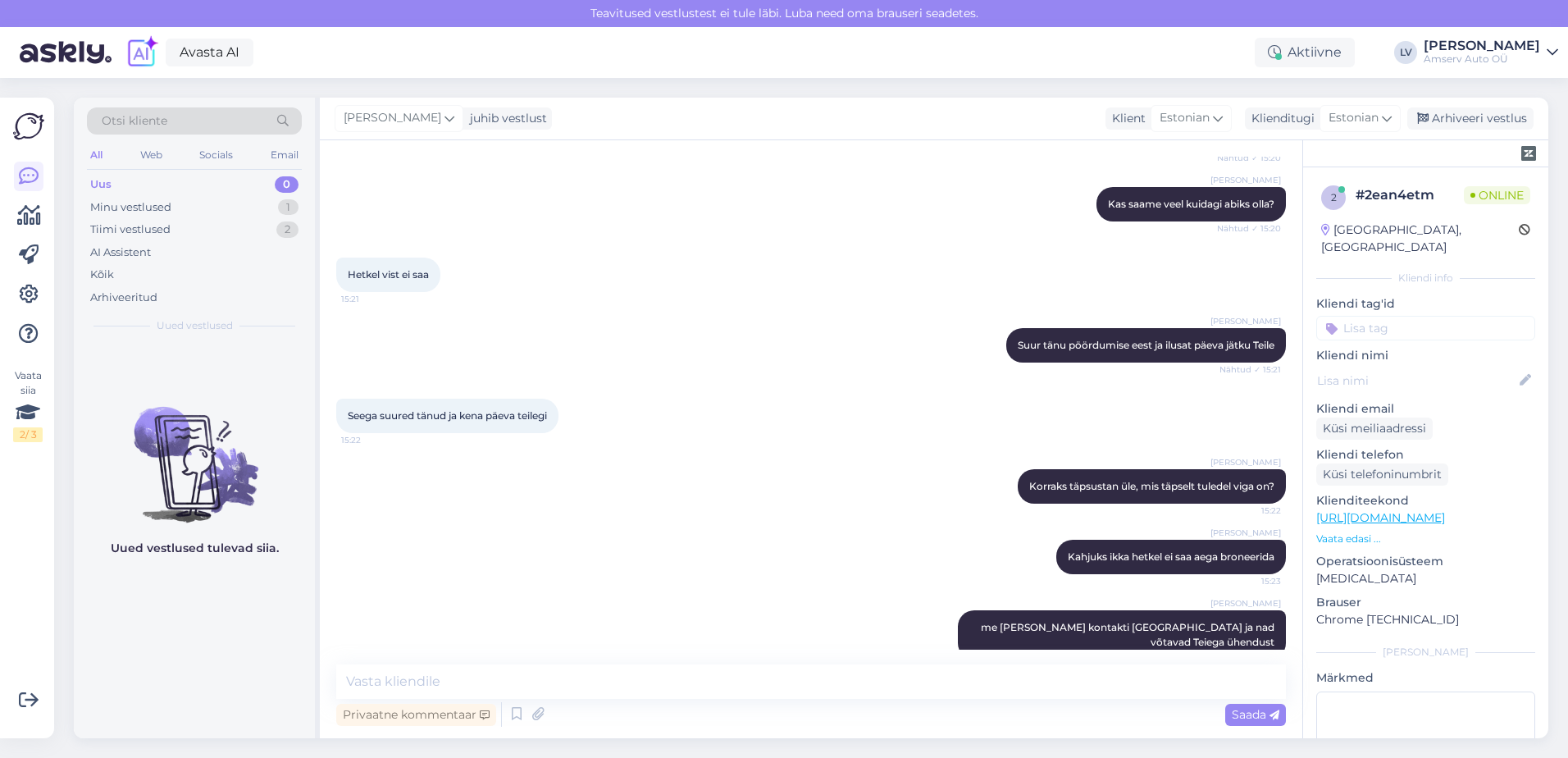
scroll to position [2025, 0]
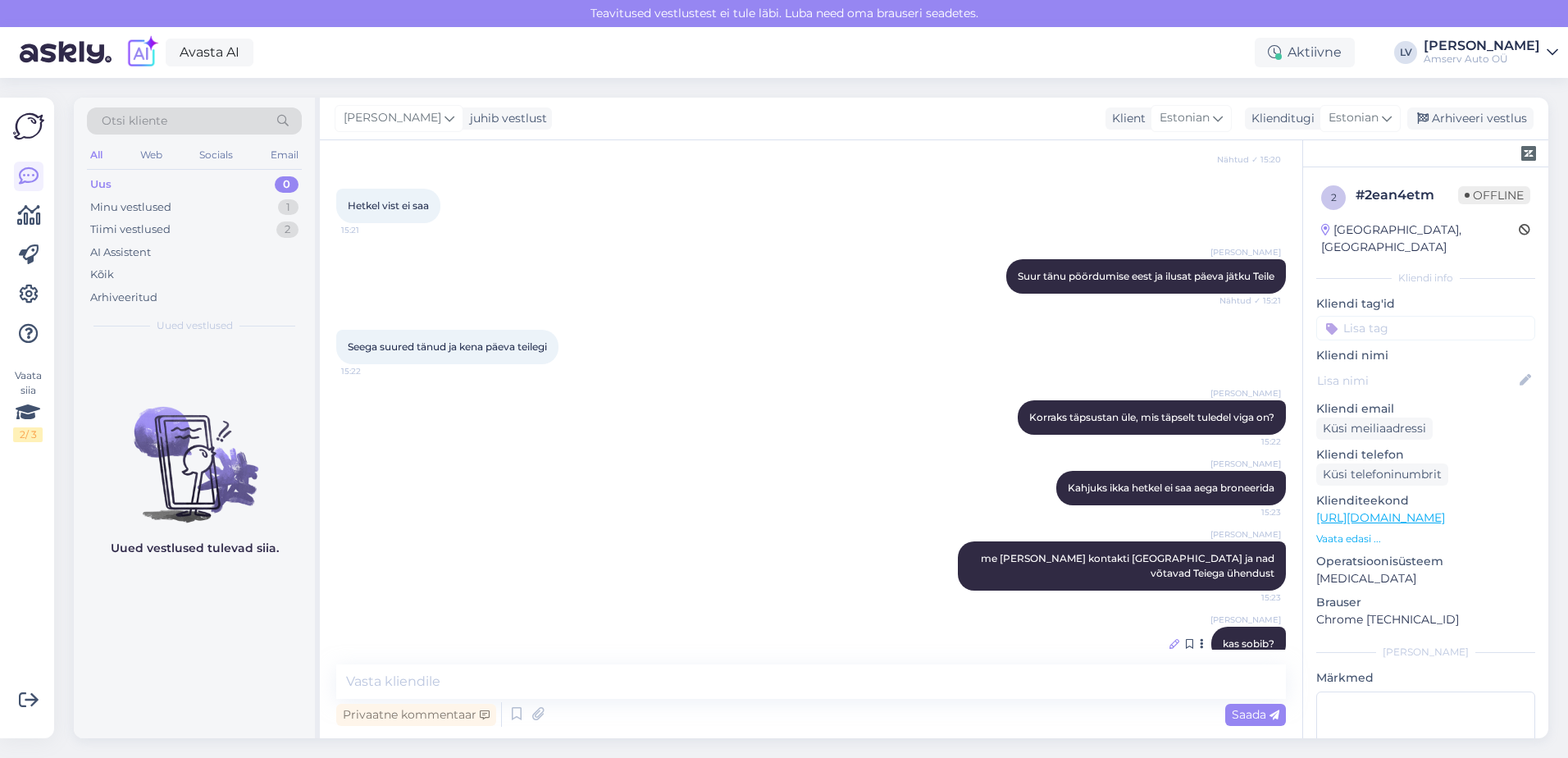
click at [1169, 639] on icon at bounding box center [1174, 644] width 10 height 10
drag, startPoint x: 632, startPoint y: 610, endPoint x: 61, endPoint y: 578, distance: 571.9
click at [61, 578] on div "Vaata siia 2 / 3 Võimalused Veendu, et Askly loob sulle väärtust. Sulge Ühenda …" at bounding box center [784, 419] width 1568 height 681
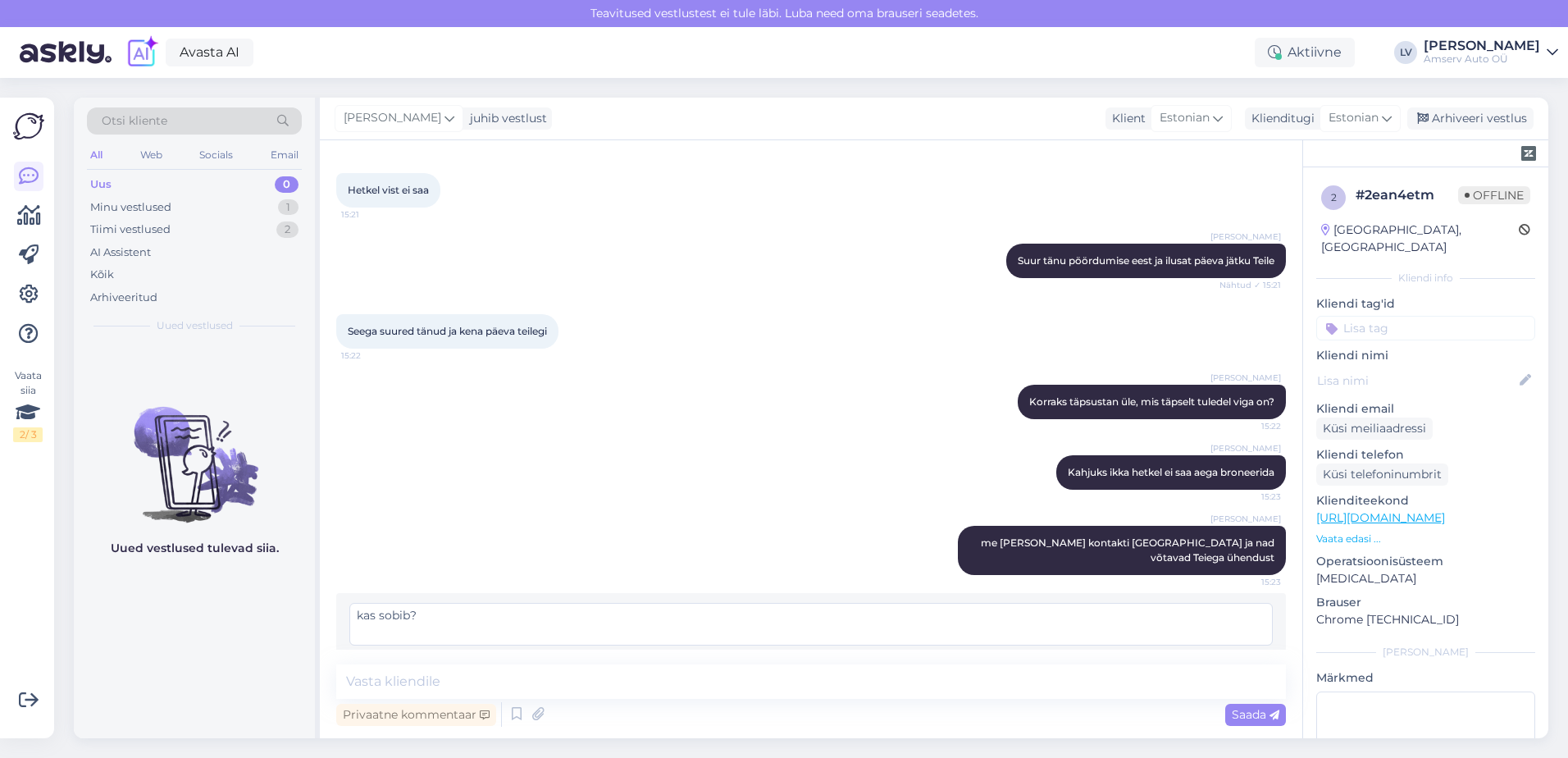
scroll to position [2045, 0]
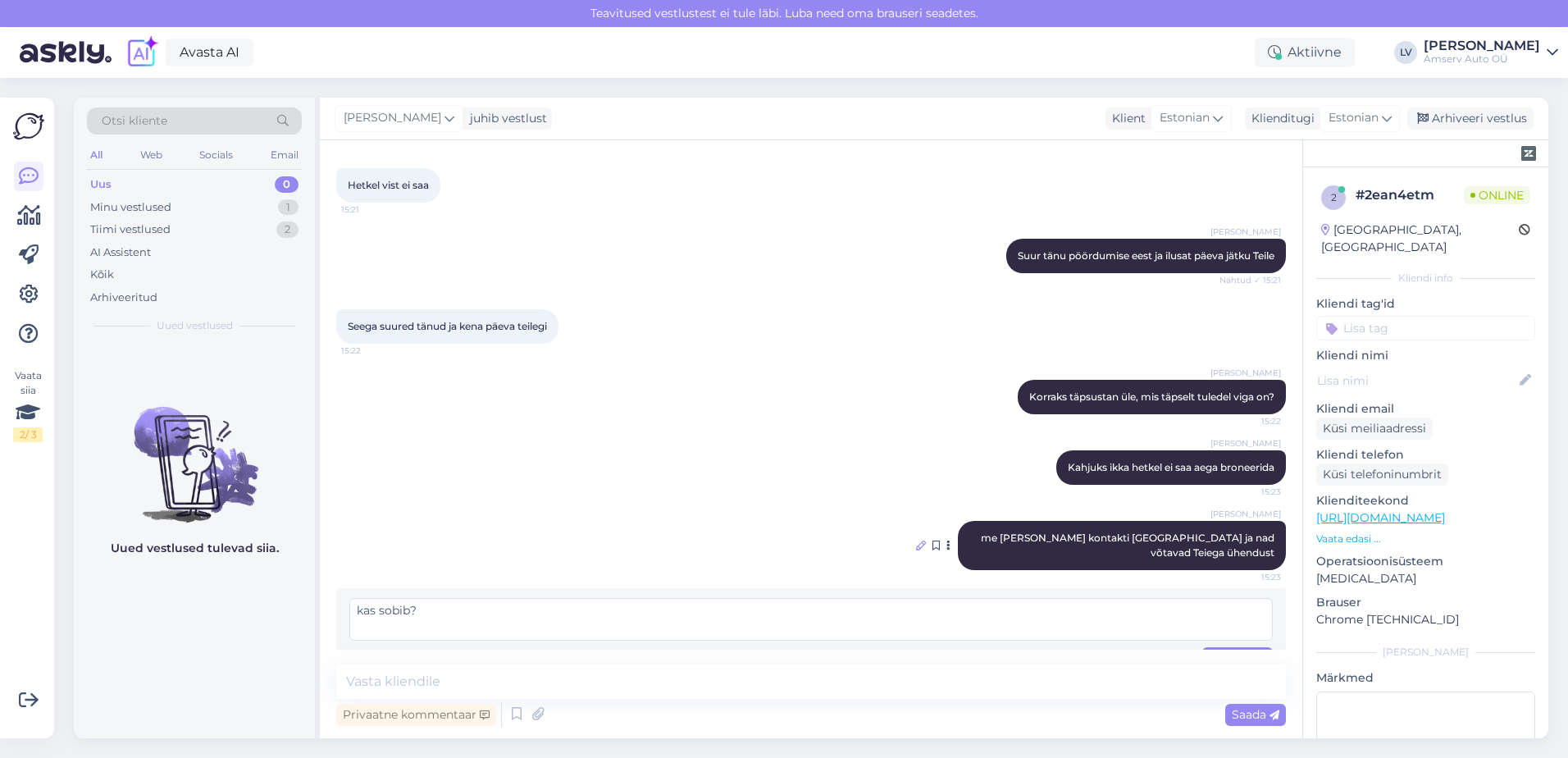
click at [916, 541] on icon at bounding box center [921, 546] width 10 height 10
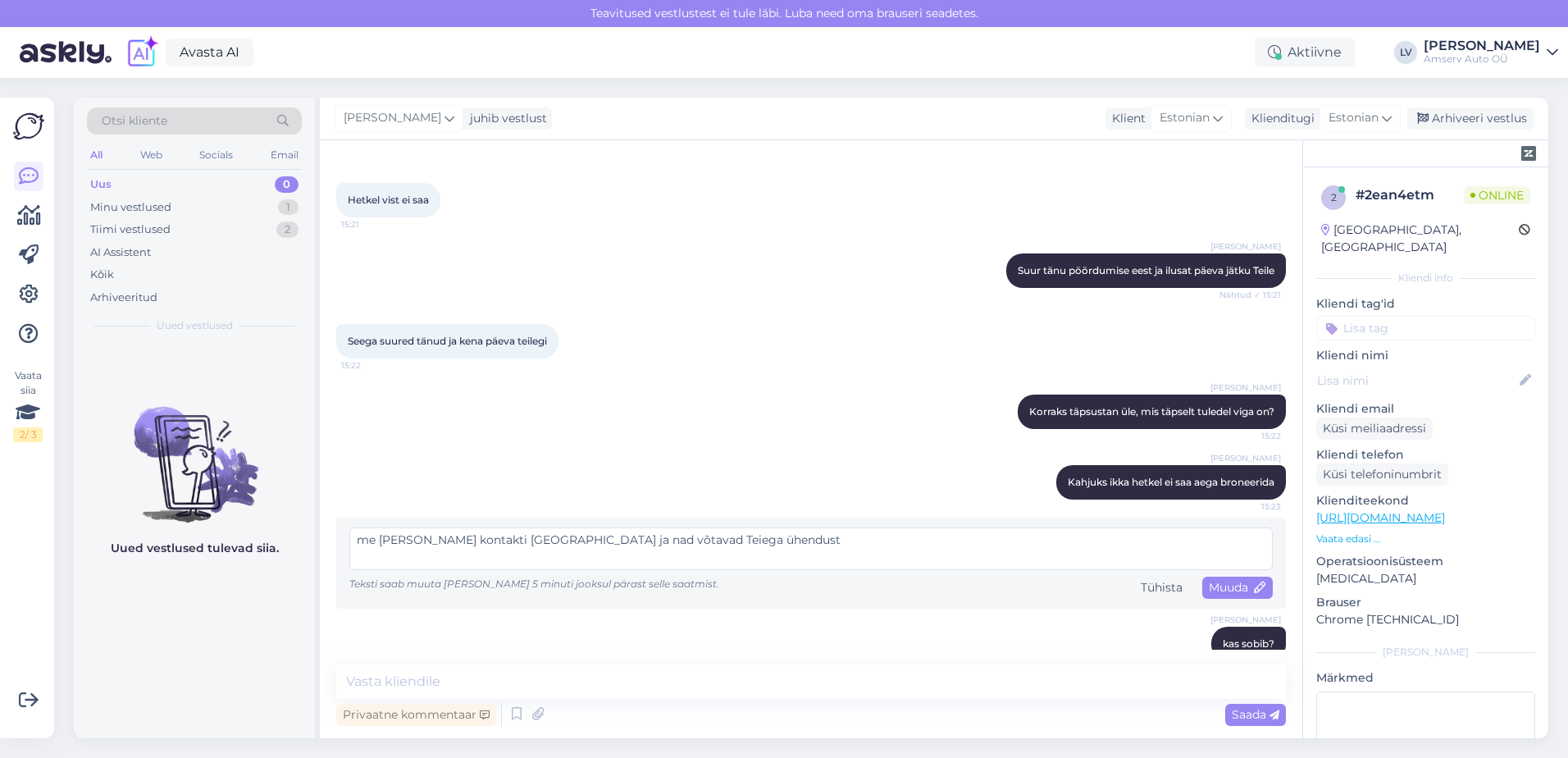
drag, startPoint x: 796, startPoint y: 516, endPoint x: -321, endPoint y: 511, distance: 1117.0
click at [0, 511] on html "Teavitused vestlustest [PERSON_NAME] läbi. Luba need oma brauseri seadetes. Ava…" at bounding box center [784, 379] width 1568 height 758
click at [1214, 580] on span "Muuda" at bounding box center [1238, 587] width 58 height 14
click at [1224, 580] on span "Muuda" at bounding box center [1238, 587] width 58 height 14
click at [821, 527] on textarea at bounding box center [811, 549] width 923 height 43
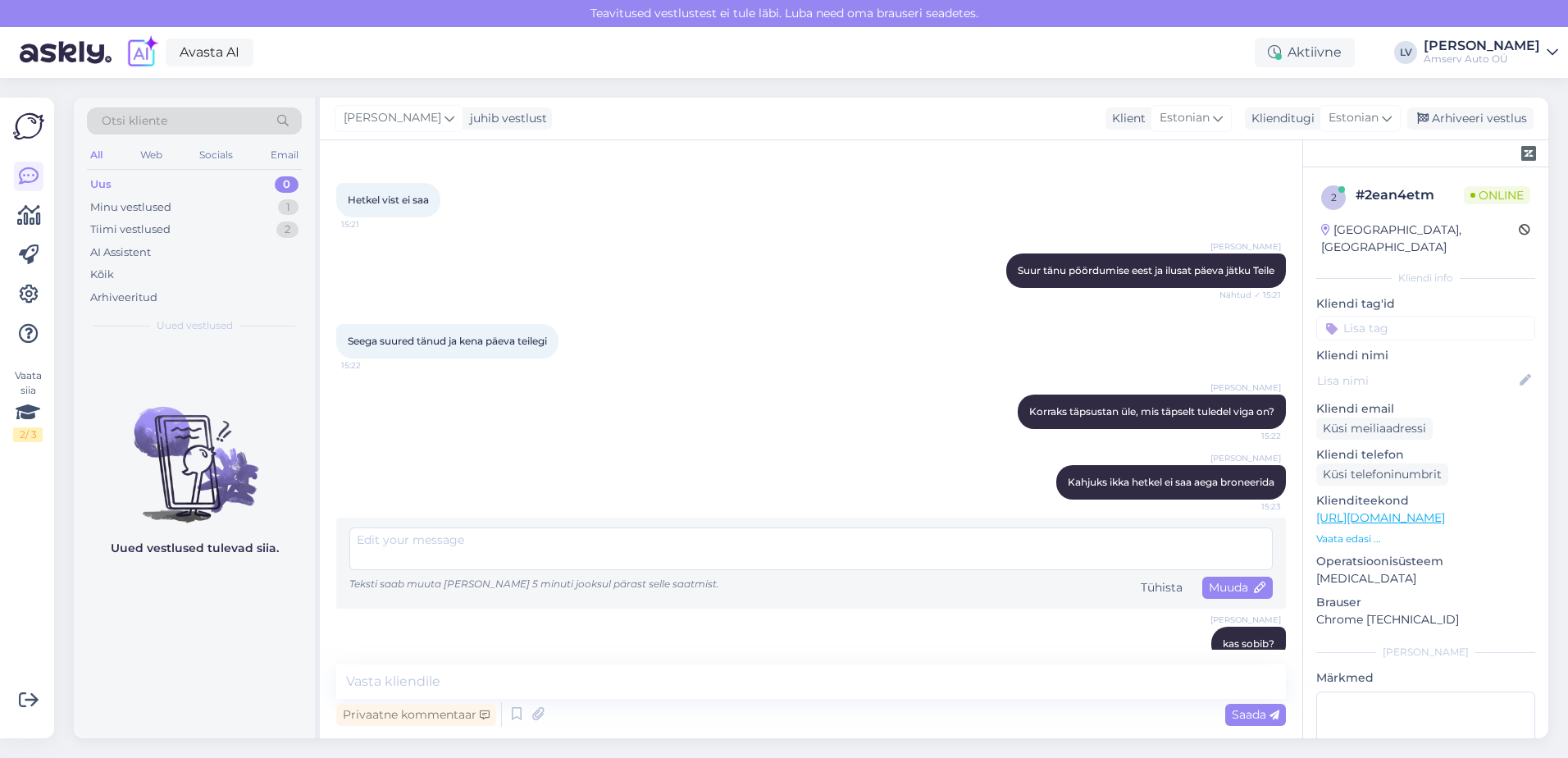
click at [775, 475] on div "Liili Vahesalu Kahjuks ikka hetkel ei saa aega broneerida 15:23" at bounding box center [810, 482] width 950 height 71
click at [1423, 316] on input at bounding box center [1426, 328] width 219 height 25
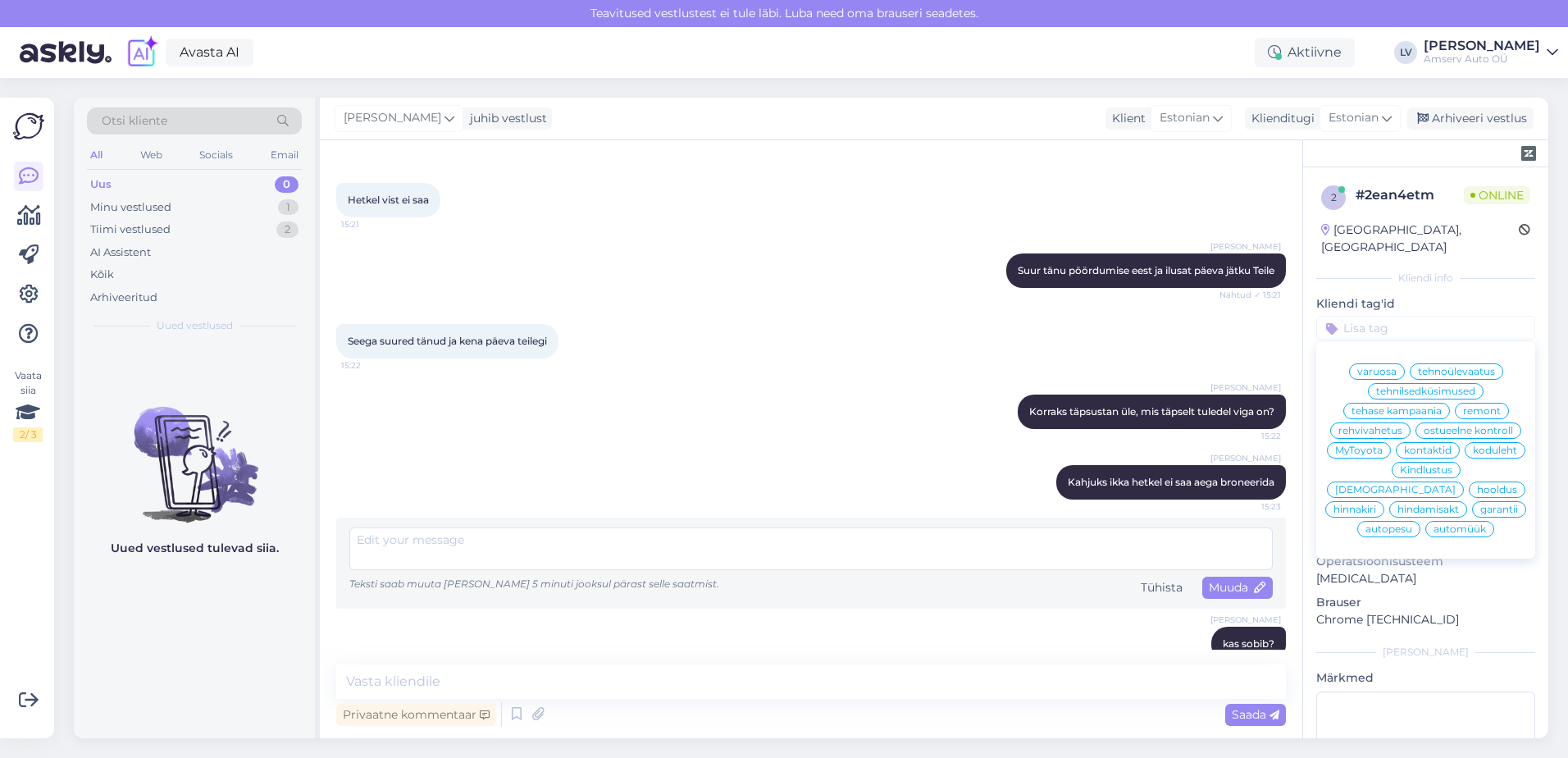
click at [1484, 406] on span "remont" at bounding box center [1482, 411] width 37 height 10
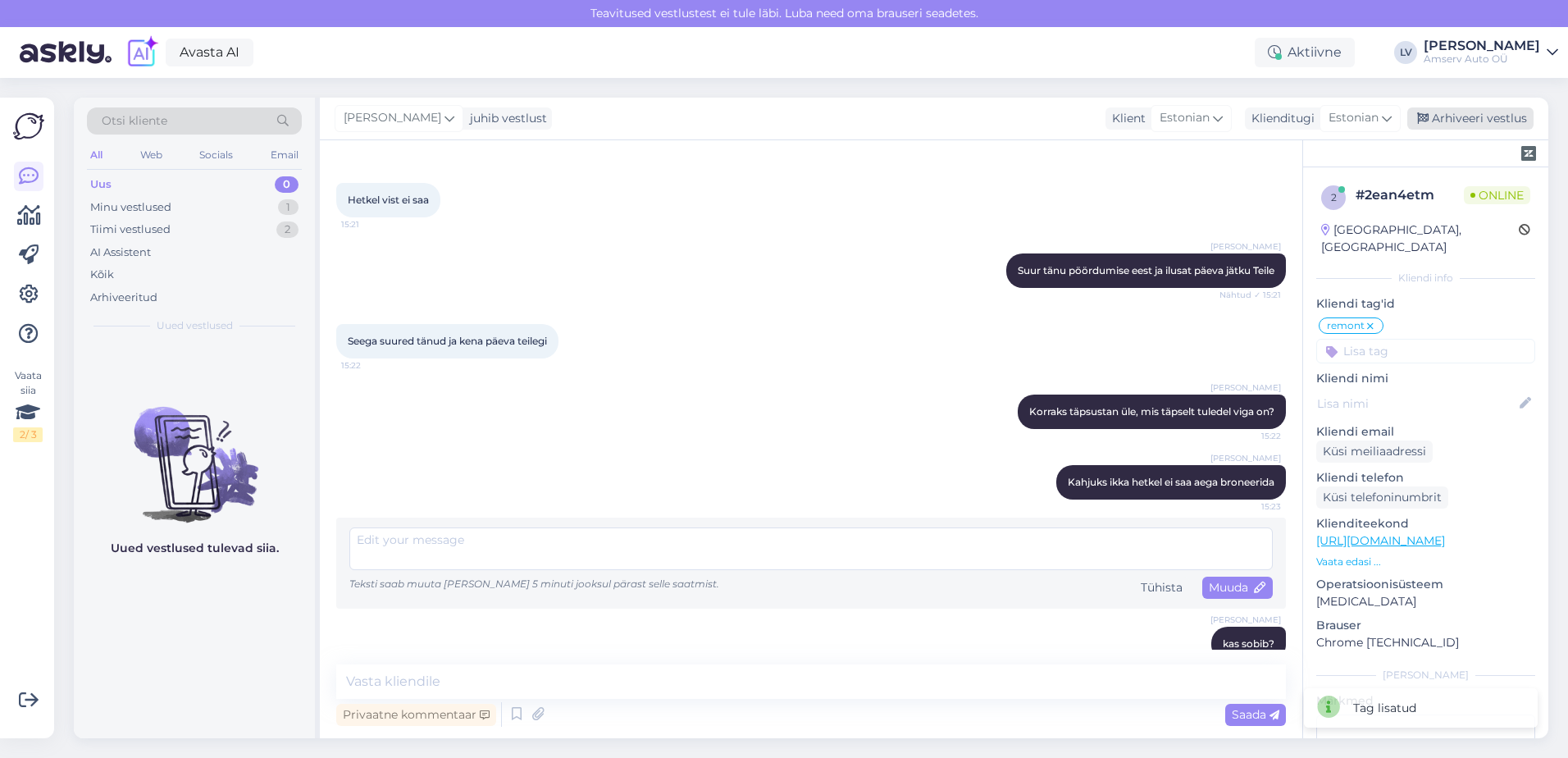
click at [1469, 120] on div "Arhiveeri vestlus" at bounding box center [1470, 118] width 127 height 22
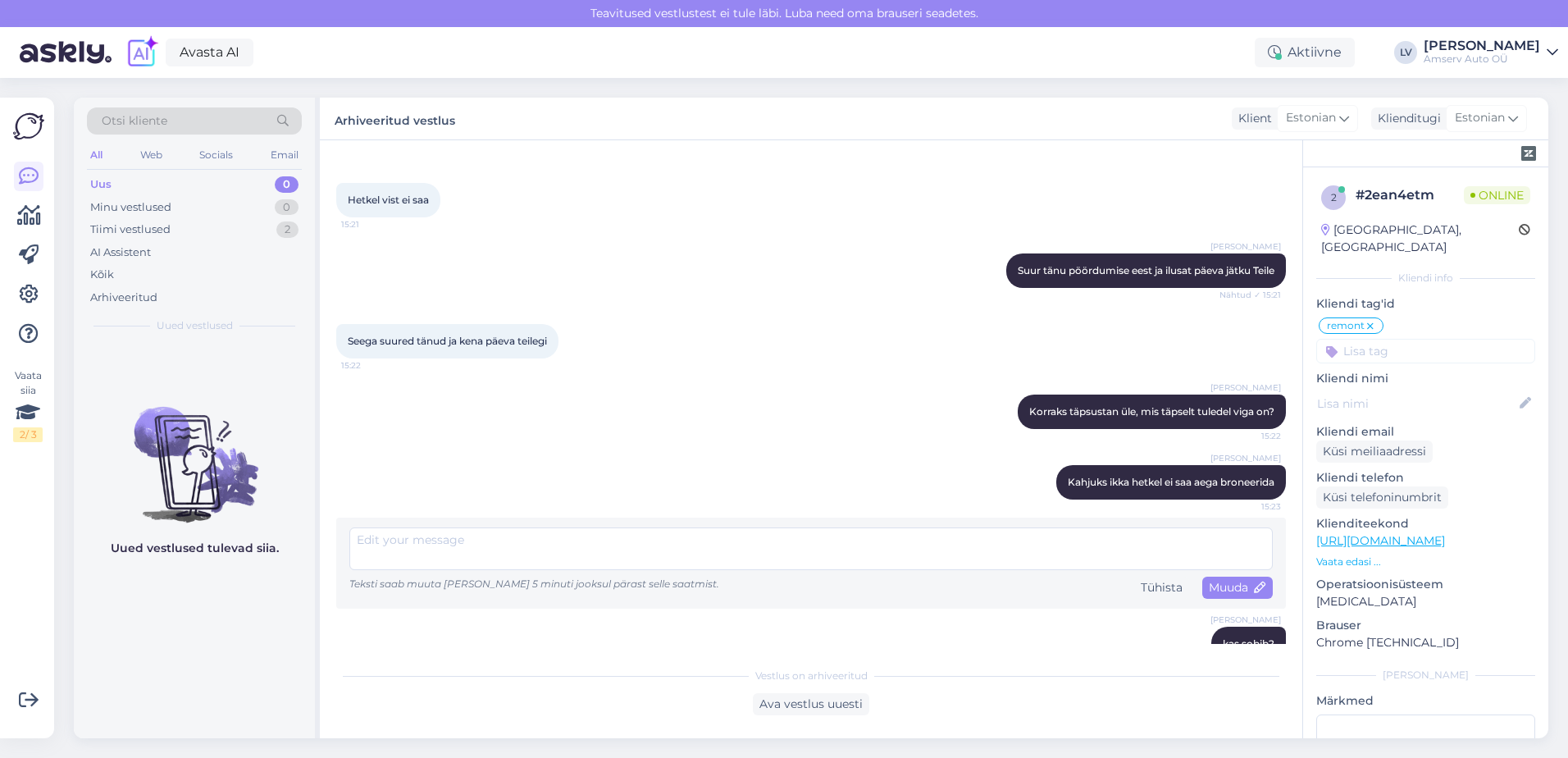
drag, startPoint x: 212, startPoint y: 180, endPoint x: 327, endPoint y: 247, distance: 133.1
click at [212, 180] on div "Uus 0" at bounding box center [194, 185] width 215 height 23
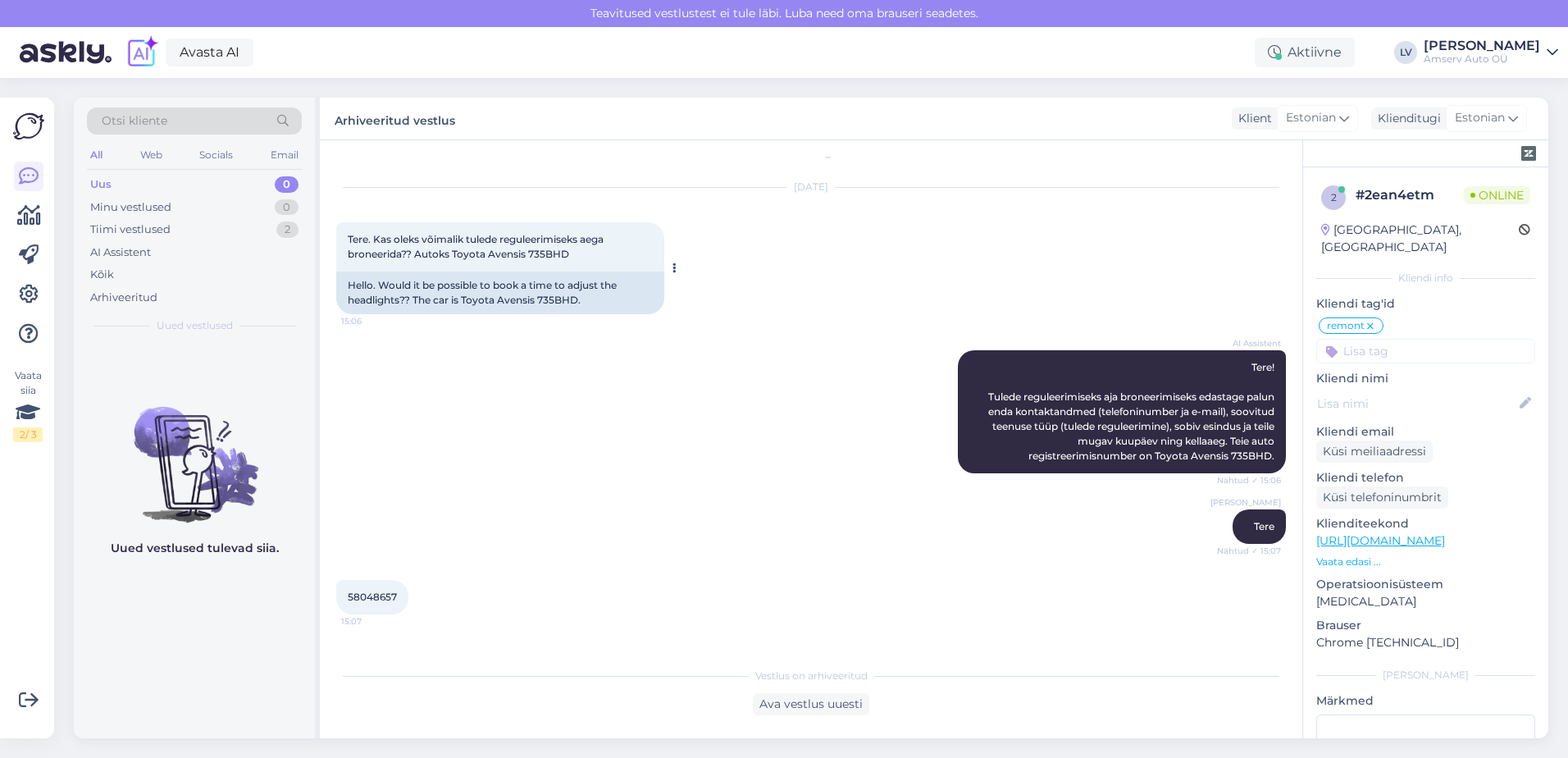
scroll to position [0, 0]
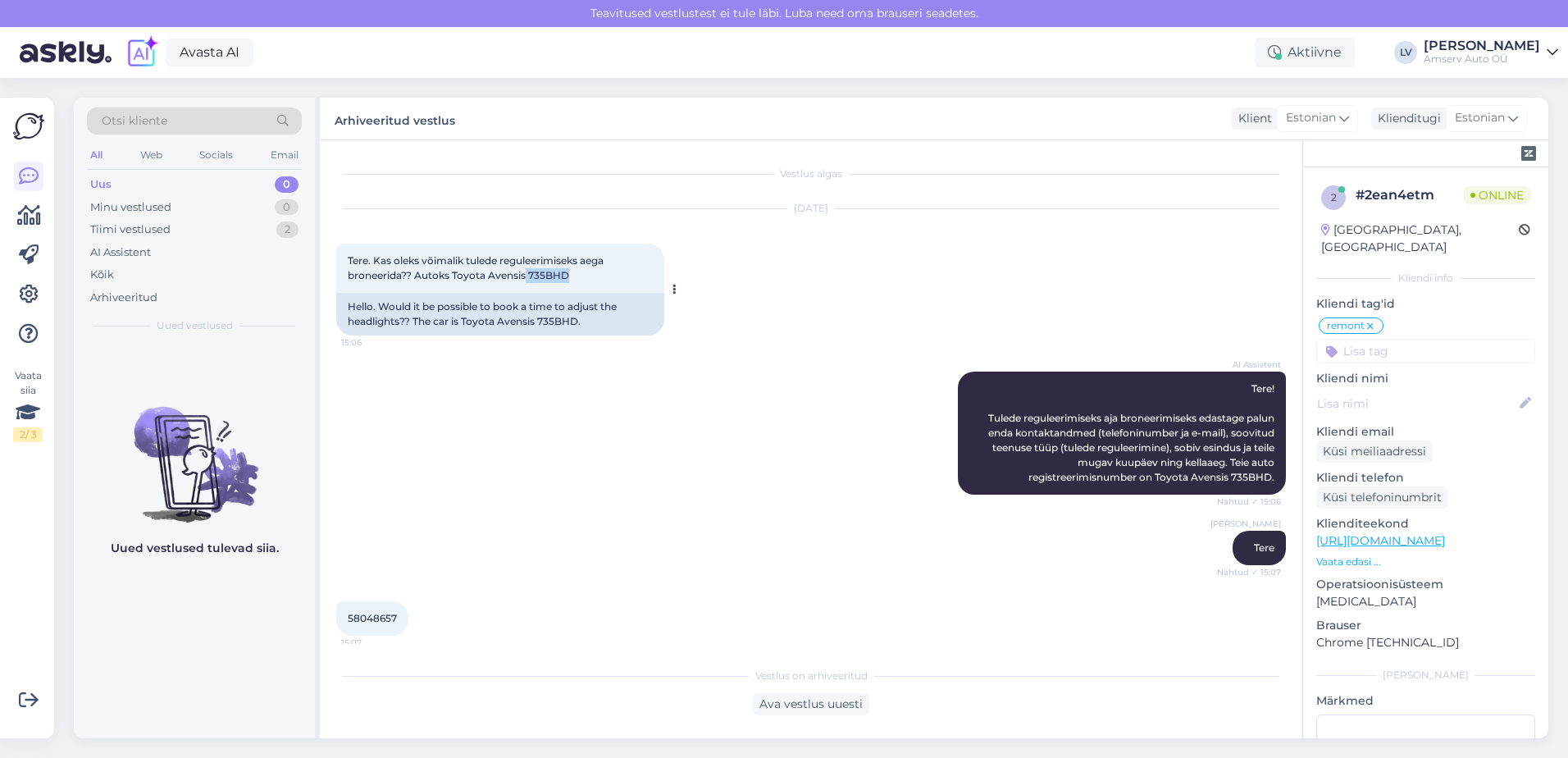
drag, startPoint x: 560, startPoint y: 276, endPoint x: 529, endPoint y: 275, distance: 31.0
click at [529, 275] on span "Tere. Kas oleks võimalik tulede reguleerimiseks aega broneerida?? Autoks Toyota…" at bounding box center [477, 268] width 258 height 27
drag, startPoint x: 529, startPoint y: 275, endPoint x: 544, endPoint y: 279, distance: 15.5
copy span "735BHD"
